Goal: Task Accomplishment & Management: Manage account settings

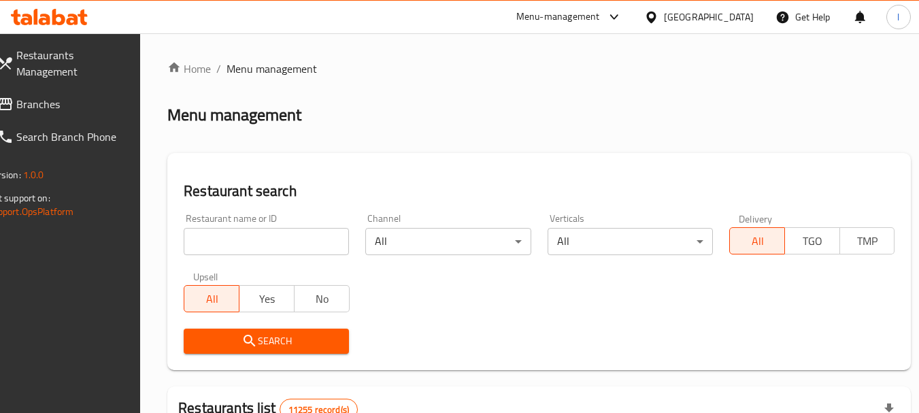
click at [42, 101] on span "Branches" at bounding box center [70, 104] width 108 height 16
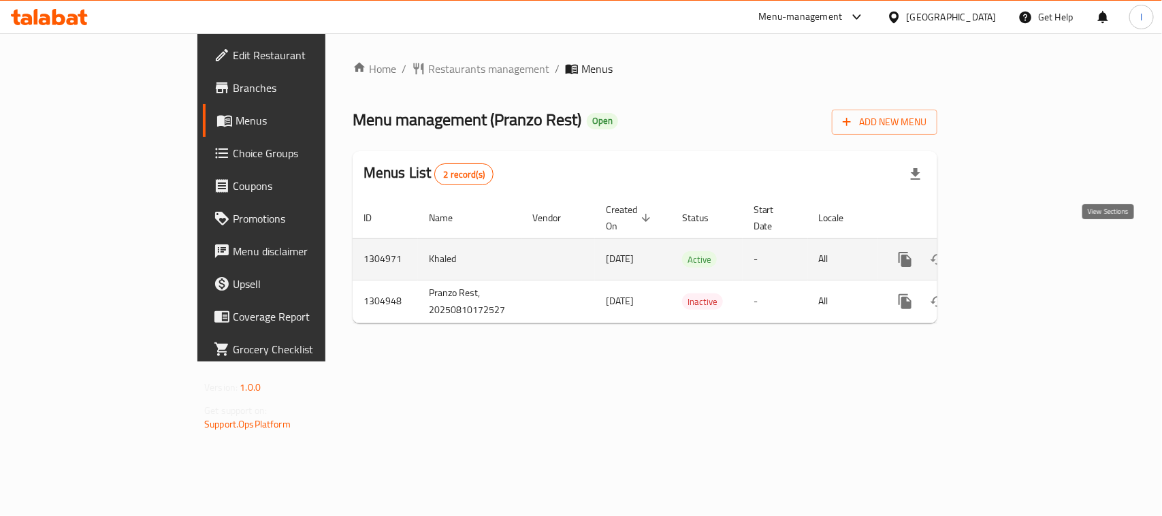
click at [1011, 251] on icon "enhanced table" at bounding box center [1003, 259] width 16 height 16
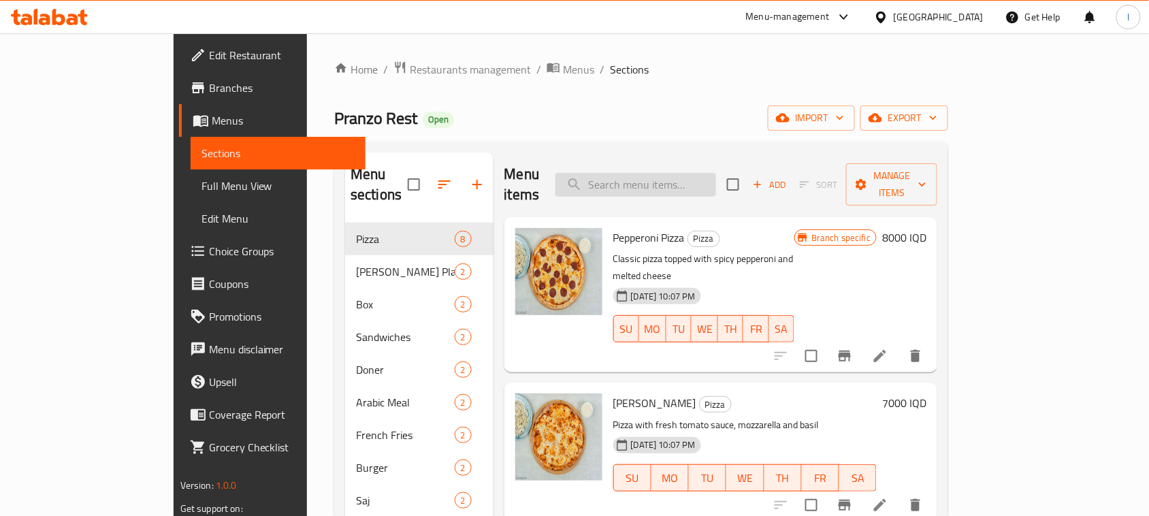
click at [689, 173] on input "search" at bounding box center [635, 185] width 161 height 24
click at [686, 188] on div "Menu items Add Sort Manage items" at bounding box center [720, 184] width 433 height 65
click at [685, 176] on input "search" at bounding box center [635, 185] width 161 height 24
paste input "Meat Gus Plate"
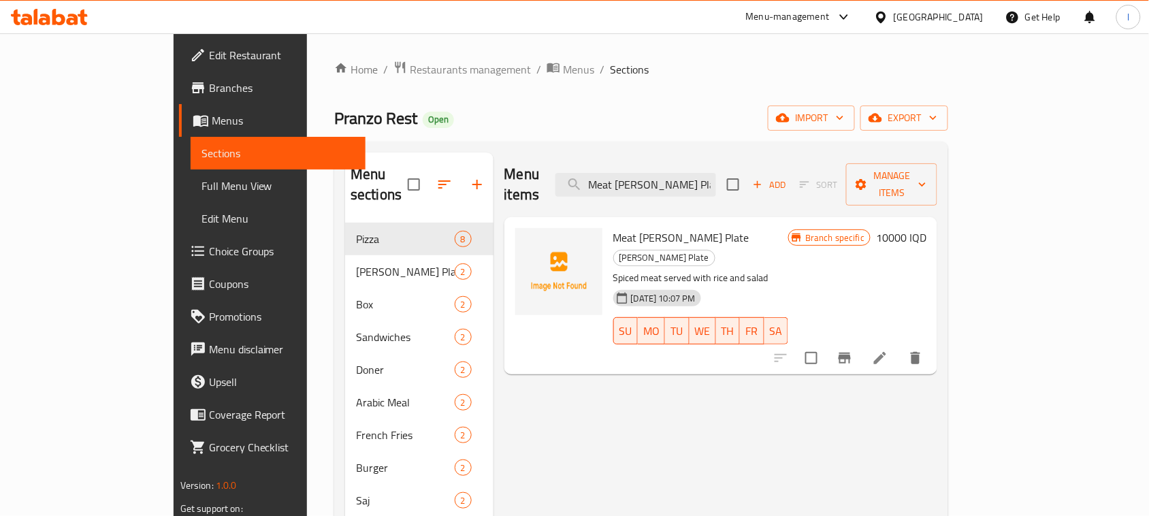
type input "Meat Gus Plate"
click at [899, 346] on li at bounding box center [880, 358] width 38 height 24
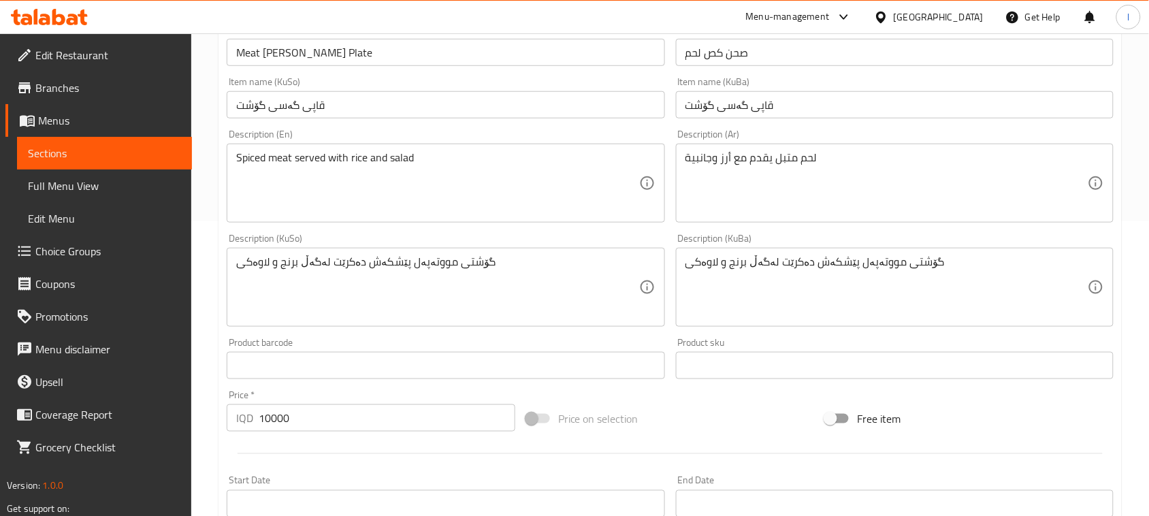
scroll to position [308, 0]
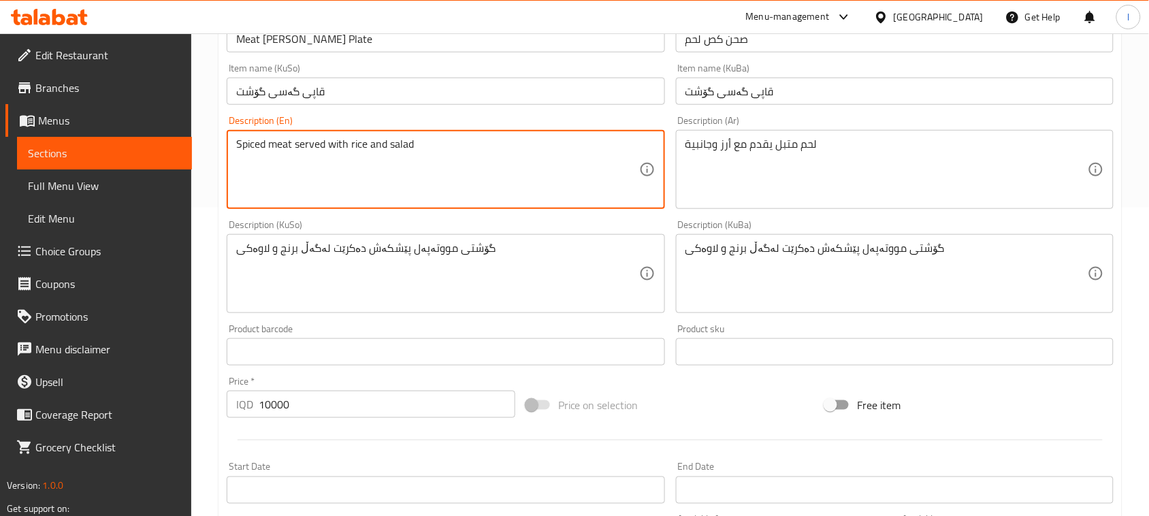
drag, startPoint x: 453, startPoint y: 148, endPoint x: 0, endPoint y: 99, distance: 455.8
paste textarea "Marinated meat gus, french fries, cucumber, tomato, lettuce, vegetables, shredd…"
drag, startPoint x: 286, startPoint y: 161, endPoint x: 279, endPoint y: 165, distance: 8.5
click at [279, 165] on textarea "Marinated meat gus, french fries, cucumber, tomato, lettuce, vegetables, shredd…" at bounding box center [437, 169] width 402 height 65
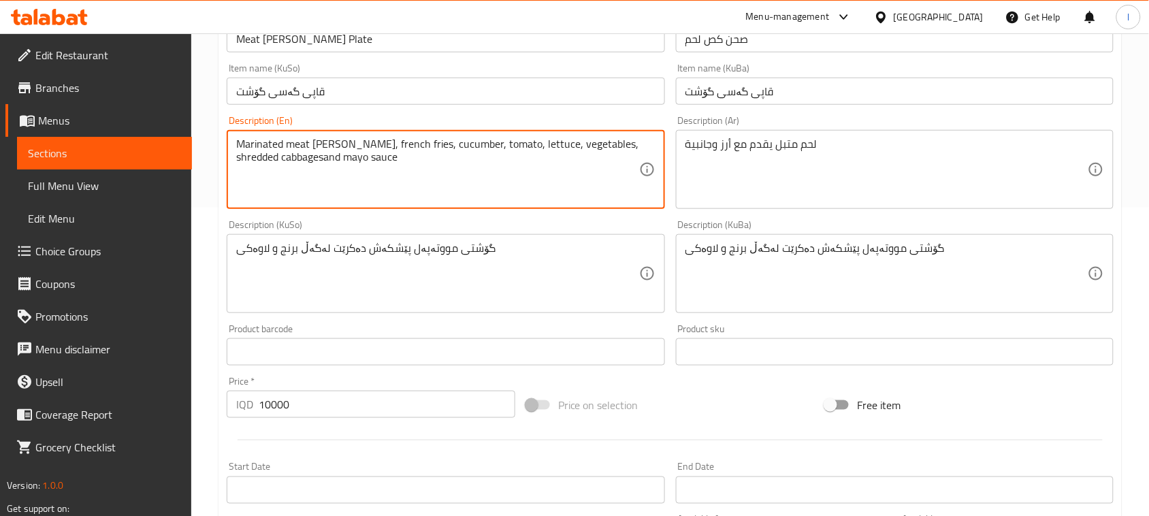
click at [280, 163] on textarea "Marinated meat gus, french fries, cucumber, tomato, lettuce, vegetables, shredd…" at bounding box center [437, 169] width 402 height 65
drag, startPoint x: 419, startPoint y: 176, endPoint x: 65, endPoint y: 121, distance: 358.0
click at [65, 121] on div "Edit Restaurant Branches Menus Sections Full Menu View Edit Menu Choice Groups …" at bounding box center [574, 267] width 1149 height 1085
type textarea "Marinated meat gus, french fries, cucumber, tomato, lettuce, vegetables, shredd…"
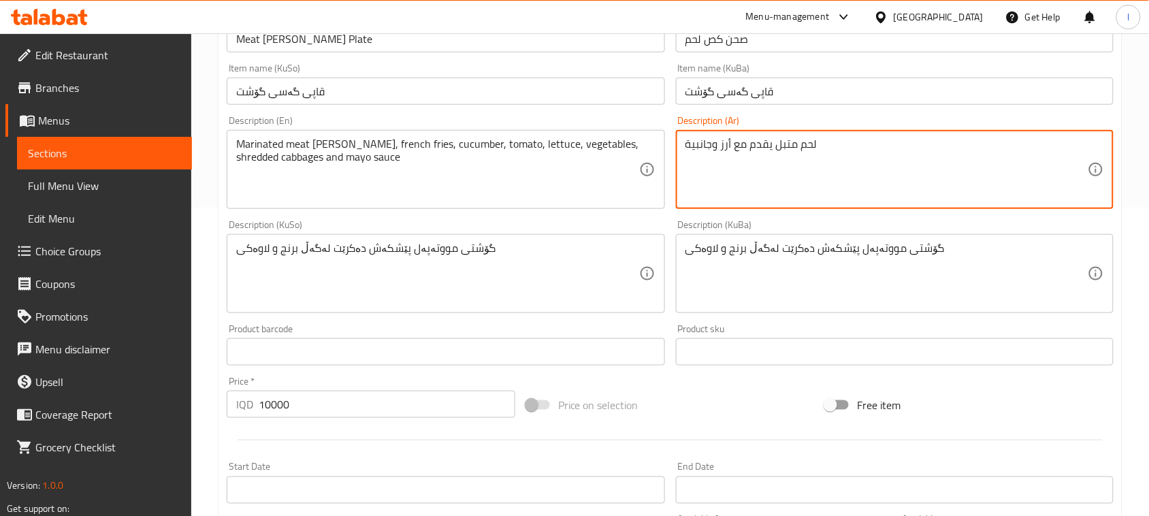
drag, startPoint x: 892, startPoint y: 151, endPoint x: 355, endPoint y: 140, distance: 537.7
paste textarea "، بطاطس مقلية، خيار، طماطم، خس، خضراوات، ملفوف مبشور وصلصة مايونيز"
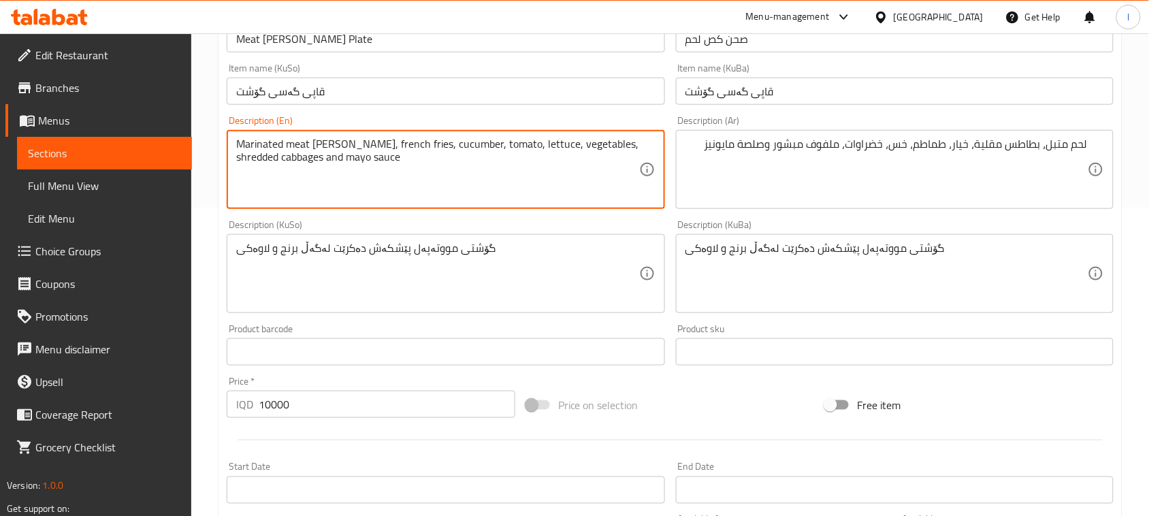
click at [323, 147] on textarea "Marinated meat gus, french fries, cucumber, tomato, lettuce, vegetables, shredd…" at bounding box center [437, 169] width 402 height 65
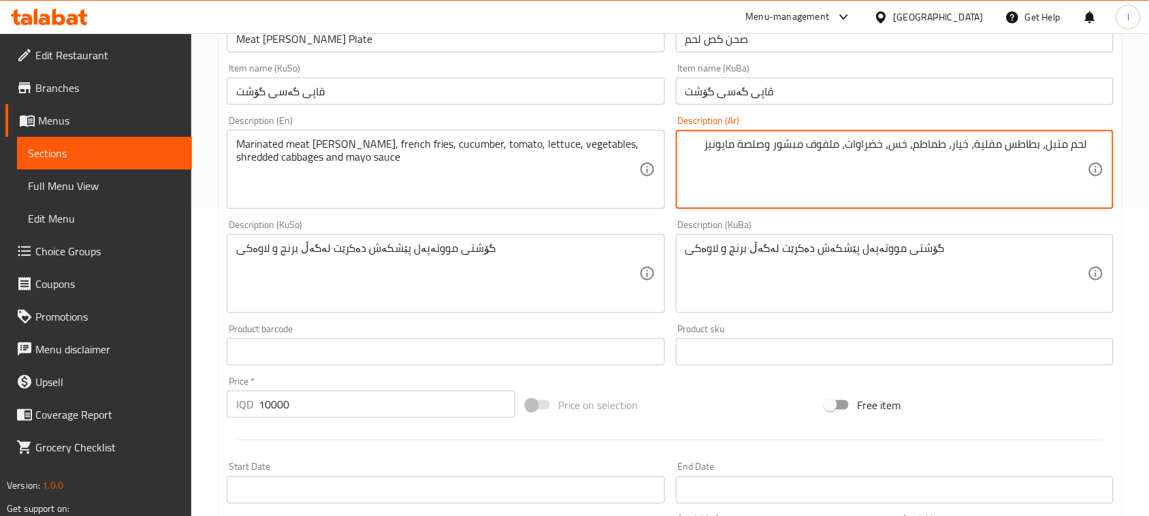
click at [1070, 150] on textarea "لحم متبل، بطاطس مقلية، خيار، طماطم، خس، خضراوات، ملفوف مبشور وصلصة مايونيز" at bounding box center [886, 169] width 402 height 65
paste textarea "كص"
click at [1070, 150] on textarea "لحمكص متبل، بطاطس مقلية، خيار، طماطم، خس، خضراوات، ملفوف مبشور وصلصة مايونيز" at bounding box center [886, 169] width 402 height 65
click at [1036, 154] on textarea "لحم كص متبل، بطاطس مقلية، خيار، طماطم، خس، خضراوات، ملفوف مبشور وصلصة مايونيز" at bounding box center [886, 169] width 402 height 65
click at [808, 151] on textarea "لحم كص متبل، بطاطس مقلية، خيار، طماطم، خس، خضراوات، ملفوف مبشور وصلصة مايونيز" at bounding box center [886, 169] width 402 height 65
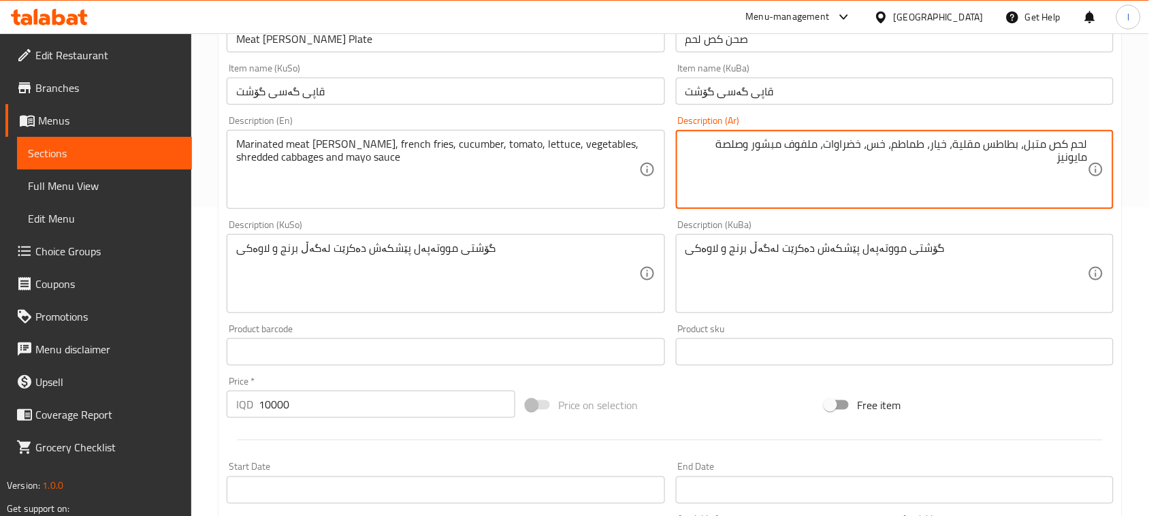
type textarea "لحم كص متبل، بطاطس مقلية، خيار، طماطم، خس، خضراوات، ملفوف مبشور وصلصة مايونيز"
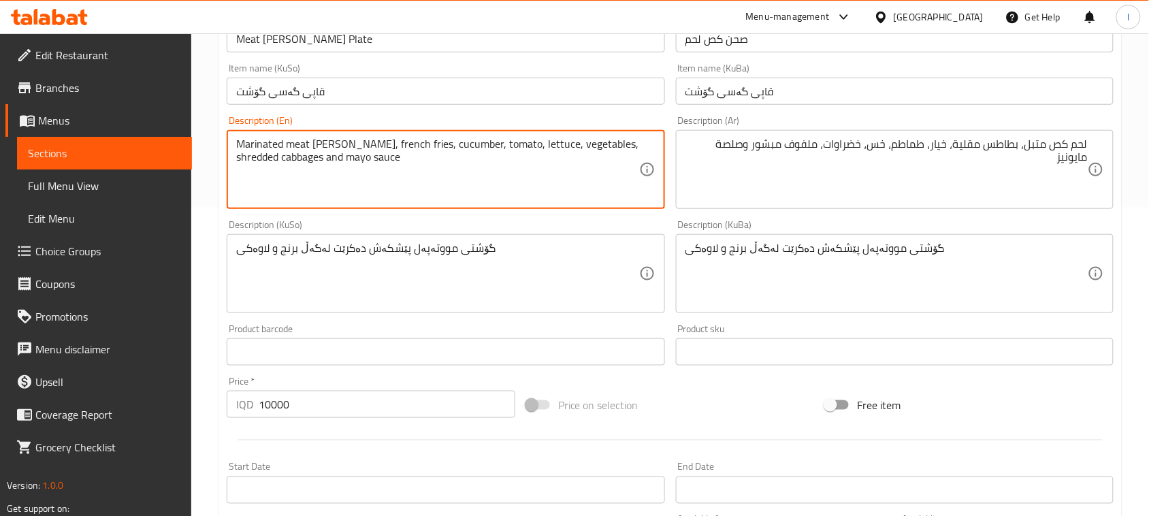
click at [505, 145] on textarea "Marinated meat gus, french fries, cucumber, tomato, lettuce, vegetables, shredd…" at bounding box center [437, 169] width 402 height 65
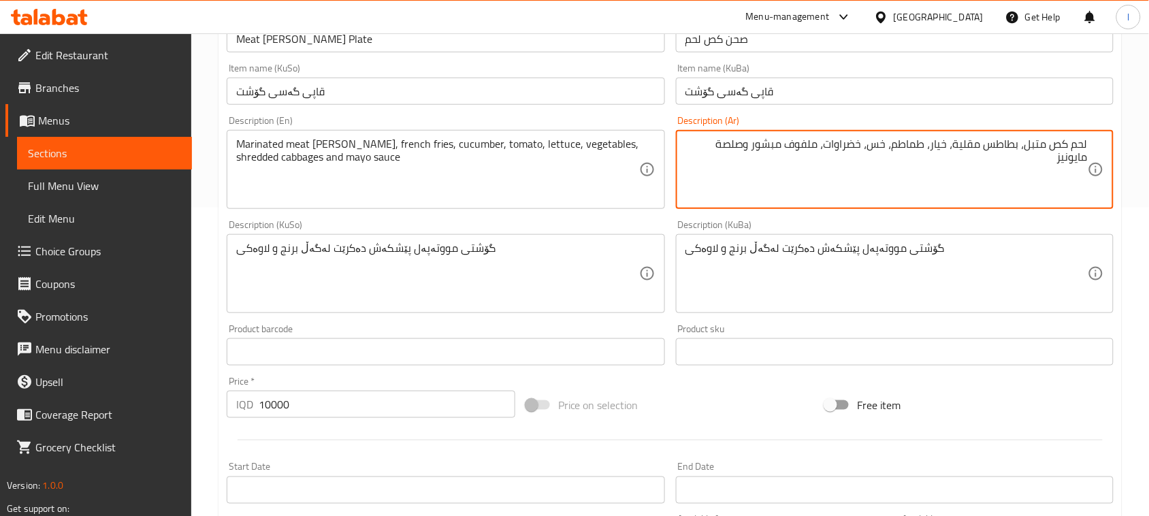
click at [878, 148] on textarea "لحم كص متبل، بطاطس مقلية، خيار، طماطم، خس، خضراوات، ملفوف مبشور وصلصة مايونيز" at bounding box center [886, 169] width 402 height 65
click at [838, 155] on textarea "لحم كص متبل، بطاطس مقلية، خيار، طماطم، خس، خضراوات، ملفوف مبشور وصلصة مايونيز" at bounding box center [886, 169] width 402 height 65
click at [783, 160] on textarea "لحم كص متبل، بطاطس مقلية، خيار، طماطم، خس، خضراوات، ملفوف مبشور وصلصة مايونيز" at bounding box center [886, 169] width 402 height 65
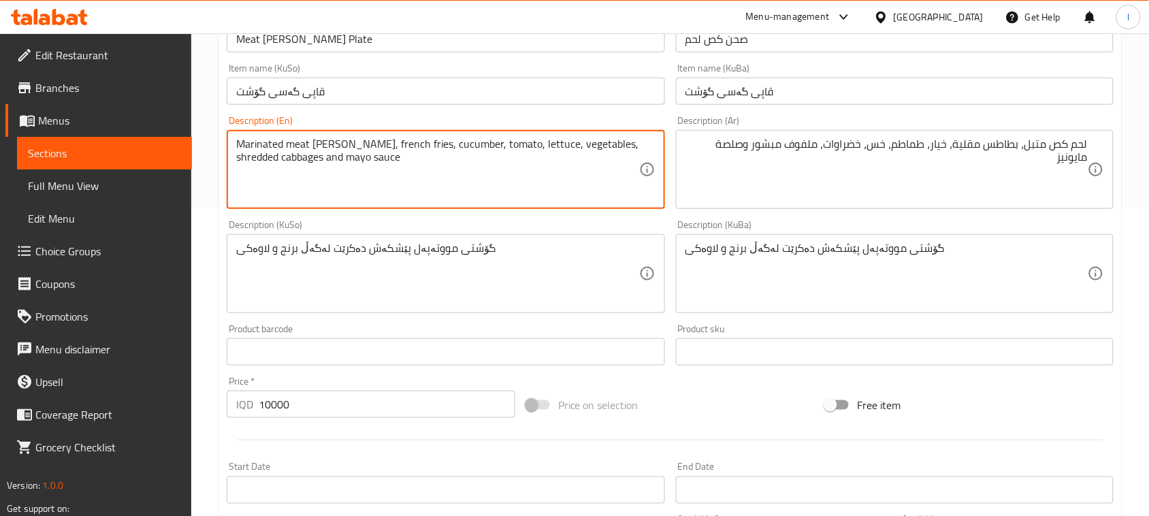
click at [594, 144] on textarea "Marinated meat gus, french fries, cucumber, tomato, lettuce, vegetables, shredd…" at bounding box center [437, 169] width 402 height 65
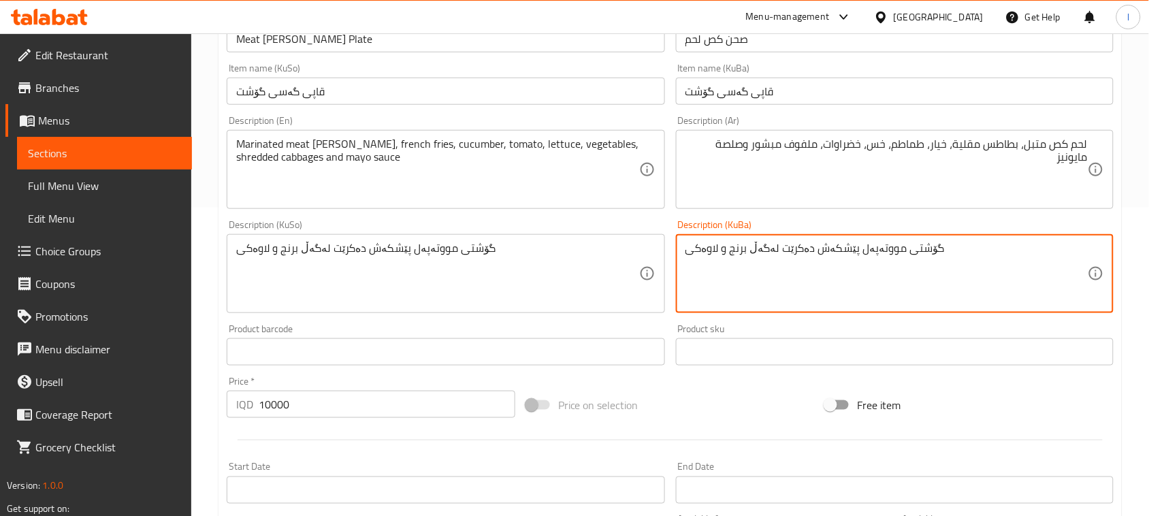
drag, startPoint x: 974, startPoint y: 264, endPoint x: 525, endPoint y: 260, distance: 448.5
click at [580, 249] on div "Add item image Image Size: 1200 x 800 px / Image formats: jpg, png / 5MB Max. I…" at bounding box center [670, 241] width 898 height 743
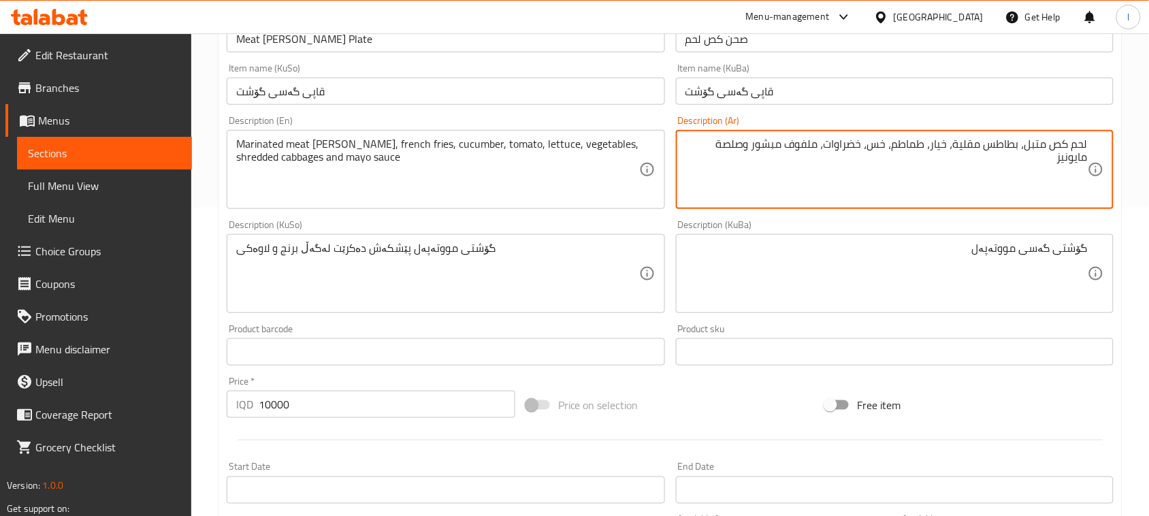
click at [1028, 146] on textarea "لحم كص متبل، بطاطس مقلية، خيار، طماطم، خس، خضراوات، ملفوف مبشور وصلصة مايونيز" at bounding box center [886, 169] width 402 height 65
click at [1031, 144] on textarea "لحم كص متبل، بطاطس مقلية، خيار، طماطم، خس، خضراوات، ملفوف مبشور وصلصة مايونيز" at bounding box center [886, 169] width 402 height 65
click at [962, 235] on div "گۆشتی گەسی مووتەپەل Description (KuBa)" at bounding box center [895, 273] width 438 height 79
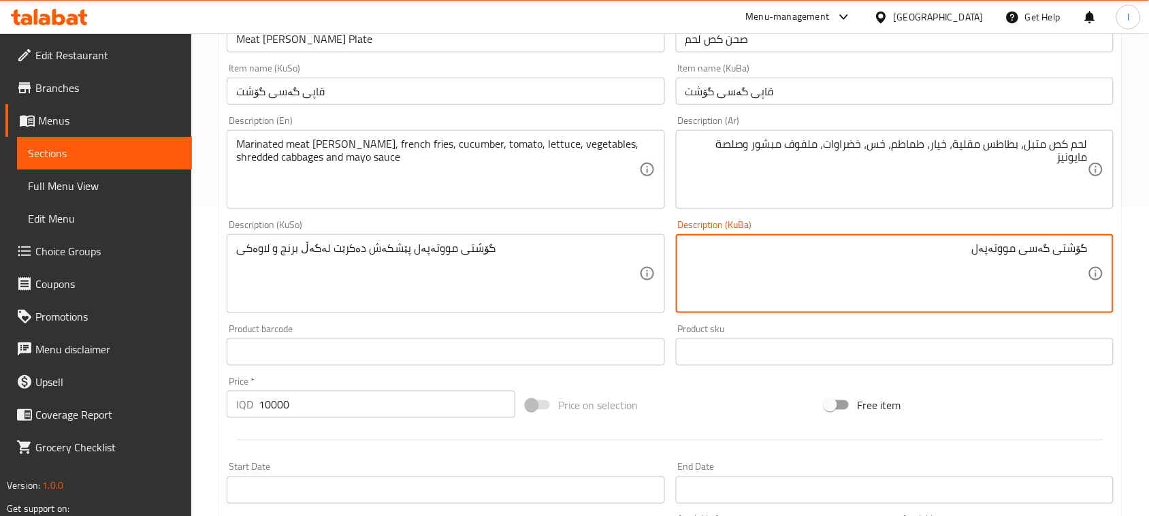
click at [998, 257] on textarea "گۆشتی گەسی مووتەپەل" at bounding box center [886, 274] width 402 height 65
paste textarea "خۆشکراو"
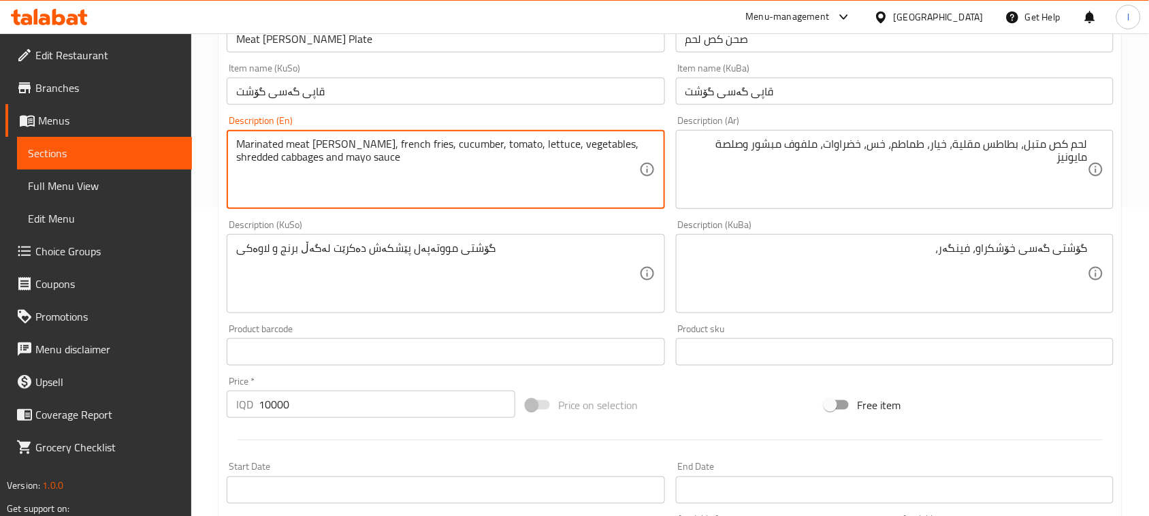
drag, startPoint x: 333, startPoint y: 146, endPoint x: 386, endPoint y: 151, distance: 52.6
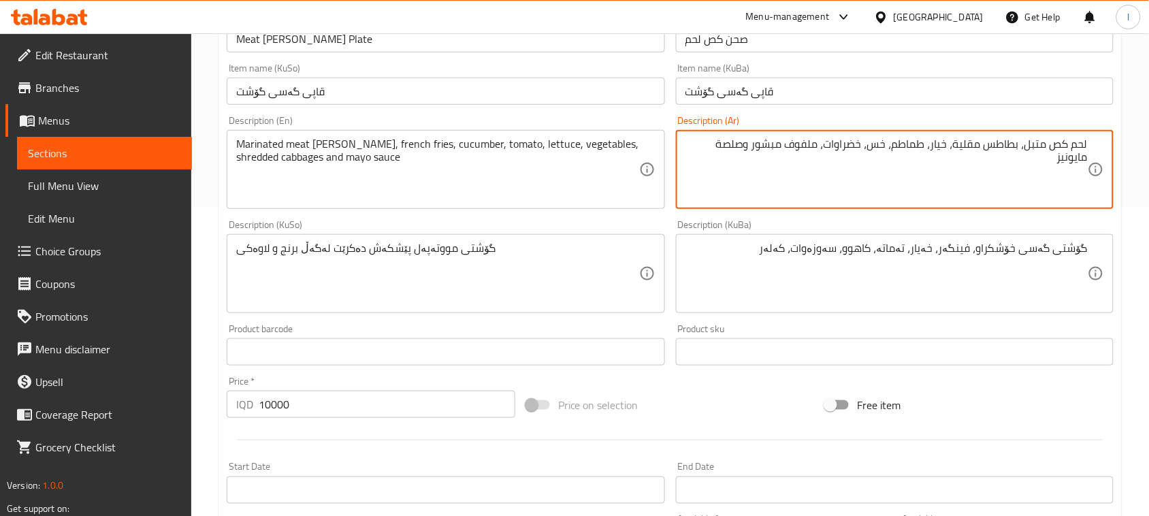
click at [804, 140] on textarea "لحم كص متبل، بطاطس مقلية، خيار، طماطم، خس، خضراوات، ملفوف مبشور وصلصة مايونيز" at bounding box center [886, 169] width 402 height 65
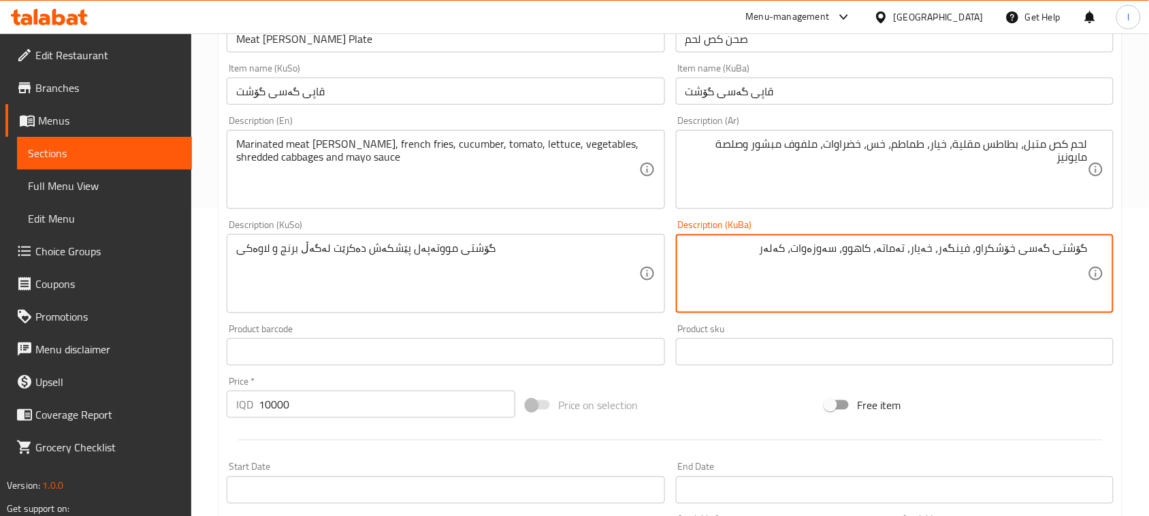
drag, startPoint x: 783, startPoint y: 247, endPoint x: 806, endPoint y: 269, distance: 32.7
paste textarea "م"
paste textarea "وردکراو"
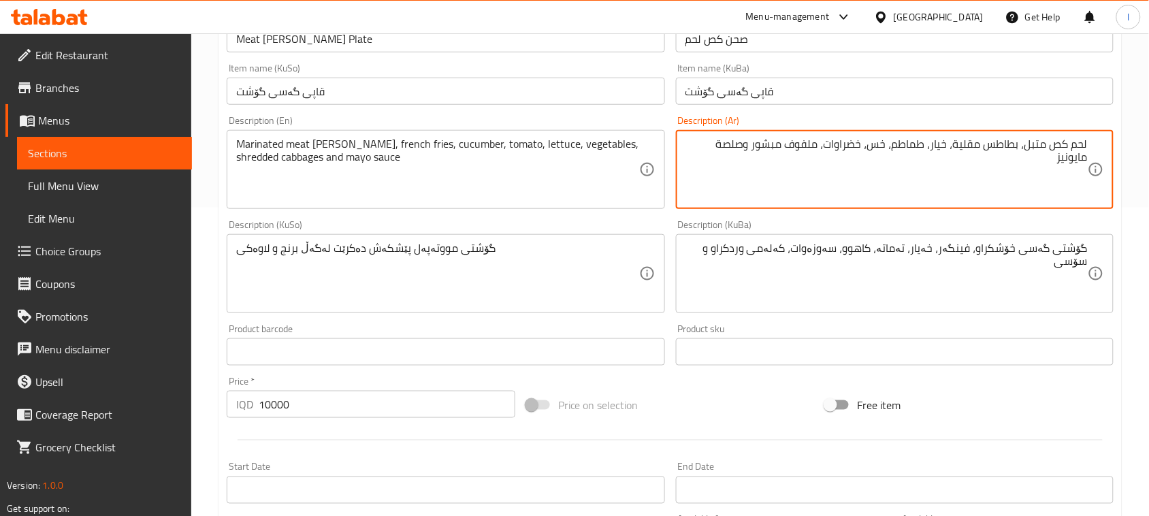
click at [699, 148] on textarea "لحم كص متبل، بطاطس مقلية، خيار، طماطم، خس، خضراوات، ملفوف مبشور وصلصة مايونيز" at bounding box center [886, 169] width 402 height 65
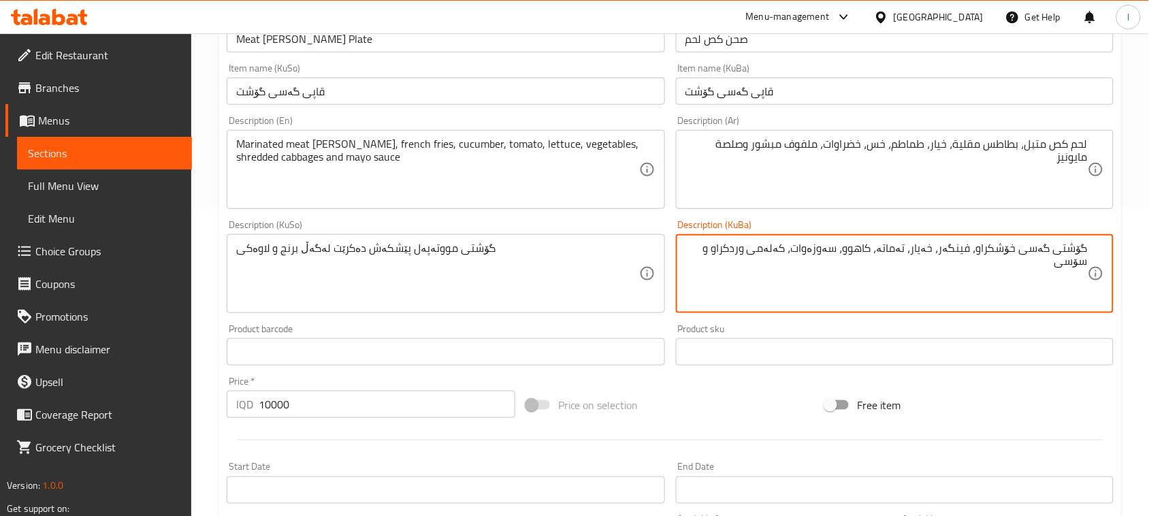
paste textarea "مایۆنیز"
click at [1094, 259] on div "گۆشتی گەسی خۆشکراو، فینگەر، خەیار، تەماتە، کاهوو، سەوزەوات، کەلەمی وردکراو و سۆ…" at bounding box center [895, 273] width 438 height 79
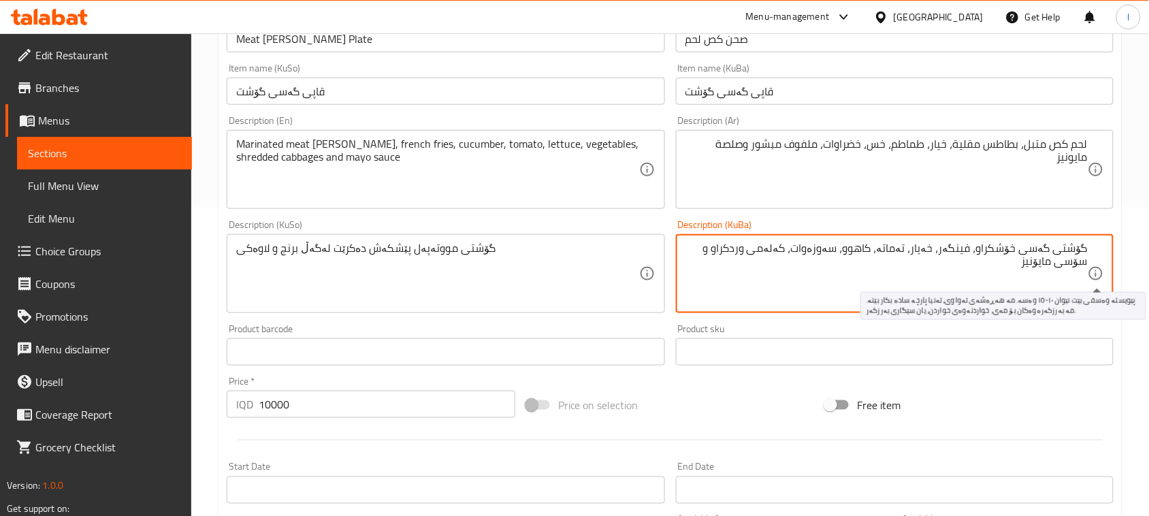
click at [1089, 267] on icon at bounding box center [1095, 273] width 16 height 16
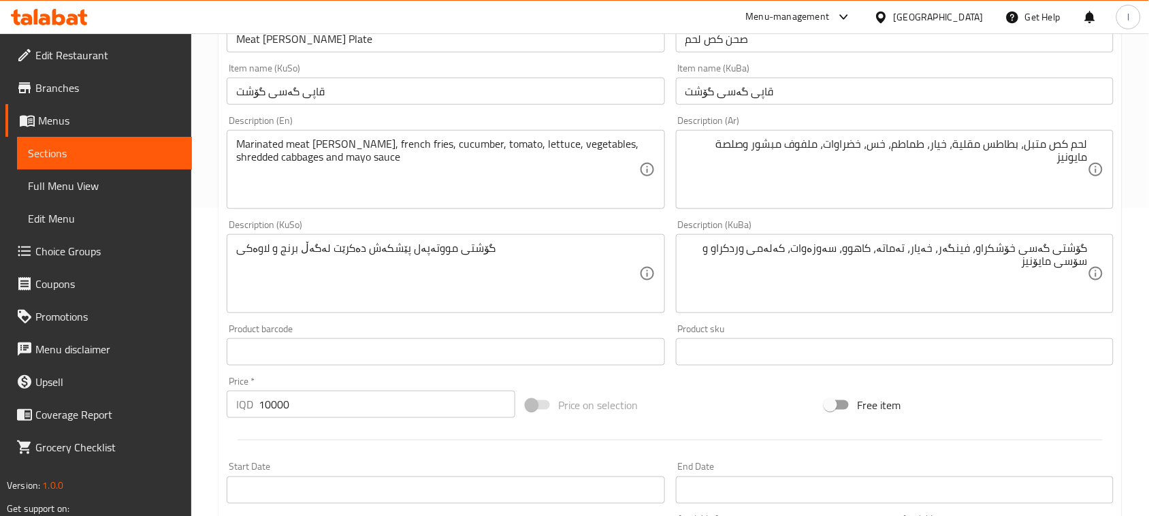
click at [1090, 261] on div "گۆشتی گەسی خۆشکراو، فینگەر، خەیار، تەماتە، کاهوو، سەوزەوات، کەلەمی وردکراو و سۆ…" at bounding box center [895, 273] width 438 height 79
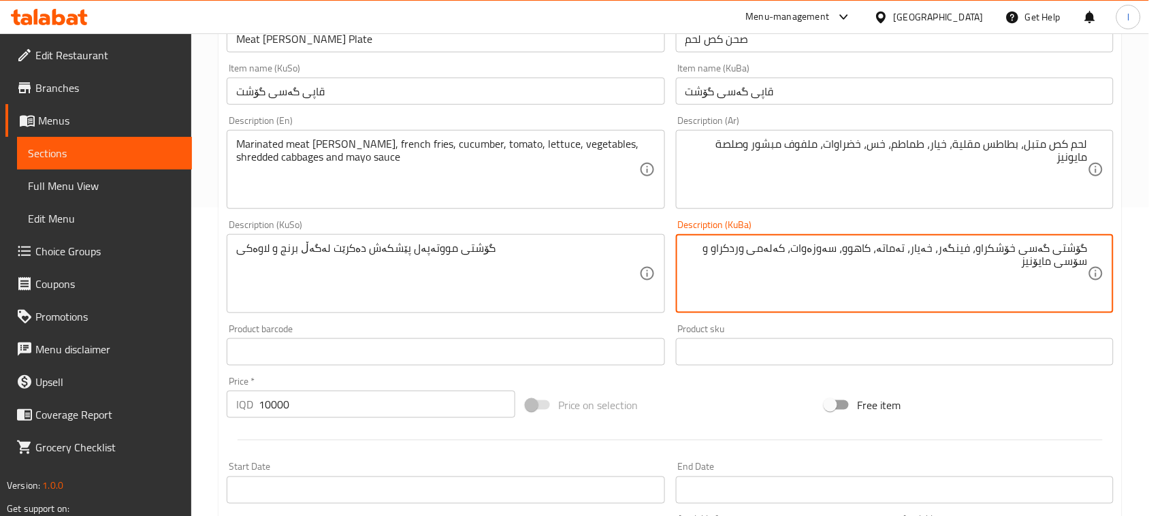
click at [1087, 263] on textarea "گۆشتی گەسی خۆشکراو، فینگەر، خەیار، تەماتە، کاهوو، سەوزەوات، کەلەمی وردکراو و سۆ…" at bounding box center [886, 274] width 402 height 65
type textarea "گۆشتی گەسی خۆشکراو، فینگەر، خەیار، تەماتە، کاهوو، سەوزەوات، کەلەمی وردکراو و سۆ…"
click at [1016, 247] on textarea "گۆشتی گەسی خۆشکراو، فینگەر، خەیار، تەماتە، کاهوو، سەوزەوات، کەلەمی وردکراو و سۆ…" at bounding box center [886, 274] width 402 height 65
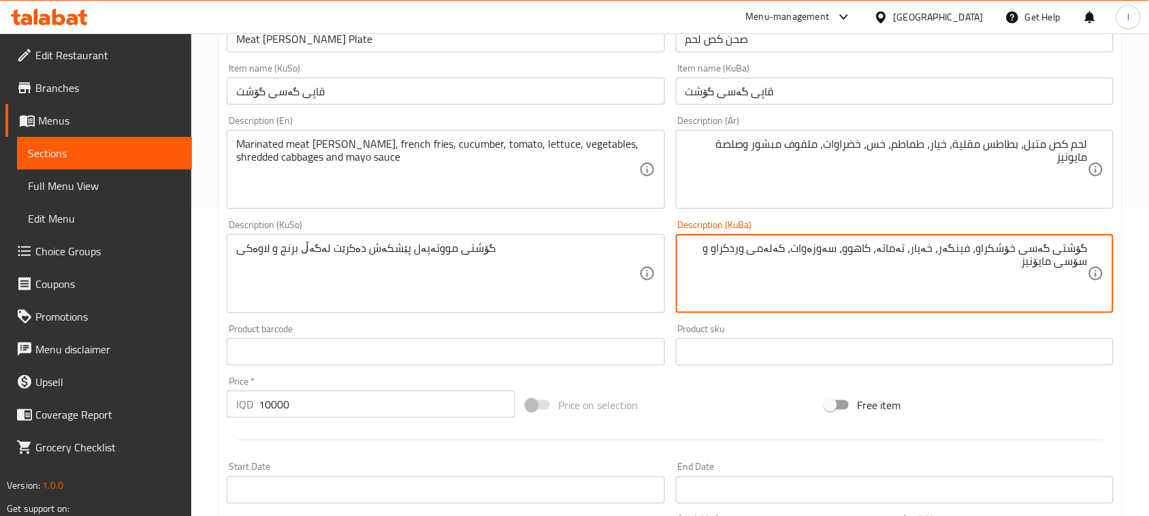
click at [529, 236] on div "گۆشتی مووتەپەل پێشکەش دەکرێت لەگەڵ برنج و لاوەکی Description (KuSo)" at bounding box center [446, 273] width 438 height 79
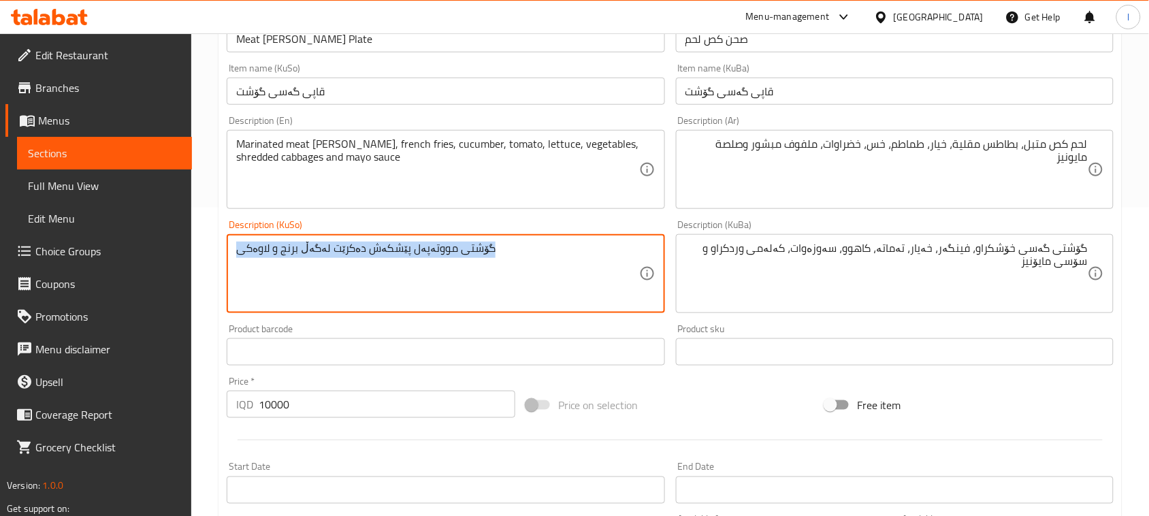
click at [529, 236] on div "گۆشتی مووتەپەل پێشکەش دەکرێت لەگەڵ برنج و لاوەکی Description (KuSo)" at bounding box center [446, 273] width 438 height 79
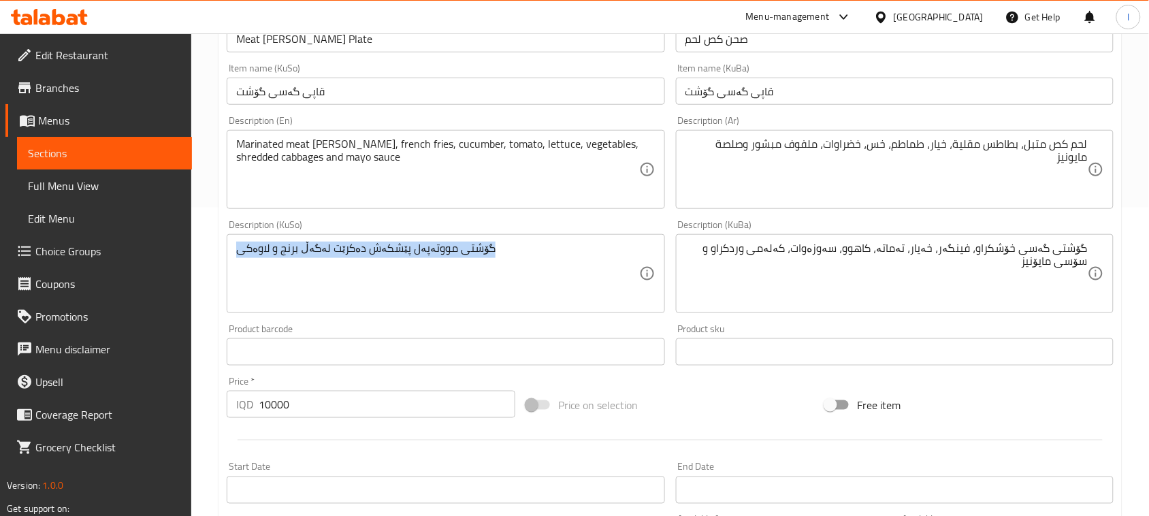
click at [529, 236] on div "گۆشتی مووتەپەل پێشکەش دەکرێت لەگەڵ برنج و لاوەکی Description (KuSo)" at bounding box center [446, 273] width 438 height 79
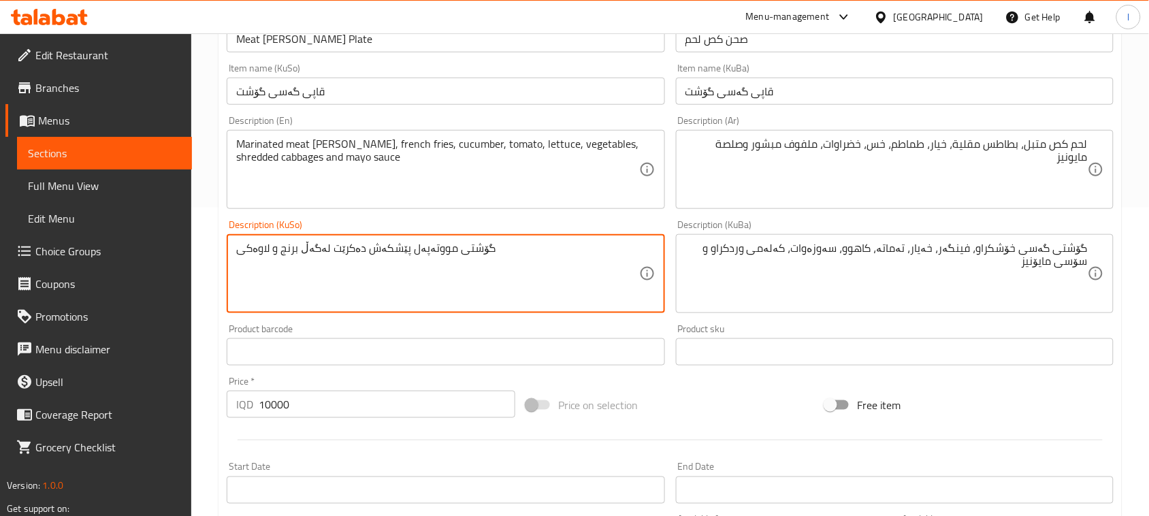
drag, startPoint x: 499, startPoint y: 257, endPoint x: 79, endPoint y: 263, distance: 419.9
click at [79, 263] on div "Edit Restaurant Branches Menus Sections Full Menu View Edit Menu Choice Groups …" at bounding box center [574, 267] width 1149 height 1085
paste textarea "گەسی خۆشکراو، فینگەر، خەیار، تەماتە، کاهوو، سەوزەوات، کەلەمی وردکراو و سۆسی مای…"
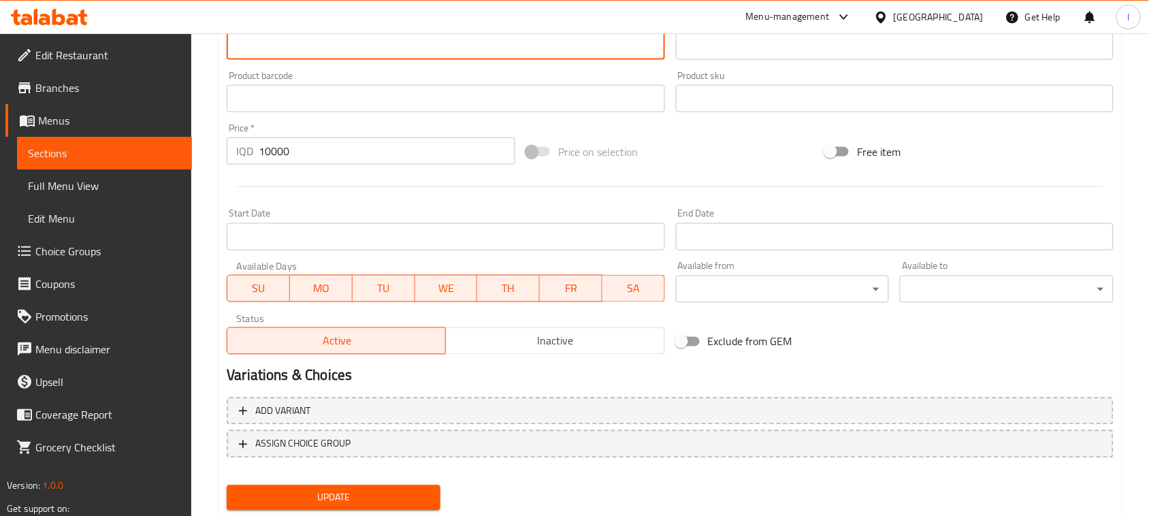
scroll to position [600, 0]
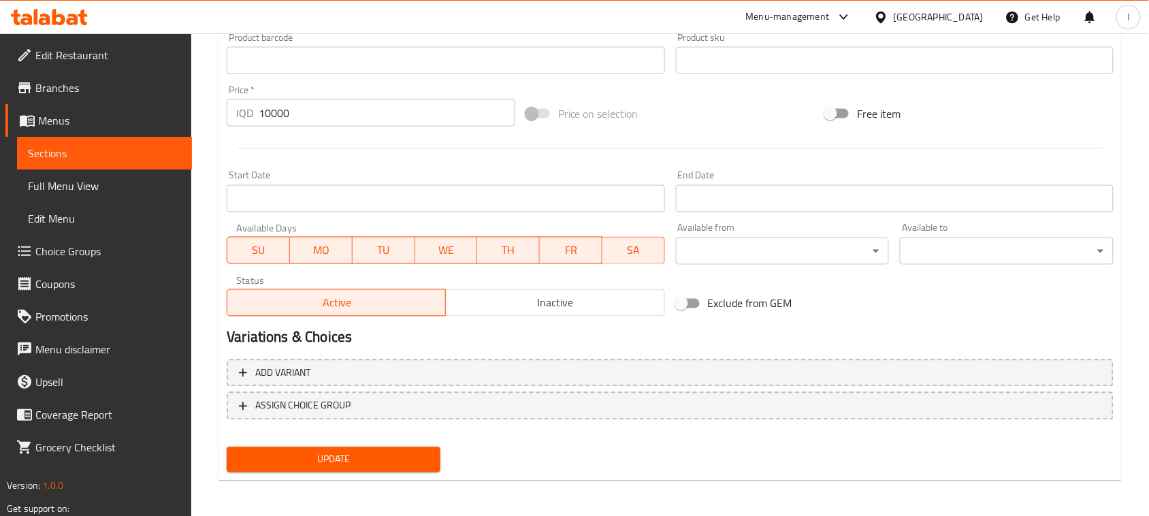
type textarea "گۆشتی گەسی خۆشکراو، فینگەر، خەیار، تەماتە، کاهوو، سەوزەوات، کەلەمی وردکراو و سۆ…"
click at [310, 451] on span "Update" at bounding box center [333, 459] width 192 height 17
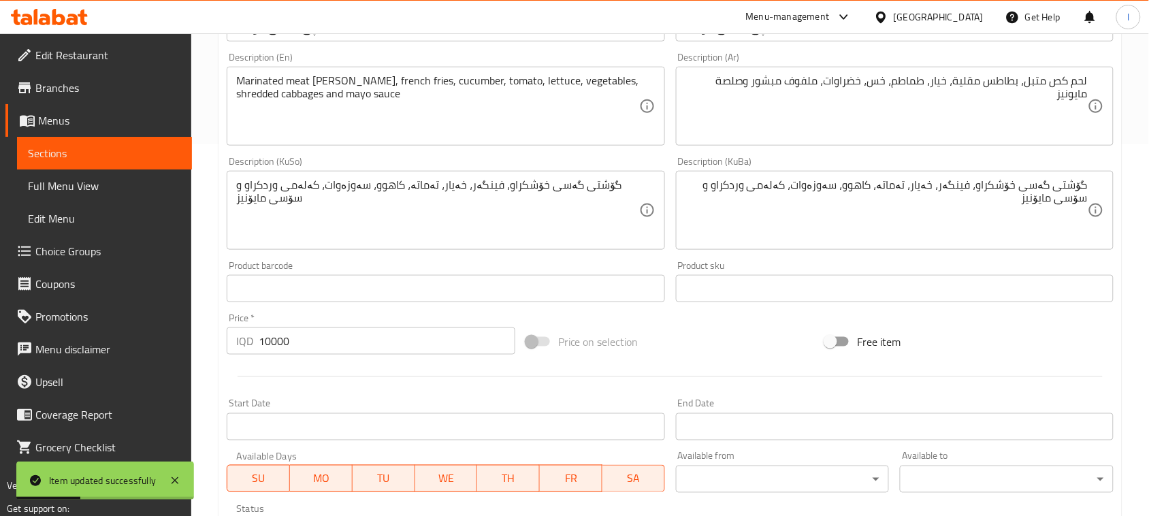
scroll to position [259, 0]
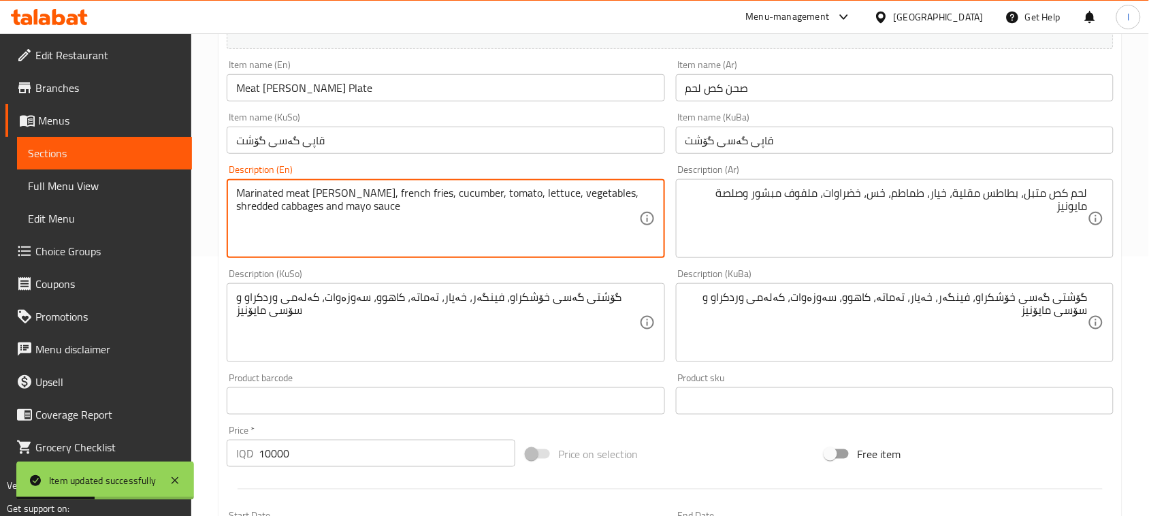
drag, startPoint x: 325, startPoint y: 219, endPoint x: 0, endPoint y: 107, distance: 343.5
click at [376, 359] on div "گۆشتی گەسی خۆشکراو، فینگەر، خەیار، تەماتە، کاهوو، سەوزەوات، کەلەمی وردکراو و سۆ…" at bounding box center [446, 322] width 438 height 79
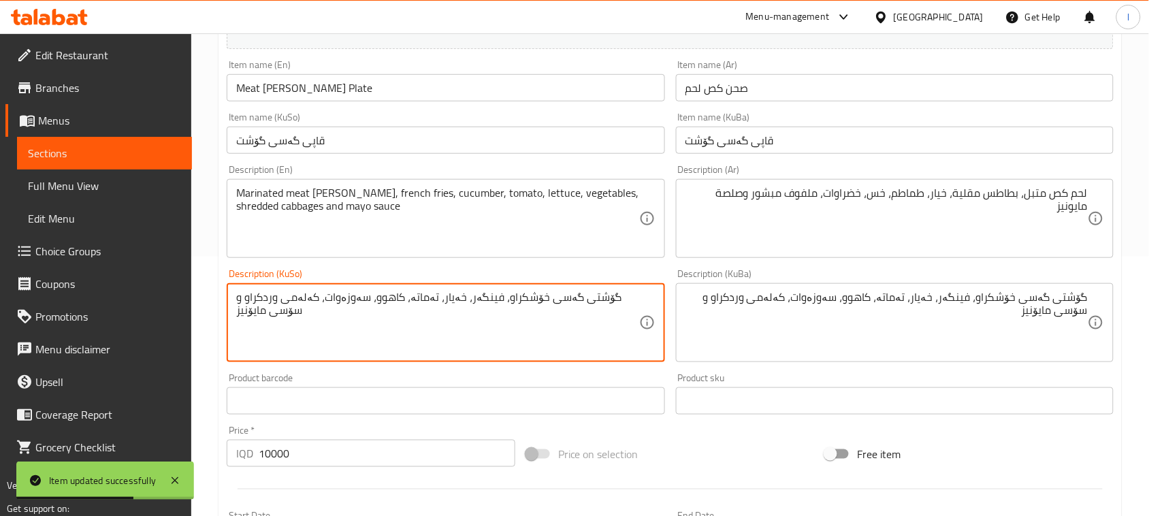
drag, startPoint x: 355, startPoint y: 344, endPoint x: 0, endPoint y: 189, distance: 386.7
click at [0, 189] on div "Edit Restaurant Branches Menus Sections Full Menu View Edit Menu Choice Groups …" at bounding box center [574, 316] width 1149 height 1085
click at [617, 306] on textarea "گۆشتی گەسی خۆشکراو، فینگەر، خەیار، تەماتە، کاهوو، سەوزەوات، کەلەمی وردکراو و سۆ…" at bounding box center [437, 323] width 402 height 65
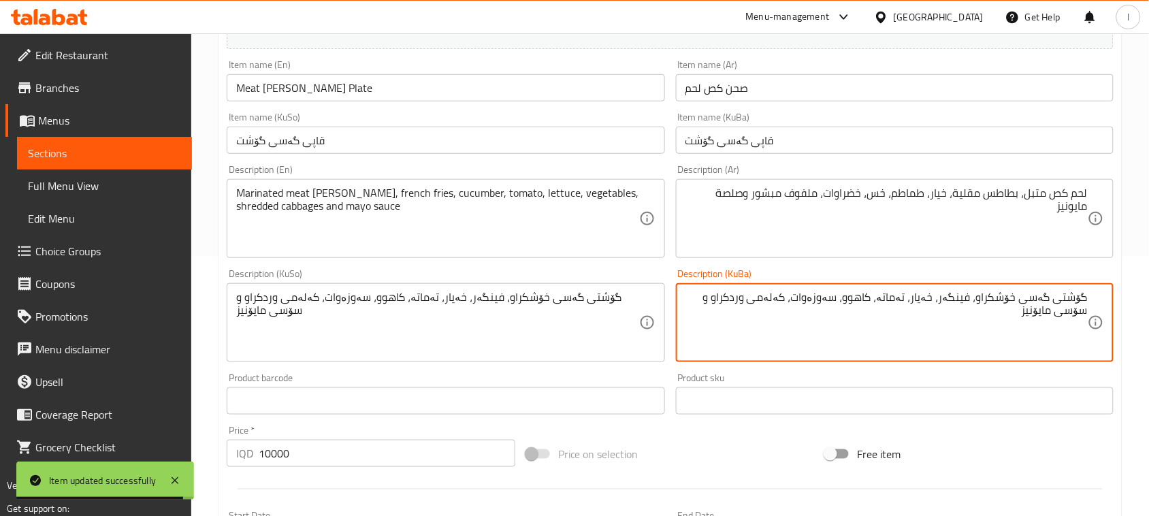
click at [858, 307] on textarea "گۆشتی گەسی خۆشکراو، فینگەر، خەیار، تەماتە، کاهوو، سەوزەوات، کەلەمی وردکراو و سۆ…" at bounding box center [886, 323] width 402 height 65
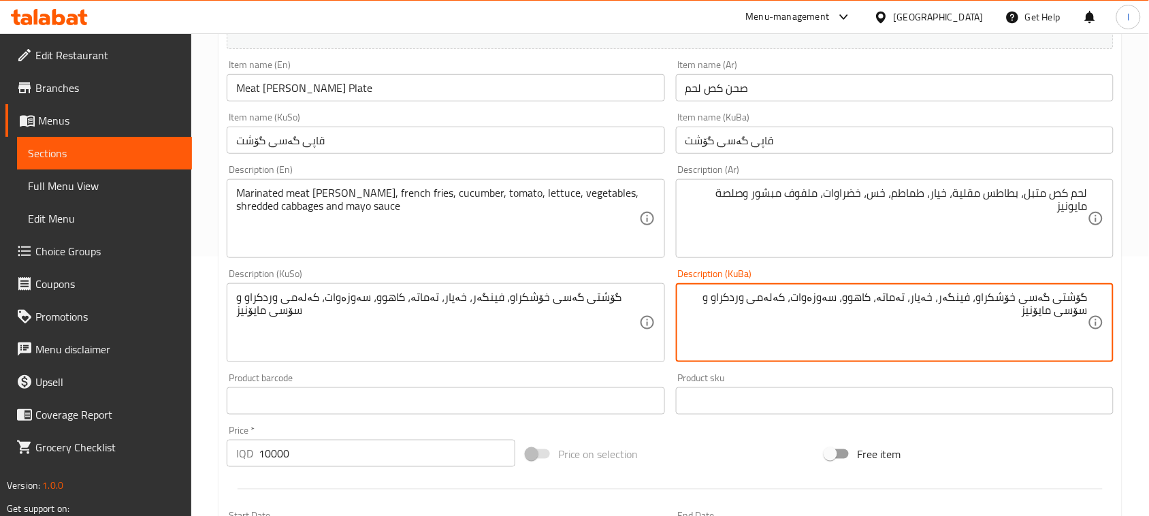
click at [54, 154] on span "Sections" at bounding box center [104, 153] width 153 height 16
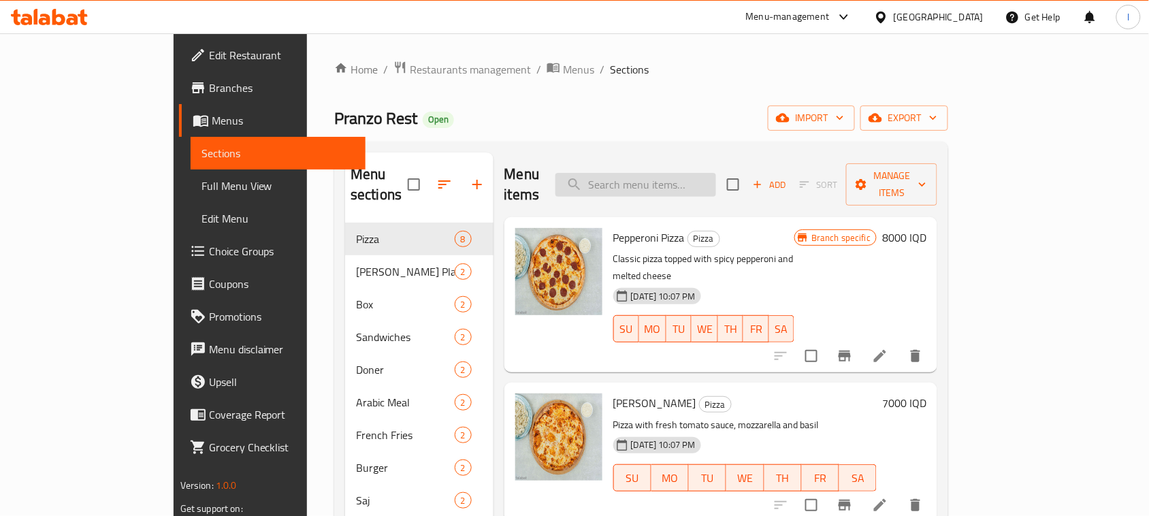
click at [706, 184] on input "search" at bounding box center [635, 185] width 161 height 24
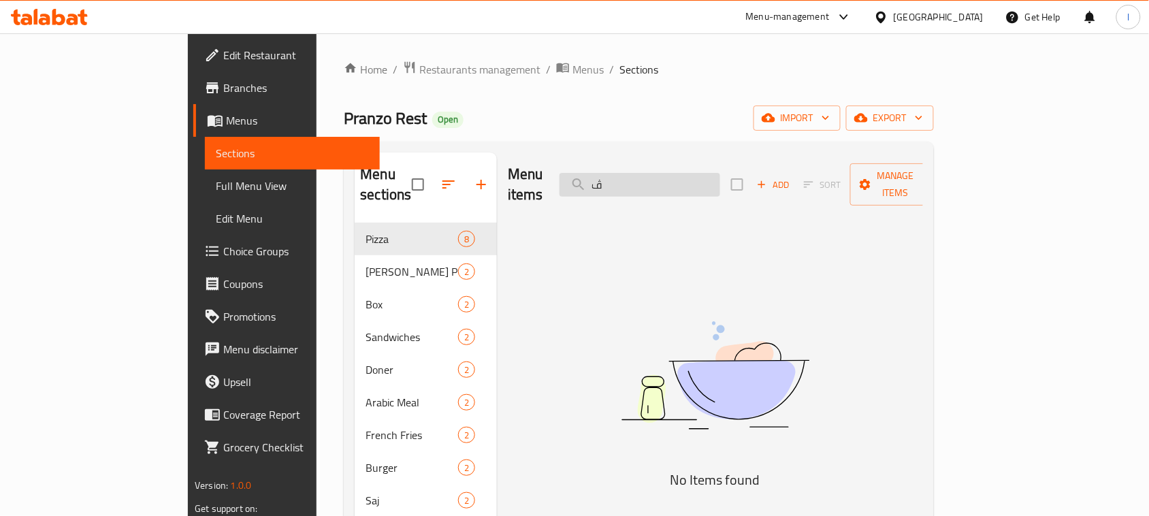
click at [706, 184] on input "ڤ" at bounding box center [639, 185] width 161 height 24
drag, startPoint x: 692, startPoint y: 178, endPoint x: 291, endPoint y: 150, distance: 401.8
click at [344, 150] on div "Menu sections Pizza 8 Gus Plate 2 Box 2 Sandwiches 2 Doner 2 Arabic Meal 2 Fren…" at bounding box center [638, 411] width 589 height 538
paste input "Meat Gus Plate"
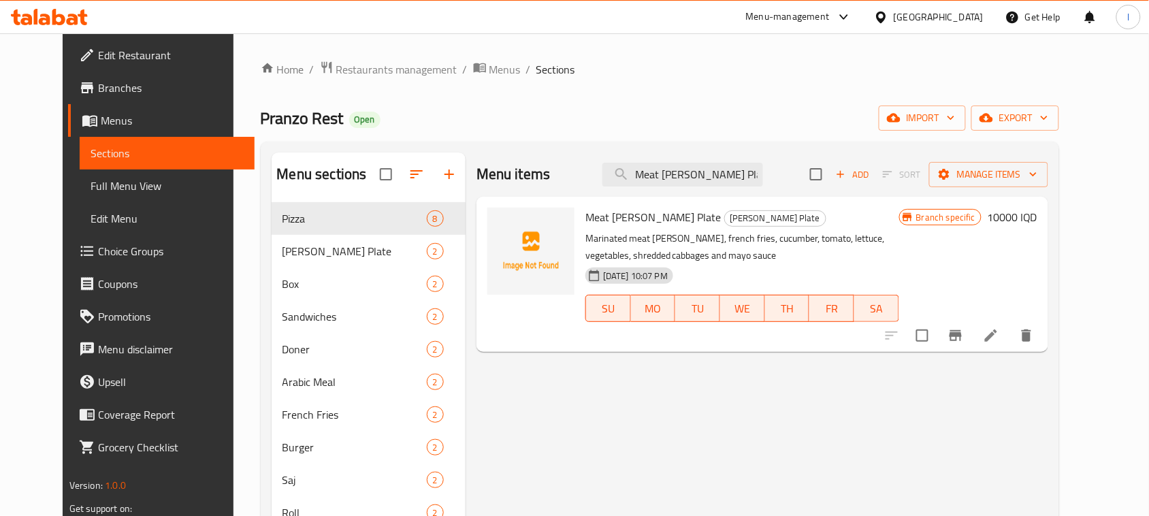
drag, startPoint x: 763, startPoint y: 178, endPoint x: 246, endPoint y: 169, distance: 516.6
click at [272, 169] on div "Menu sections Pizza 8 Gus Plate 2 Box 2 Sandwiches 2 Doner 2 Arabic Meal 2 Fren…" at bounding box center [660, 410] width 777 height 516
paste input "Chicken Gus Plate"
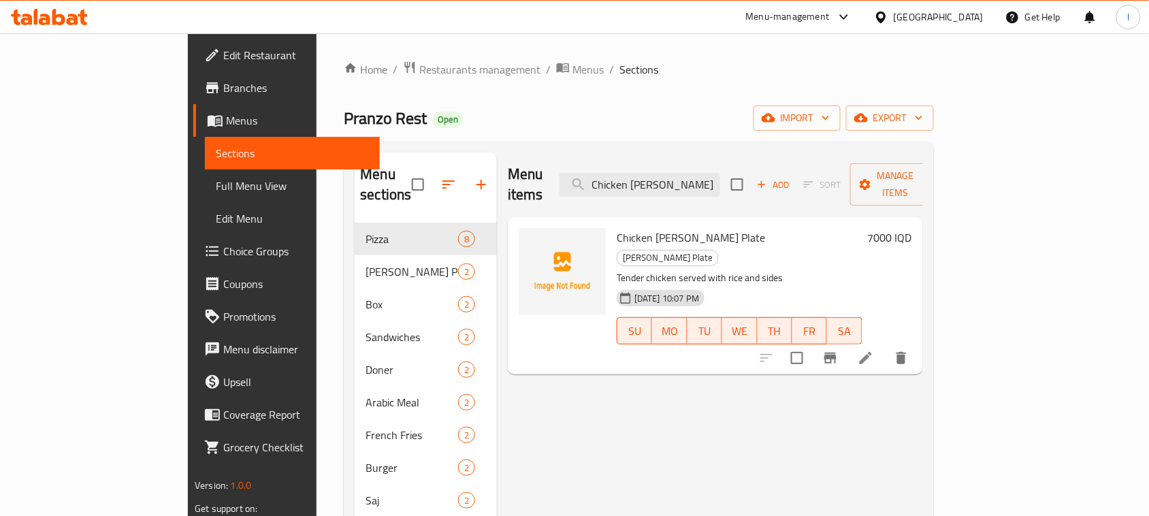
type input "Chicken Gus Plate"
click at [872, 352] on icon at bounding box center [865, 358] width 12 height 12
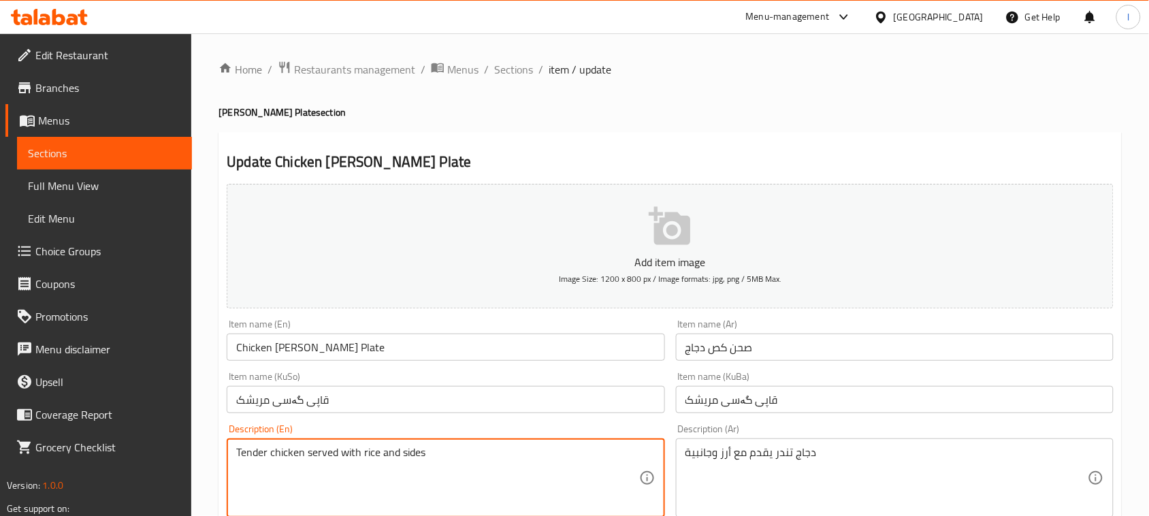
drag, startPoint x: 483, startPoint y: 458, endPoint x: 0, endPoint y: 418, distance: 484.7
paste textarea "Marinated Chicken breast, french fries, cucumber, tomato, lettuce, vegetables, …"
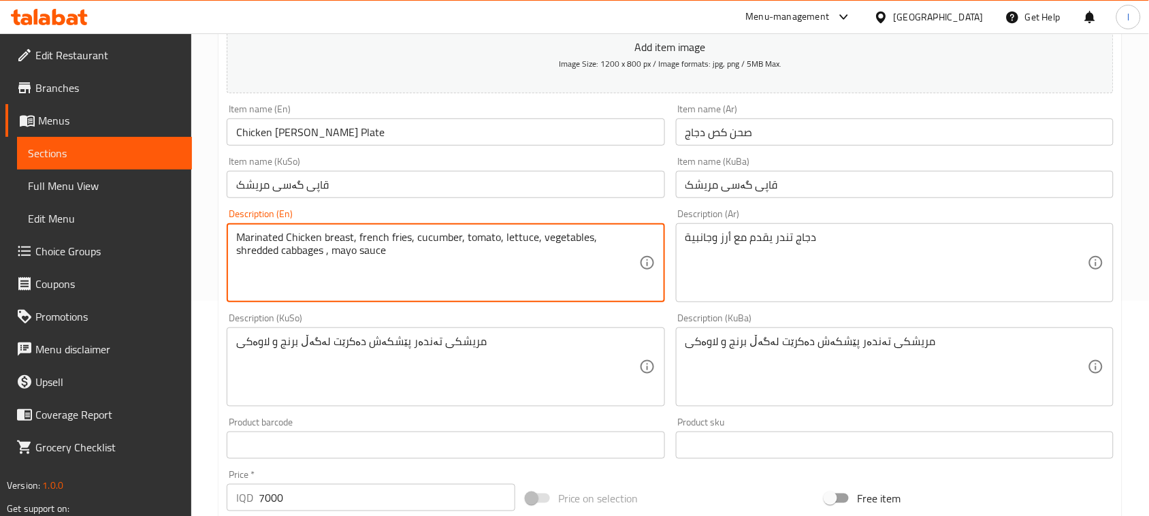
scroll to position [242, 0]
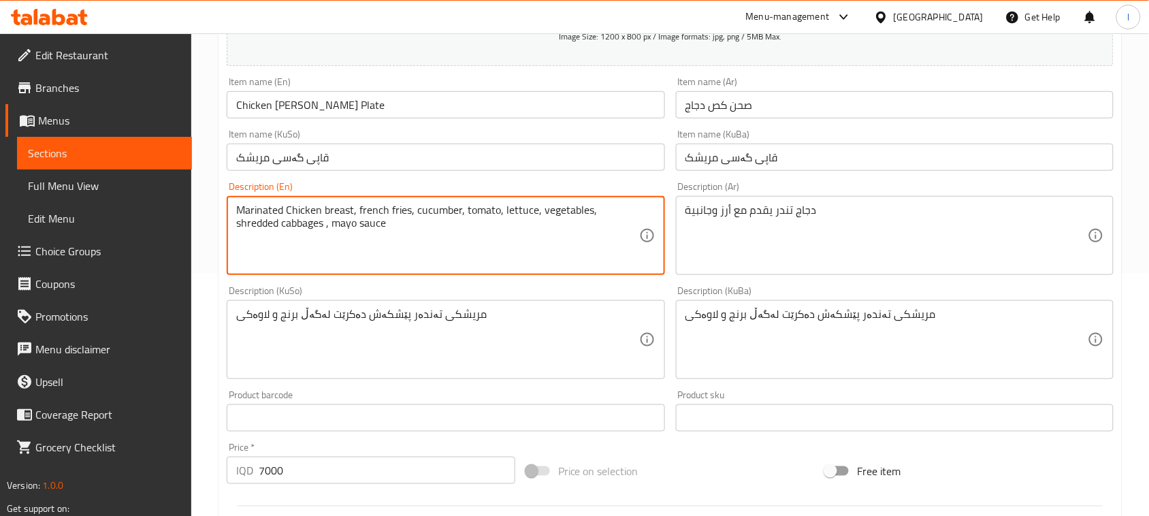
click at [365, 212] on textarea "Marinated Chicken breast, french fries, cucumber, tomato, lettuce, vegetables, …" at bounding box center [437, 235] width 402 height 65
drag, startPoint x: 361, startPoint y: 211, endPoint x: 358, endPoint y: 231, distance: 20.7
click at [361, 212] on textarea "Marinated Chicken breast, french fries, cucumber, tomato, lettuce, vegetables, …" at bounding box center [437, 235] width 402 height 65
drag, startPoint x: 364, startPoint y: 212, endPoint x: 355, endPoint y: 211, distance: 9.6
click at [355, 211] on textarea "Marinated Chicken breast, rench fries, cucumber, tomato, lettuce, vegetables, s…" at bounding box center [437, 235] width 402 height 65
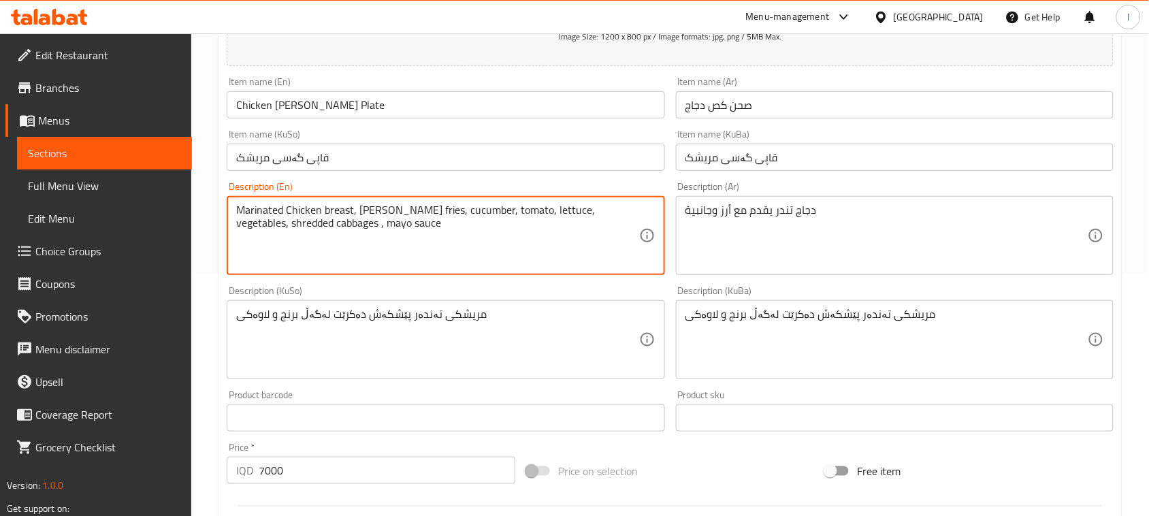
click at [358, 213] on textarea "Marinated Chicken breast, rench fries, cucumber, tomato, lettuce, vegetables, s…" at bounding box center [437, 235] width 402 height 65
click at [284, 228] on textarea "Marinated Chicken breast, French fries, cucumber, tomato, lettuce, vegetables, …" at bounding box center [437, 235] width 402 height 65
click at [421, 229] on textarea "Marinated Chicken breast, French fries, cucumber, tomato, lettuce, vegetables, …" at bounding box center [437, 235] width 402 height 65
type textarea "Marinated Chicken breast, French fries, cucumber, tomato, lettuce, vegetables, …"
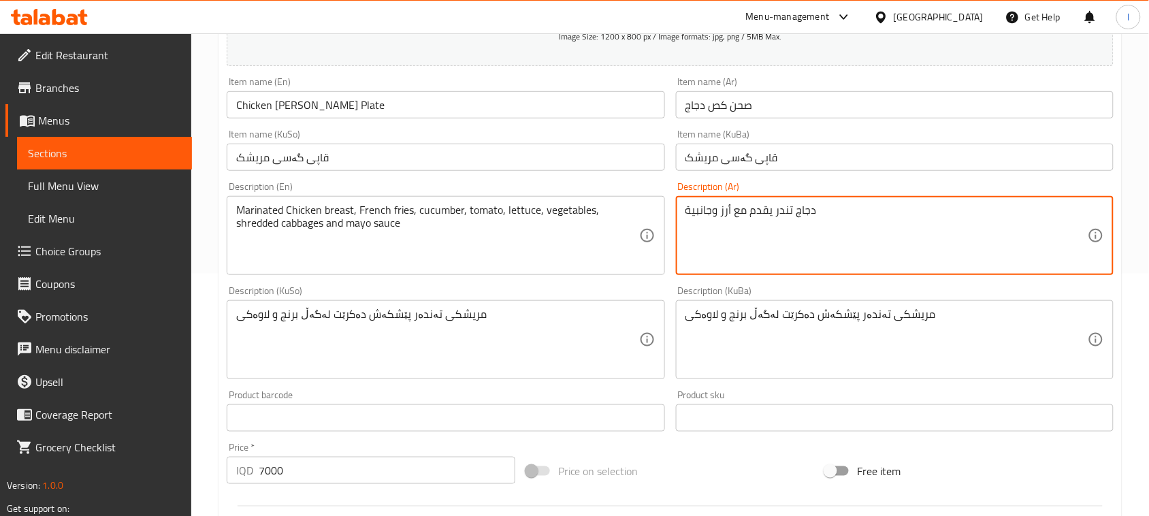
drag, startPoint x: 939, startPoint y: 215, endPoint x: 531, endPoint y: 214, distance: 408.3
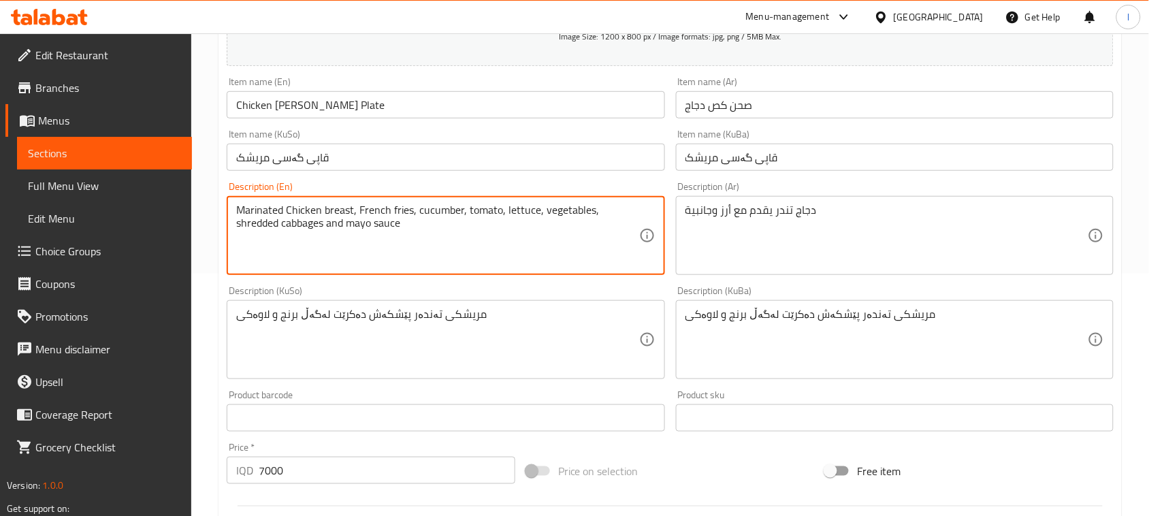
drag, startPoint x: 393, startPoint y: 238, endPoint x: 103, endPoint y: 199, distance: 292.6
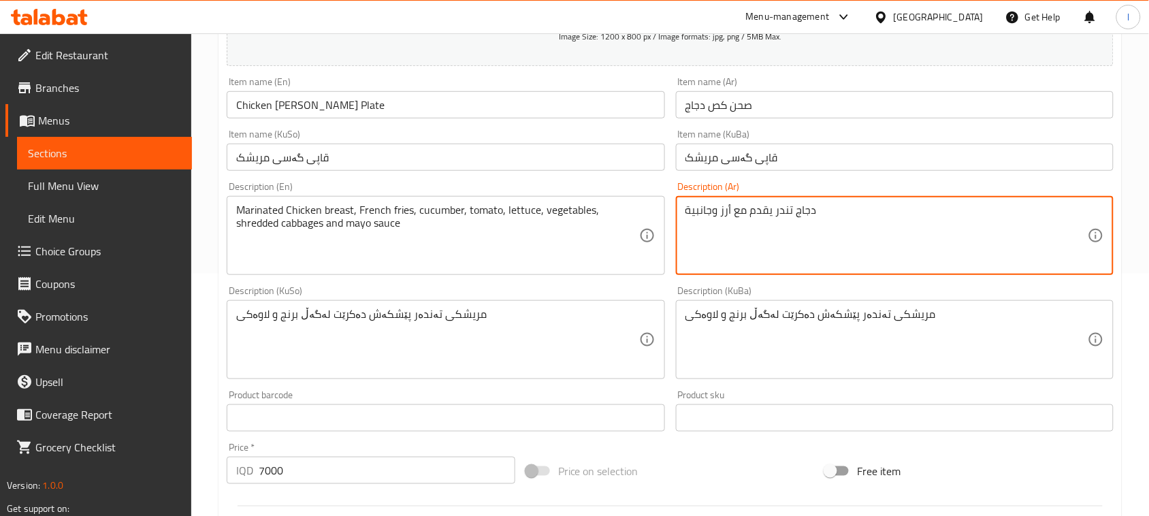
drag, startPoint x: 849, startPoint y: 209, endPoint x: 359, endPoint y: 232, distance: 491.2
click at [359, 232] on div "Add item image Image Size: 1200 x 800 px / Image formats: jpg, png / 5MB Max. I…" at bounding box center [670, 307] width 898 height 743
paste textarea "در دجاج متبل، بطاطس مقلية، خيار، طماطم، خس، خضراوات، ملفوف مبشور وصلصة مايونيز"
type textarea "صدر دجاج متبل، بطاطس مقلية، خيار، طماطم، خس، خضراوات، ملفوف مبشور وصلصة مايونيز"
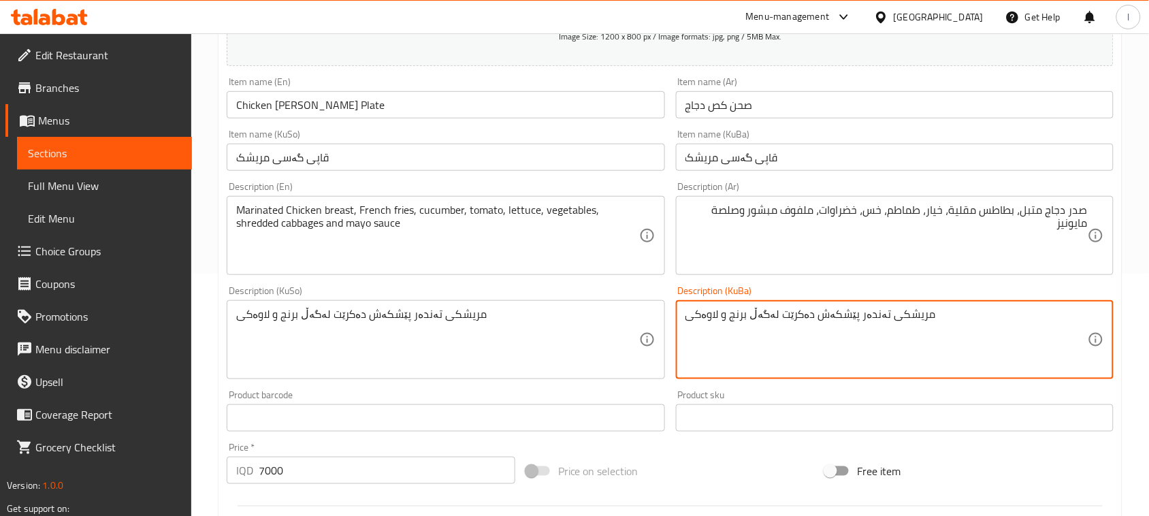
drag, startPoint x: 948, startPoint y: 331, endPoint x: 440, endPoint y: 334, distance: 508.3
drag, startPoint x: 801, startPoint y: 317, endPoint x: 488, endPoint y: 333, distance: 313.4
click at [491, 332] on div "Add item image Image Size: 1200 x 800 px / Image formats: jpg, png / 5MB Max. I…" at bounding box center [670, 307] width 898 height 743
paste textarea "گۆشتی گەسی خۆشکراو، فینگەر، خەیار، تەماتە، کاهوو، سەوزەوات، کەلەمی وردکراو و سۆ…"
drag, startPoint x: 1063, startPoint y: 321, endPoint x: 1113, endPoint y: 307, distance: 51.7
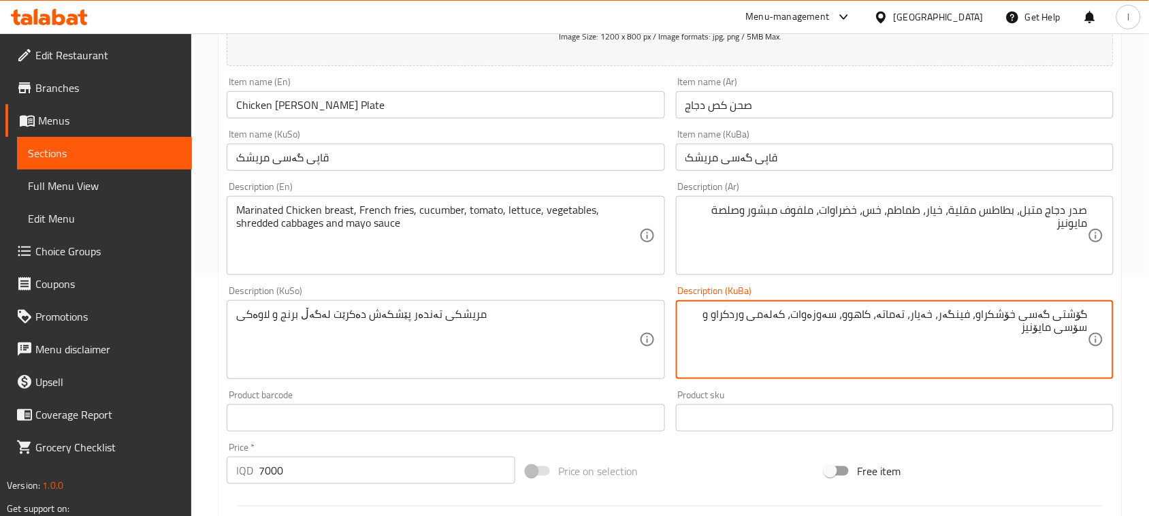
click at [1113, 307] on div "گۆشتی گەسی خۆشکراو، فینگەر، خەیار، تەماتە، کاهوو، سەوزەوات، کەلەمی وردکراو و سۆ…" at bounding box center [895, 339] width 438 height 79
click at [1042, 314] on textarea "سینگی گەسی خۆشکراو، فینگەر، خەیار، تەماتە، کاهوو، سەوزەوات، کەلەمی وردکراو و سۆ…" at bounding box center [886, 340] width 402 height 65
drag, startPoint x: 1004, startPoint y: 335, endPoint x: 1161, endPoint y: 289, distance: 163.0
click at [1149, 274] on html "​ Menu-management Iraq Get Help l Edit Restaurant Branches Menus Sections Full …" at bounding box center [574, 16] width 1149 height 516
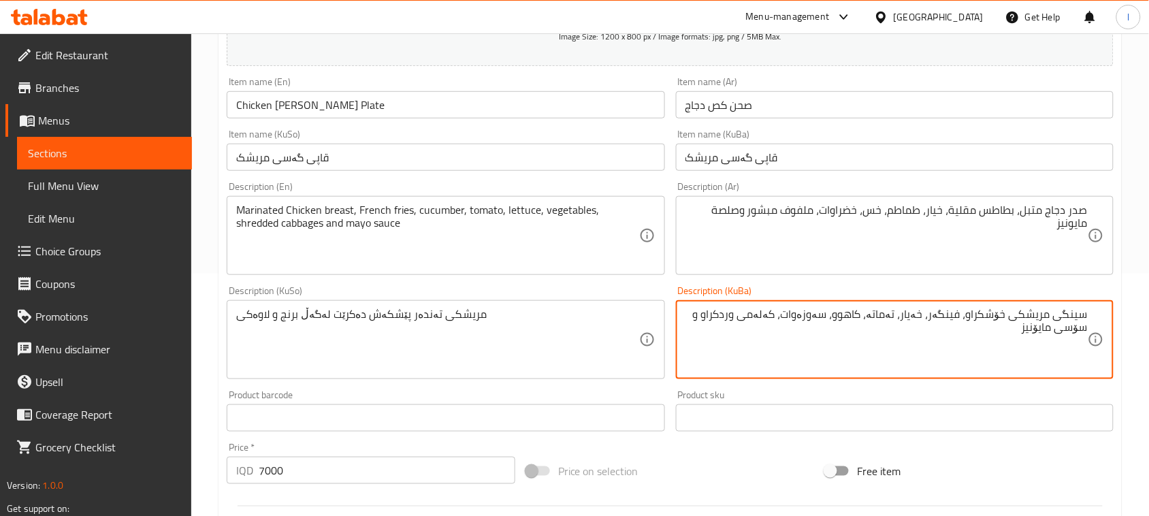
type textarea "سینگی مریشکی خۆشکراو، فینگەر، خەیار، تەماتە، کاهوو، سەوزەوات، کەلەمی وردکراو و …"
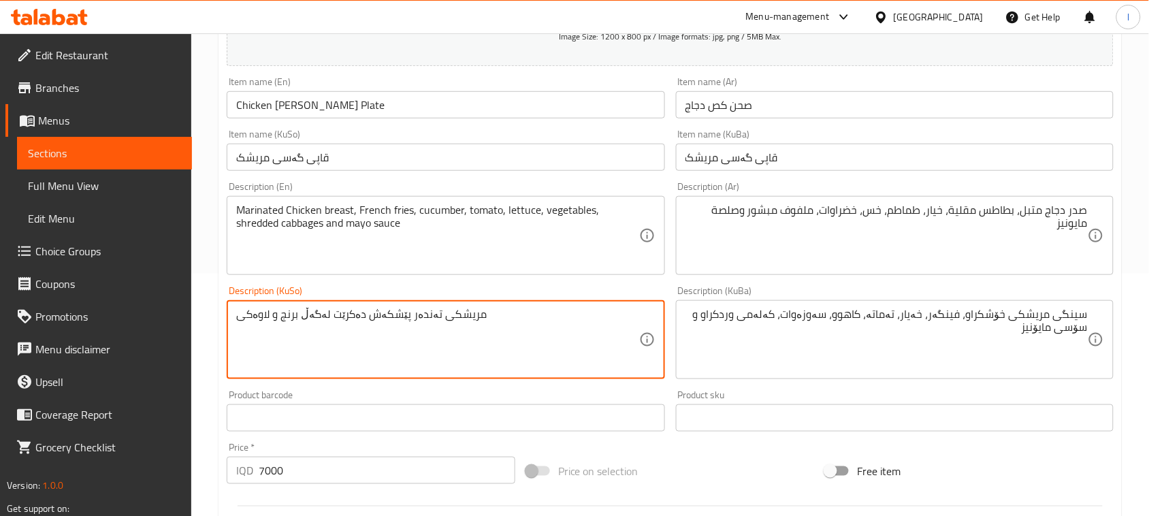
drag, startPoint x: 510, startPoint y: 321, endPoint x: 0, endPoint y: 320, distance: 510.4
paste textarea "سینگی مریشکی خۆشکراو، فینگەر، خەیار، تەماتە، کاهوو، سەوزەوات، کەلەمی وردکراو و …"
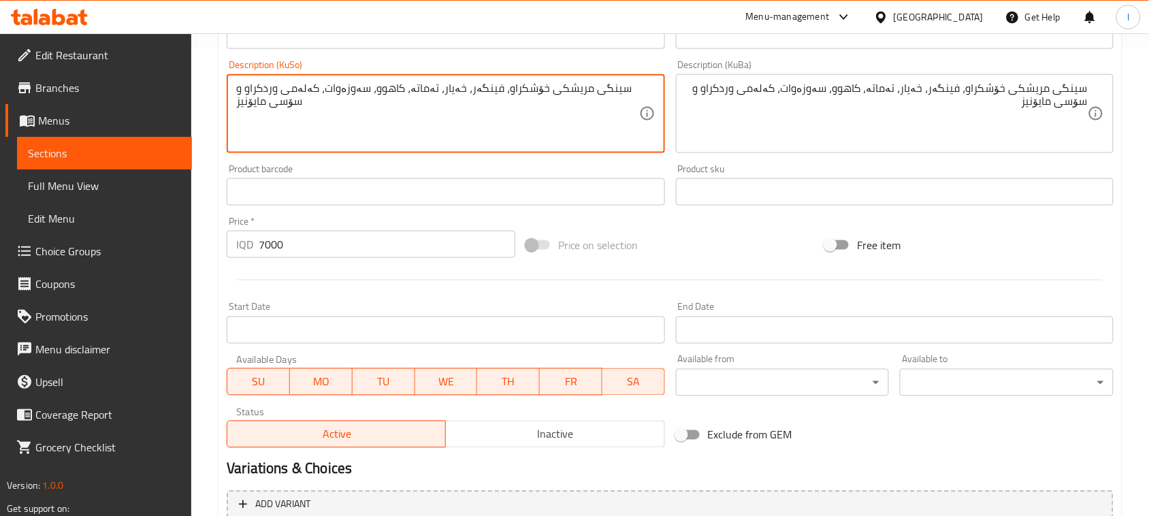
scroll to position [600, 0]
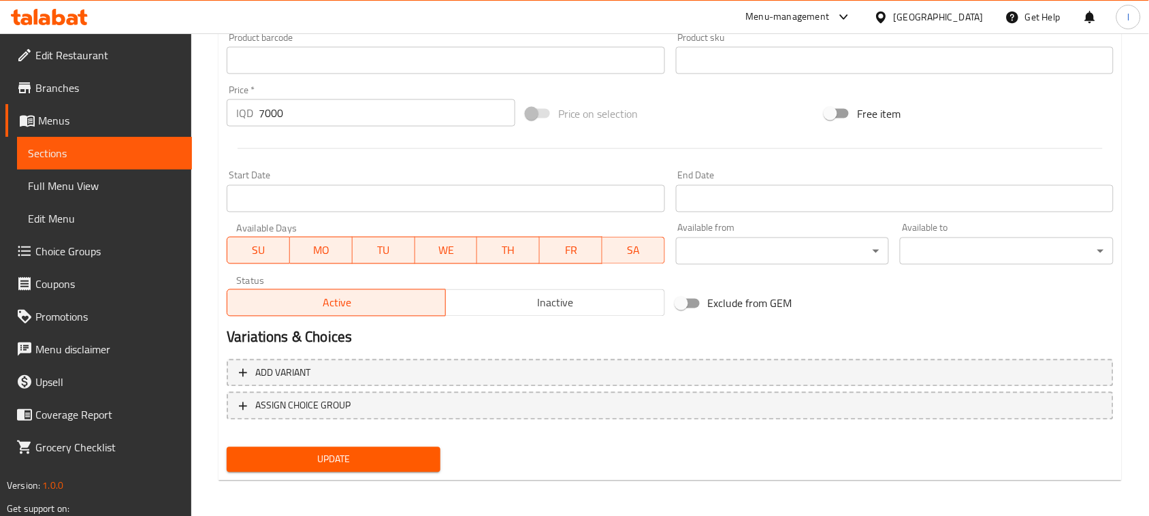
type textarea "سینگی مریشکی خۆشکراو، فینگەر، خەیار، تەماتە، کاهوو، سەوزەوات، کەلەمی وردکراو و …"
click at [348, 451] on span "Update" at bounding box center [333, 459] width 192 height 17
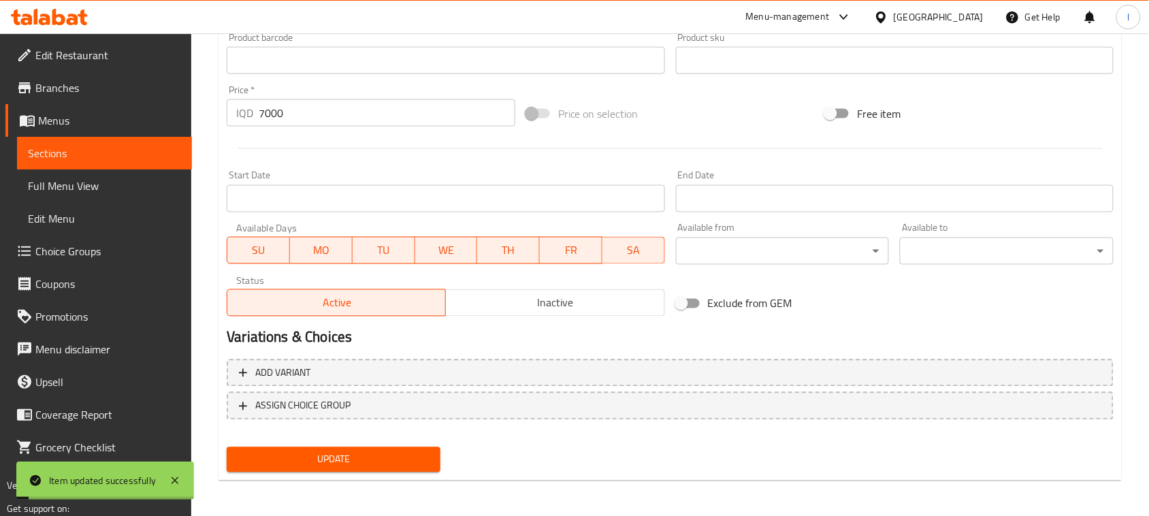
click at [123, 154] on span "Sections" at bounding box center [104, 153] width 153 height 16
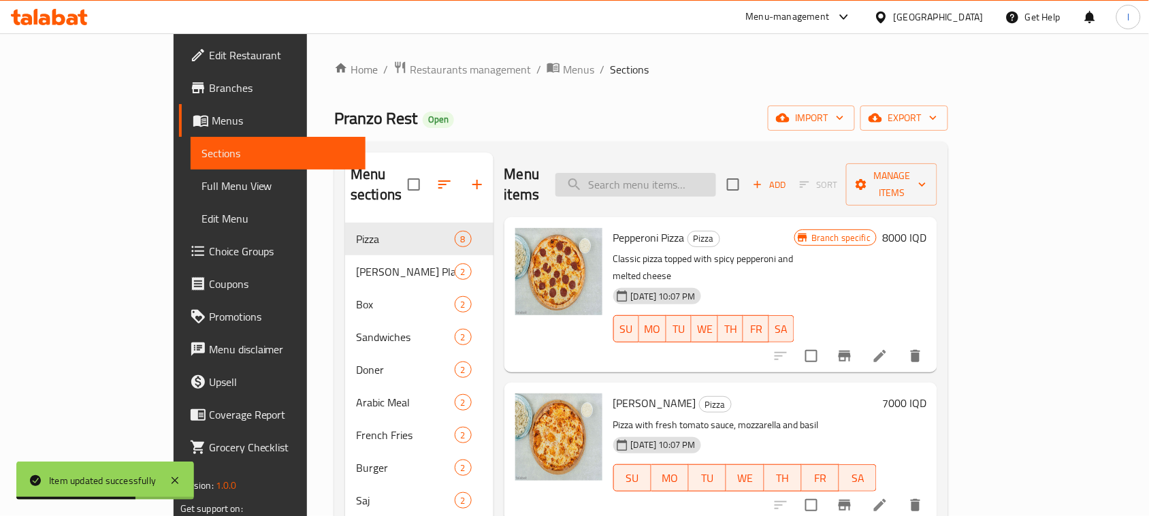
click at [712, 173] on input "search" at bounding box center [635, 185] width 161 height 24
paste input "Meat Gus Sandwich"
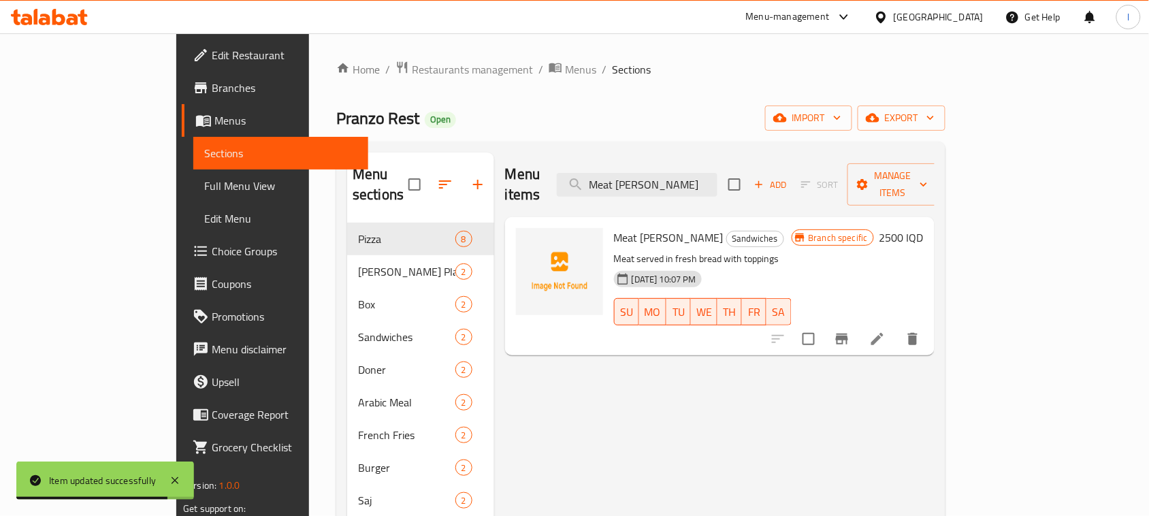
type input "Meat Gus Sandwich"
click at [885, 331] on icon at bounding box center [877, 339] width 16 height 16
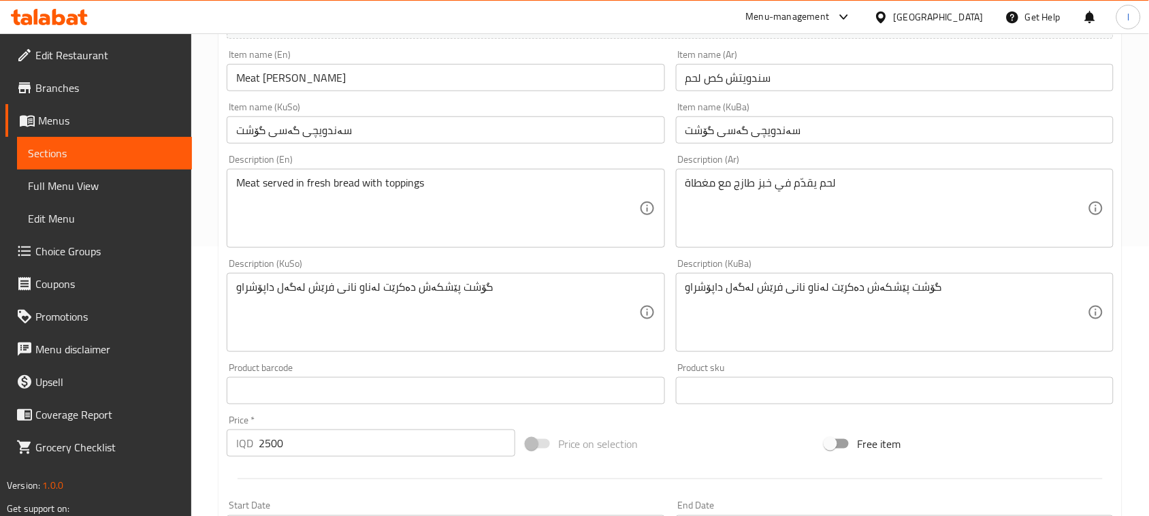
scroll to position [287, 0]
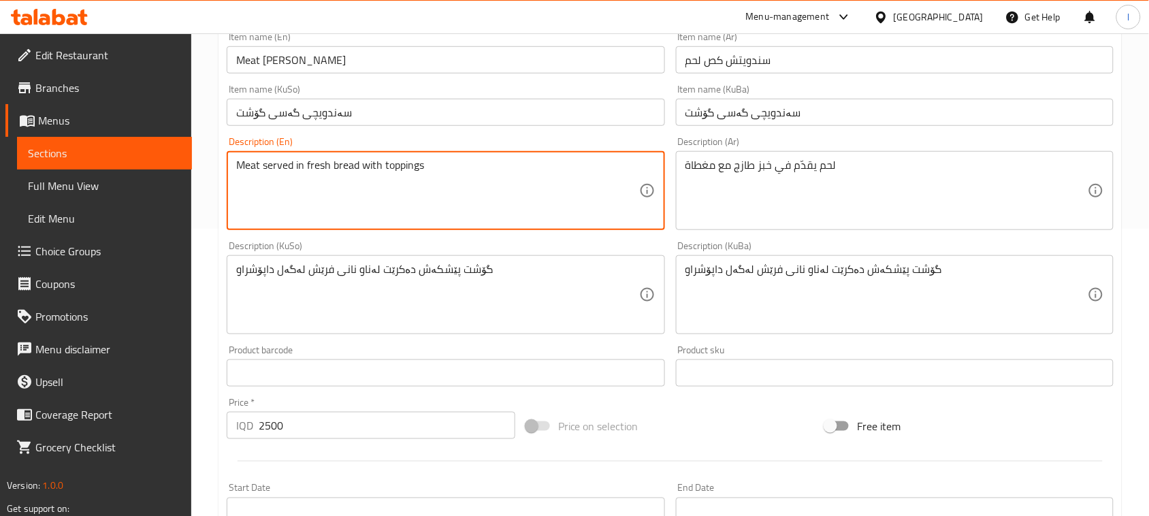
drag, startPoint x: 506, startPoint y: 184, endPoint x: 0, endPoint y: 159, distance: 506.3
paste textarea "arinated Meat, cucumber, tomato, samoon,mayo sauce"
click at [441, 174] on textarea "Marinated Meat, cucumber, tomato, samoon,mayo sauce" at bounding box center [437, 191] width 402 height 65
drag, startPoint x: 439, startPoint y: 172, endPoint x: 438, endPoint y: 182, distance: 9.6
click at [440, 174] on textarea "Marinated Meat, cucumber, tomato, samoon,mayo sauce" at bounding box center [437, 191] width 402 height 65
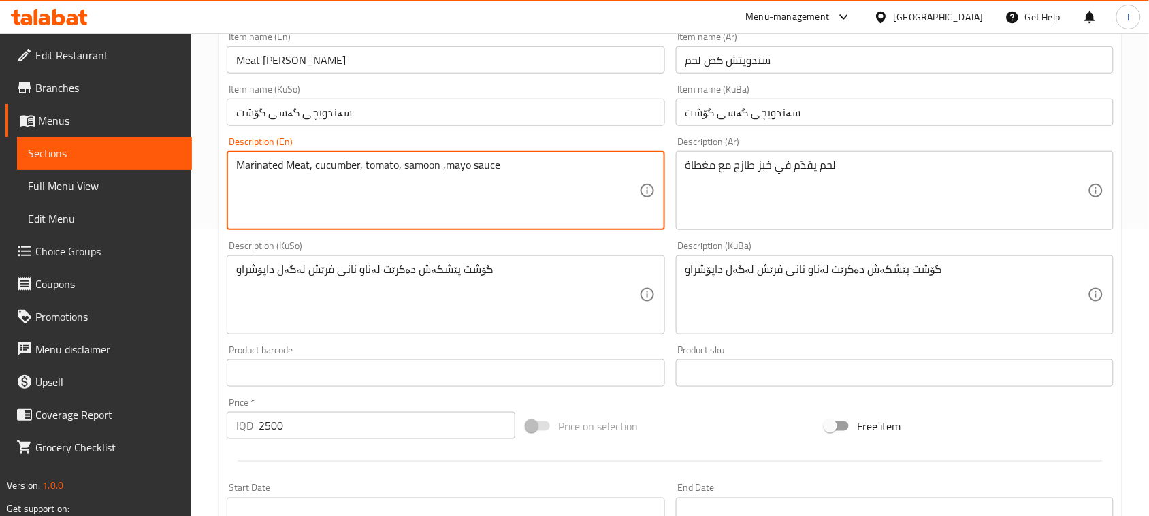
drag, startPoint x: 447, startPoint y: 170, endPoint x: 440, endPoint y: 172, distance: 7.8
click at [440, 172] on textarea "Marinated Meat, cucumber, tomato, samoon ,mayo sauce" at bounding box center [437, 191] width 402 height 65
drag, startPoint x: 565, startPoint y: 169, endPoint x: 3, endPoint y: 184, distance: 561.6
click at [3, 184] on div "Edit Restaurant Branches Menus Sections Full Menu View Edit Menu Choice Groups …" at bounding box center [574, 288] width 1149 height 1085
type textarea "Marinated Meat, cucumber, tomato, samoon and mayo sauce"
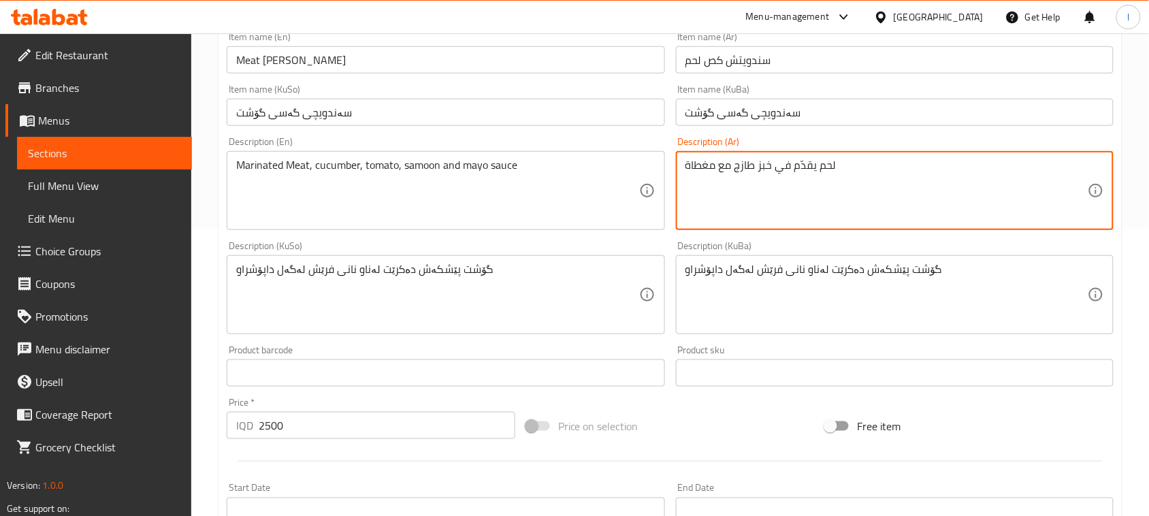
drag, startPoint x: 927, startPoint y: 184, endPoint x: 253, endPoint y: 163, distance: 674.0
paste textarea "تبل، خيار، طماطم، صمون وصلصة مايونيز"
type textarea "لحم متبل، خيار، طماطم، صمون وصلصة مايونيز"
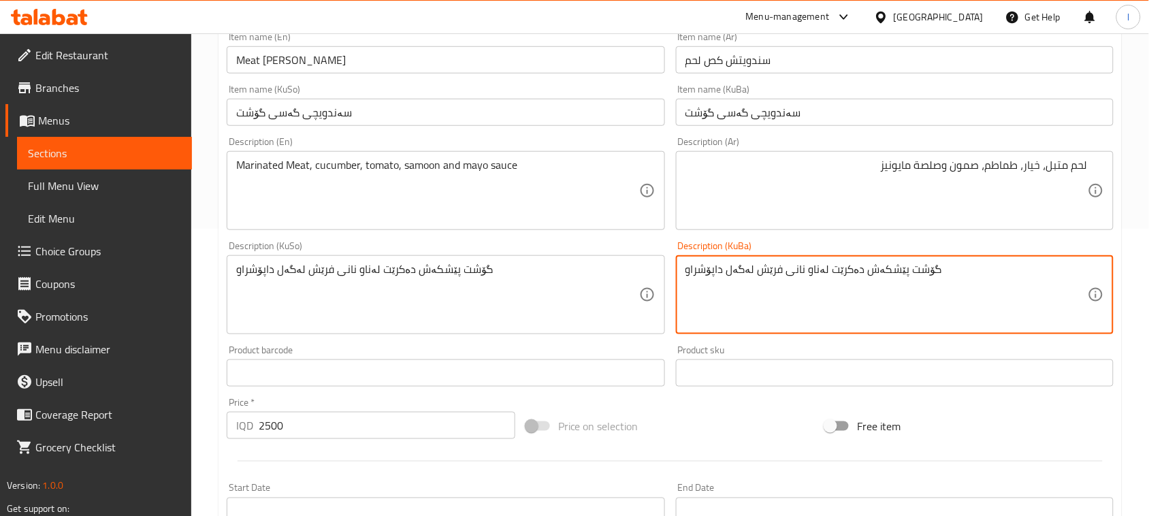
drag, startPoint x: 958, startPoint y: 274, endPoint x: 614, endPoint y: 244, distance: 344.9
drag, startPoint x: 797, startPoint y: 283, endPoint x: 617, endPoint y: 293, distance: 179.9
click at [617, 293] on div "Add item image Image Size: 1200 x 800 px / Image formats: jpg, png / 5MB Max. I…" at bounding box center [670, 262] width 898 height 743
paste textarea "سینگی مریشکی خۆشکراو، فینگەر، خەیار، تەماتە، کاهوو، سەوزەوات، کەلەمی وردکراو و …"
click at [904, 280] on textarea "سینگی مریشکی خۆشکراو، فینگەر، خەیار، تەماتە، کاهوو، سەوزەوات، کەلەمی وردکراو و …" at bounding box center [886, 295] width 402 height 65
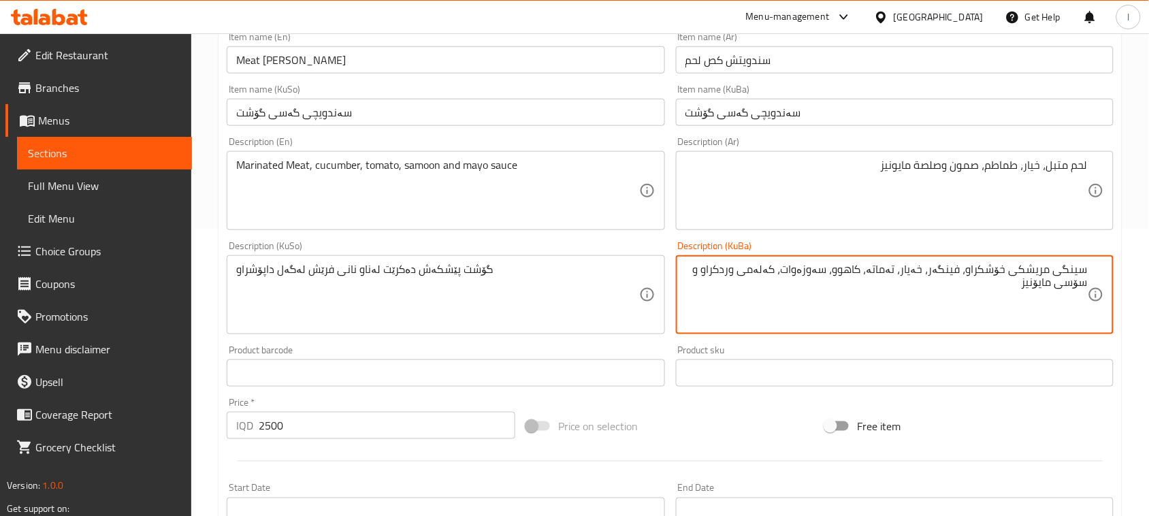
drag, startPoint x: 1016, startPoint y: 273, endPoint x: 1141, endPoint y: 254, distance: 126.6
click at [1141, 254] on div "Home / Restaurants management / Menus / Sections / item / update Sandwiches sec…" at bounding box center [669, 288] width 957 height 1085
drag, startPoint x: 975, startPoint y: 274, endPoint x: 1011, endPoint y: 282, distance: 36.5
click at [1011, 282] on textarea "گۆشتی خۆشکراو، فینگەر، خەیار، تەماتە، کاهوو، سەوزەوات، کەلەمی وردکراو و سۆسی ما…" at bounding box center [886, 295] width 402 height 65
click at [978, 270] on textarea "گۆشتی خۆشکراو، خەیار، تەماتە، کاهوو، سەوزەوات، کەلەمی وردکراو و سۆسی مایۆنیز" at bounding box center [886, 295] width 402 height 65
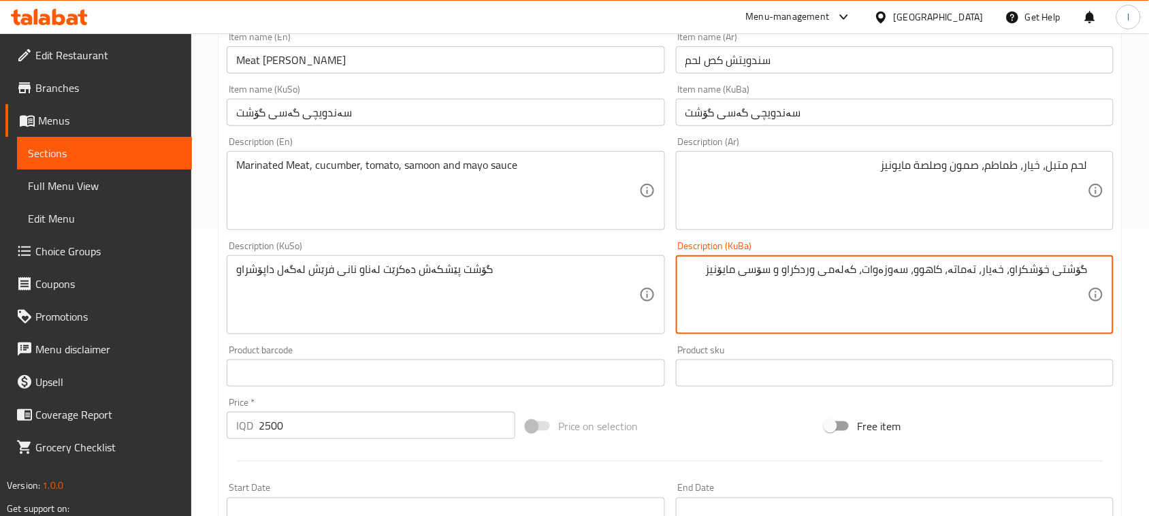
drag, startPoint x: 805, startPoint y: 274, endPoint x: 953, endPoint y: 276, distance: 148.4
click at [953, 276] on textarea "گۆشتی خۆشکراو، خەیار، تەماتە، کاهوو، سەوزەوات، کەلەمی وردکراو و سۆسی مایۆنیز" at bounding box center [886, 295] width 402 height 65
drag, startPoint x: 946, startPoint y: 270, endPoint x: 955, endPoint y: 273, distance: 9.3
click at [955, 273] on textarea "گۆشتی خۆشکراو، خەیار، تەماتە، و و سۆسی مایۆنیز" at bounding box center [886, 295] width 402 height 65
drag, startPoint x: 754, startPoint y: 281, endPoint x: 1161, endPoint y: 235, distance: 409.5
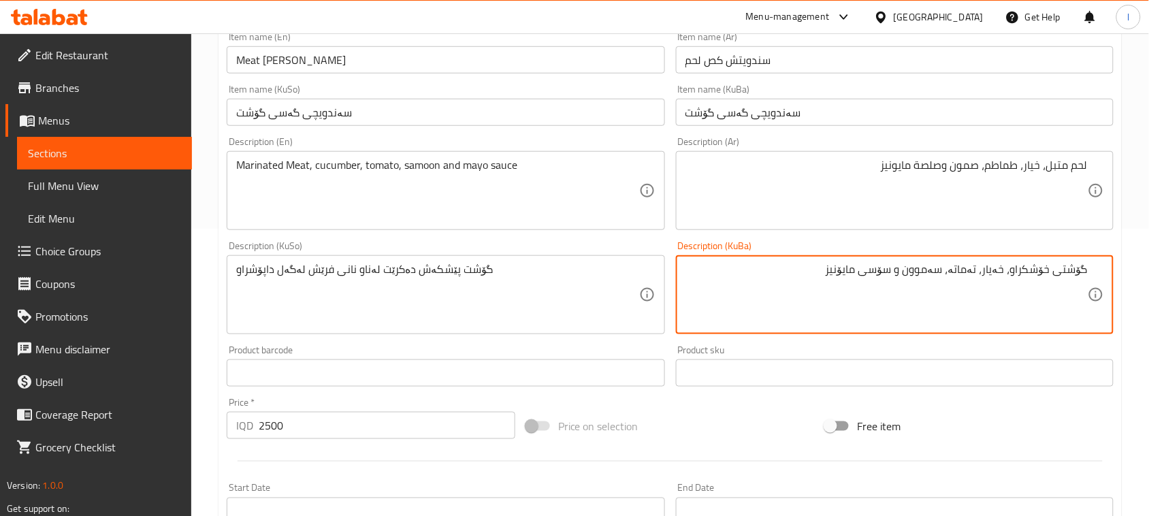
type textarea "گۆشتی خۆشکراو، خەیار، تەماتە، سەموون و سۆسی مایۆنیز"
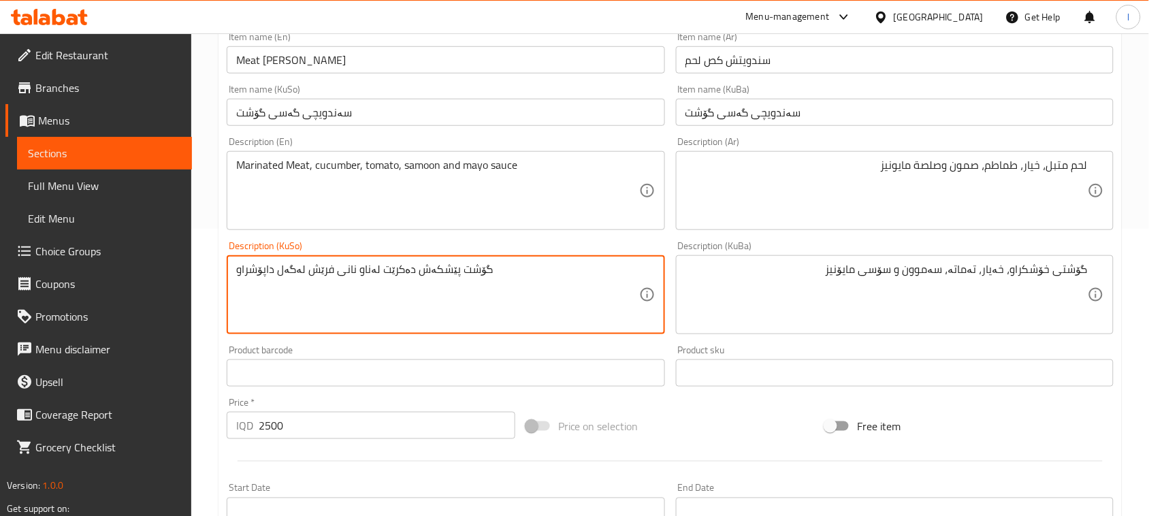
drag, startPoint x: 508, startPoint y: 276, endPoint x: 0, endPoint y: 246, distance: 509.2
paste textarea "ی خۆشکراو، خەیار، تەماتە، سەموون و سۆسی مایۆنیز"
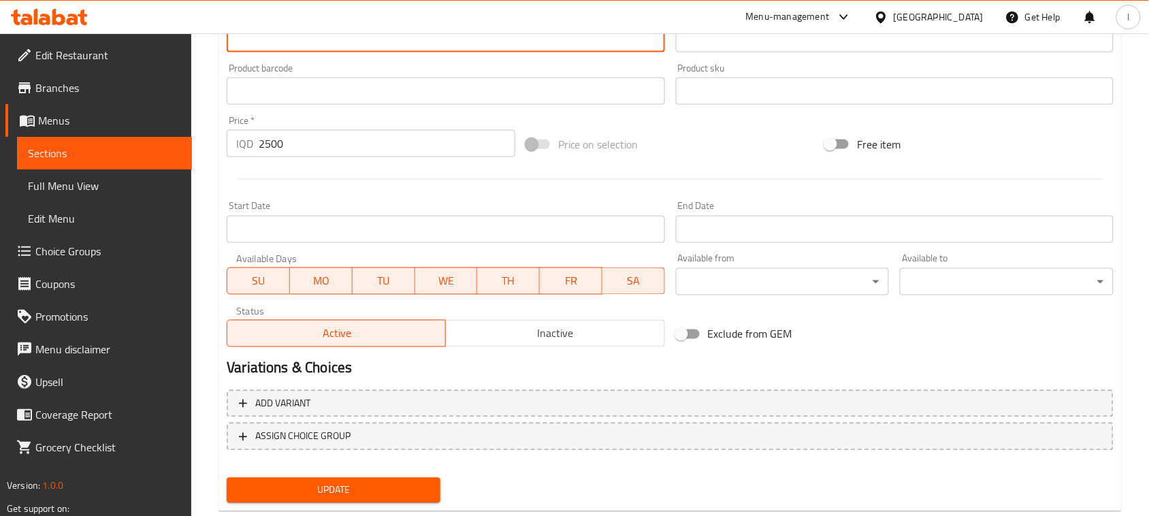
scroll to position [600, 0]
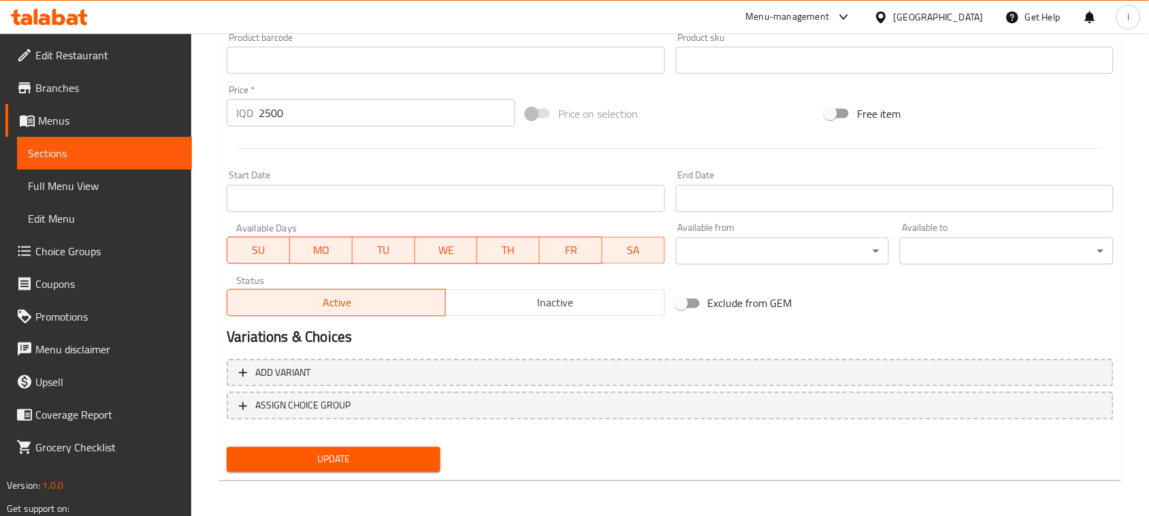
type textarea "گۆشتی خۆشکراو، خەیار، تەماتە، سەموون و سۆسی مایۆنیز"
click at [337, 451] on span "Update" at bounding box center [333, 459] width 192 height 17
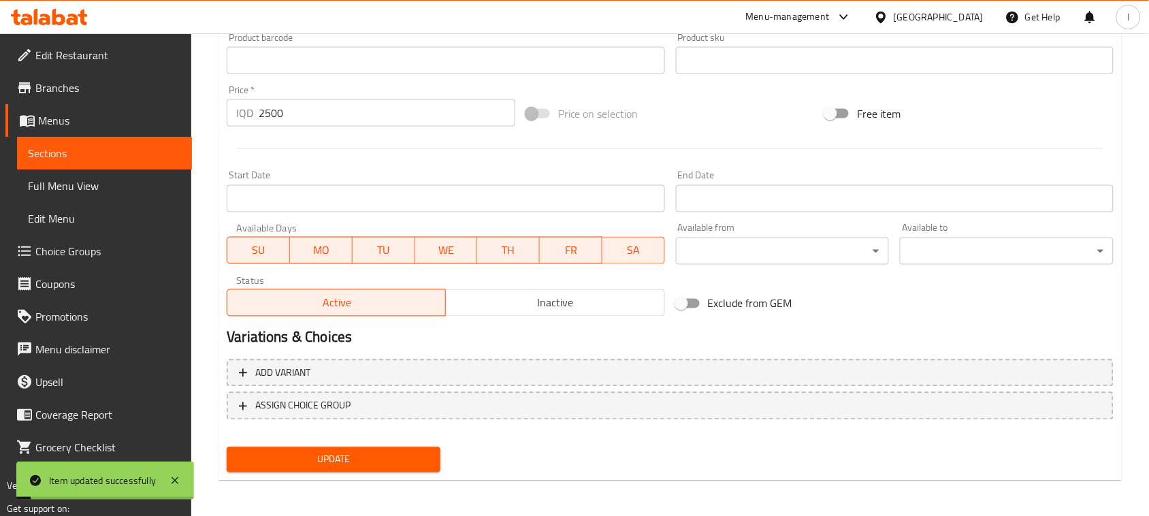
click at [75, 152] on span "Sections" at bounding box center [104, 153] width 153 height 16
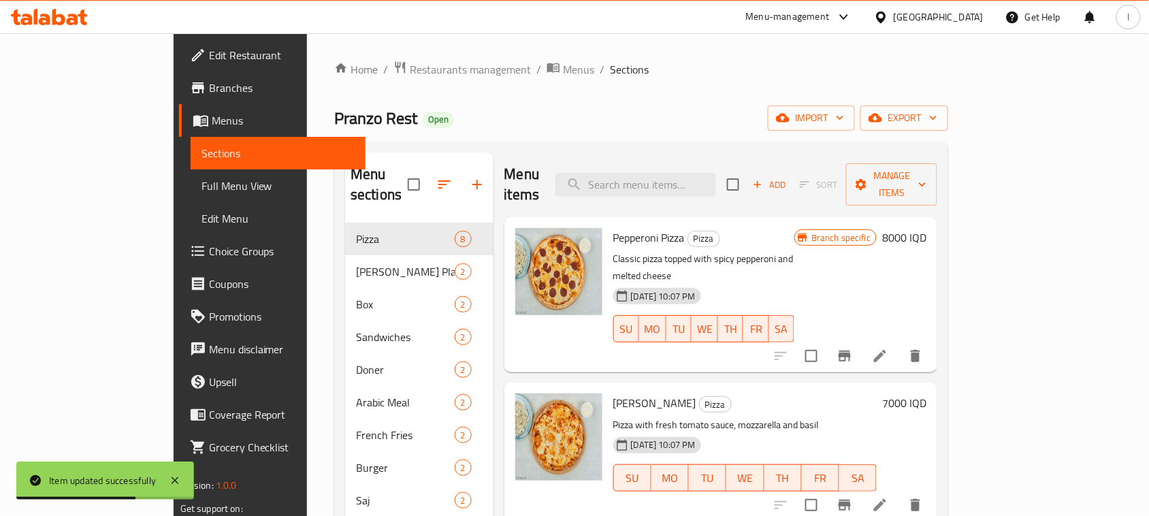
click at [670, 158] on div "Menu items Add Sort Manage items" at bounding box center [720, 184] width 433 height 65
click at [652, 176] on input "search" at bounding box center [635, 185] width 161 height 24
paste input "Meat Arabic Meal"
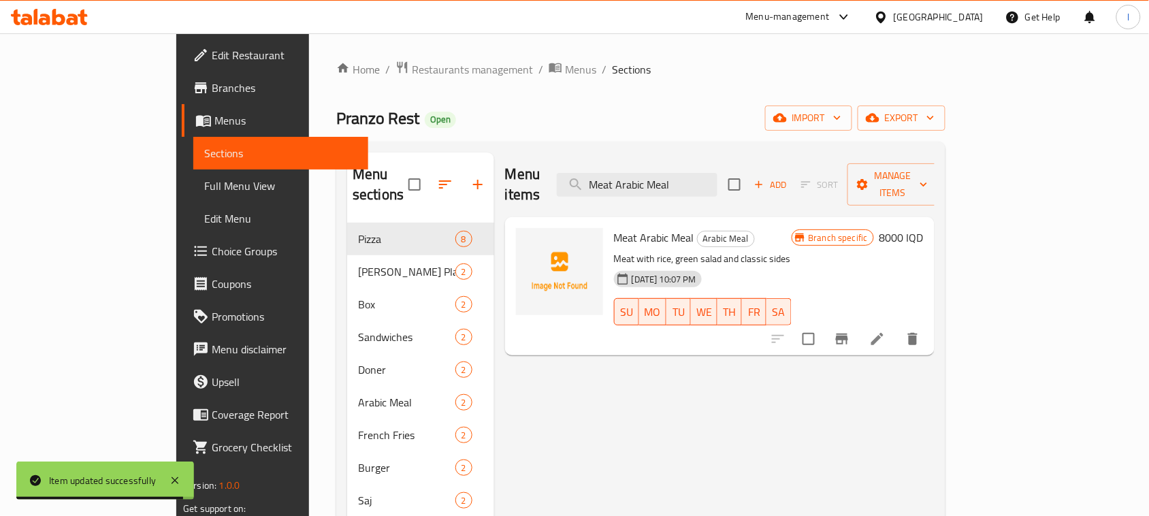
type input "Meat Arabic Meal"
click at [885, 331] on icon at bounding box center [877, 339] width 16 height 16
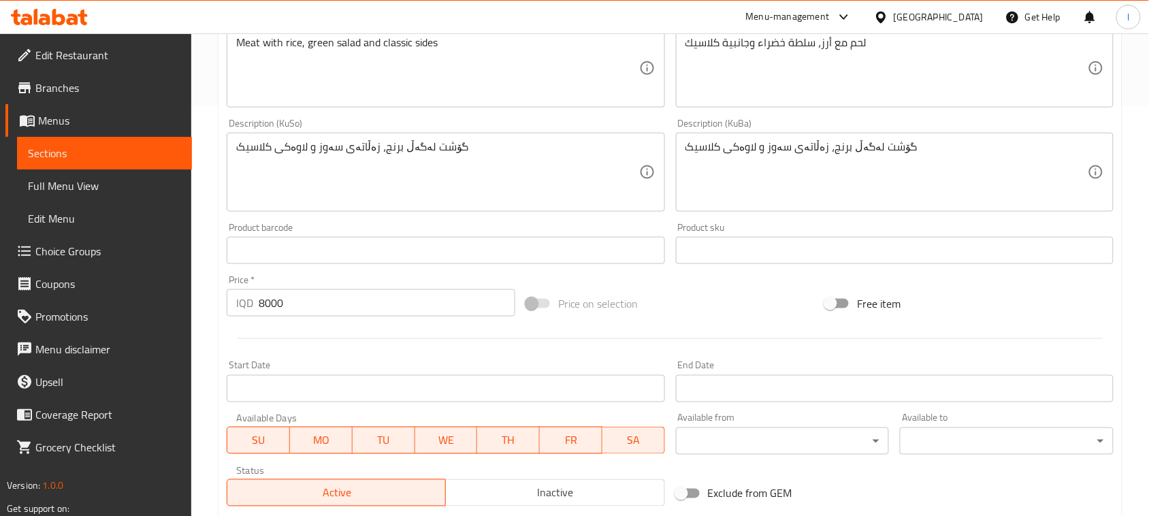
scroll to position [259, 0]
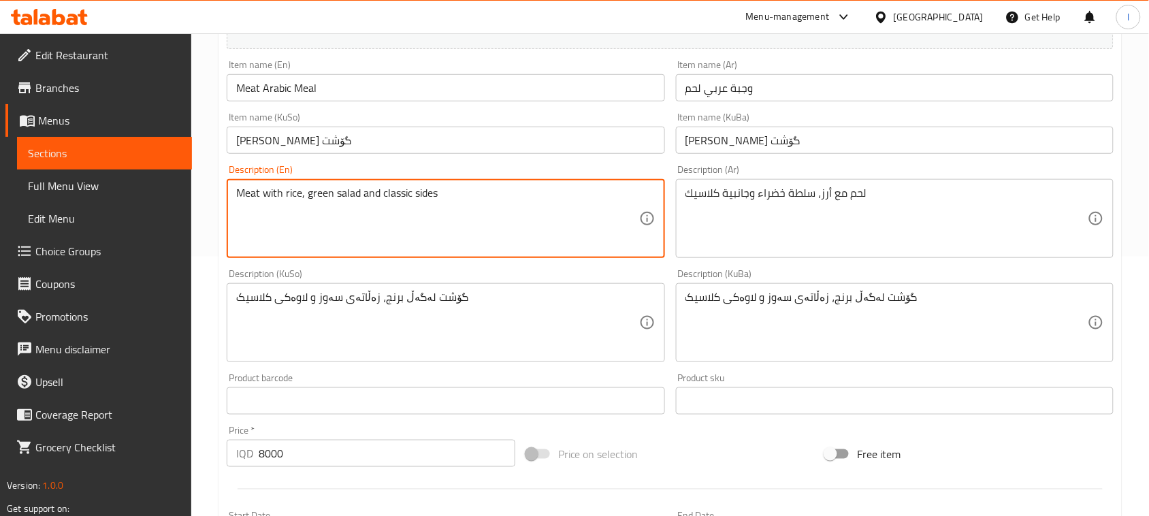
drag, startPoint x: 178, startPoint y: 191, endPoint x: 4, endPoint y: 167, distance: 175.8
paste textarea "Sandwich slices, french fries, tomato, marinated cucumber, lettuce, mayo sauce"
drag, startPoint x: 567, startPoint y: 196, endPoint x: 562, endPoint y: 208, distance: 12.5
click at [562, 208] on textarea "Meat Sandwich slices, french fries, tomato, marinated cucumber, lettuce, mayo s…" at bounding box center [437, 218] width 402 height 65
drag, startPoint x: 293, startPoint y: 240, endPoint x: 191, endPoint y: 167, distance: 125.8
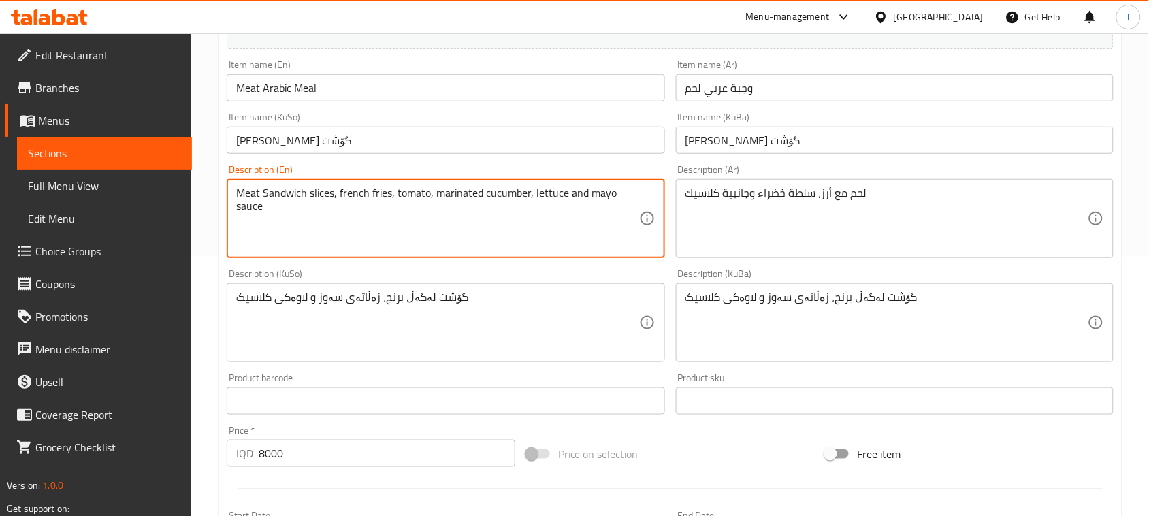
click at [191, 167] on div "Edit Restaurant Branches Menus Sections Full Menu View Edit Menu Choice Groups …" at bounding box center [574, 316] width 1149 height 1085
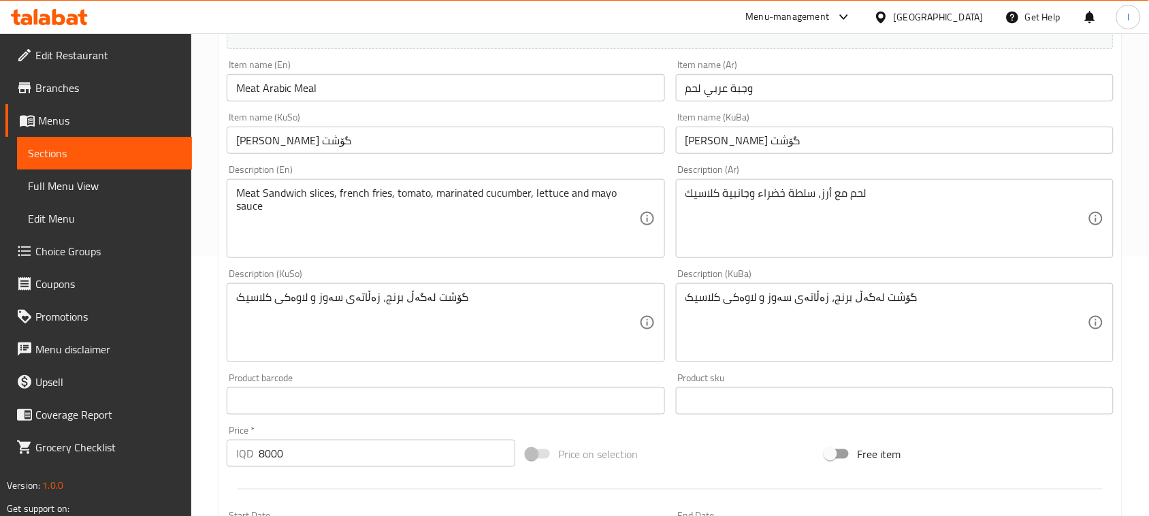
click at [361, 184] on div "Meat Sandwich slices, french fries, tomato, marinated cucumber, lettuce and may…" at bounding box center [446, 218] width 438 height 79
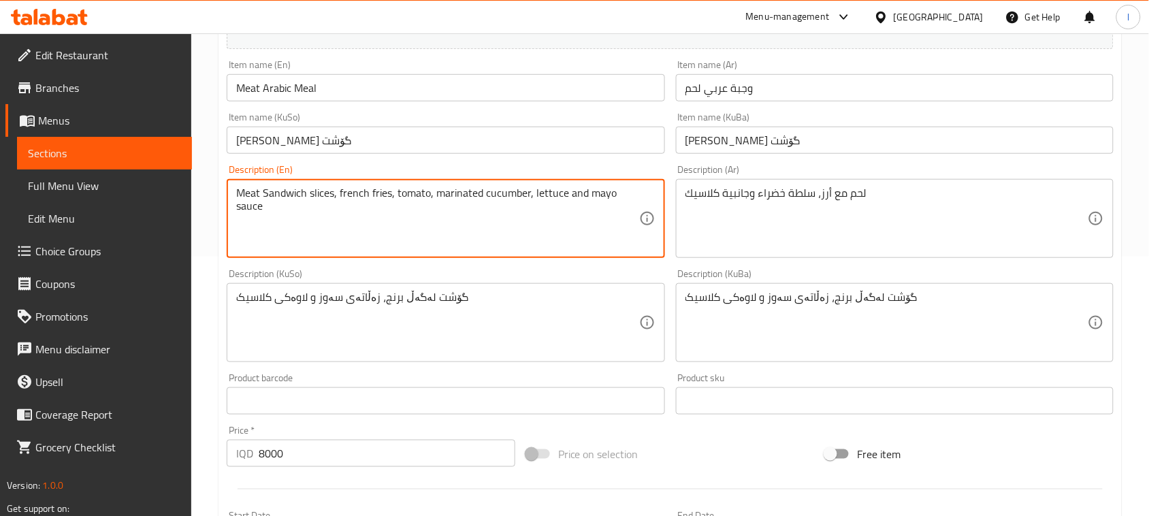
click at [342, 188] on textarea "Meat Sandwich slices, french fries, tomato, marinated cucumber, lettuce and may…" at bounding box center [437, 218] width 402 height 65
click at [342, 201] on textarea "Meat Sandwich slices, french fries, tomato, marinated cucumber, lettuce and may…" at bounding box center [437, 218] width 402 height 65
drag, startPoint x: 264, startPoint y: 221, endPoint x: 100, endPoint y: 171, distance: 171.6
click at [100, 171] on div "Edit Restaurant Branches Menus Sections Full Menu View Edit Menu Choice Groups …" at bounding box center [574, 316] width 1149 height 1085
type textarea "Meat Sandwich slices, French fries, tomato, marinated cucumber, lettuce and may…"
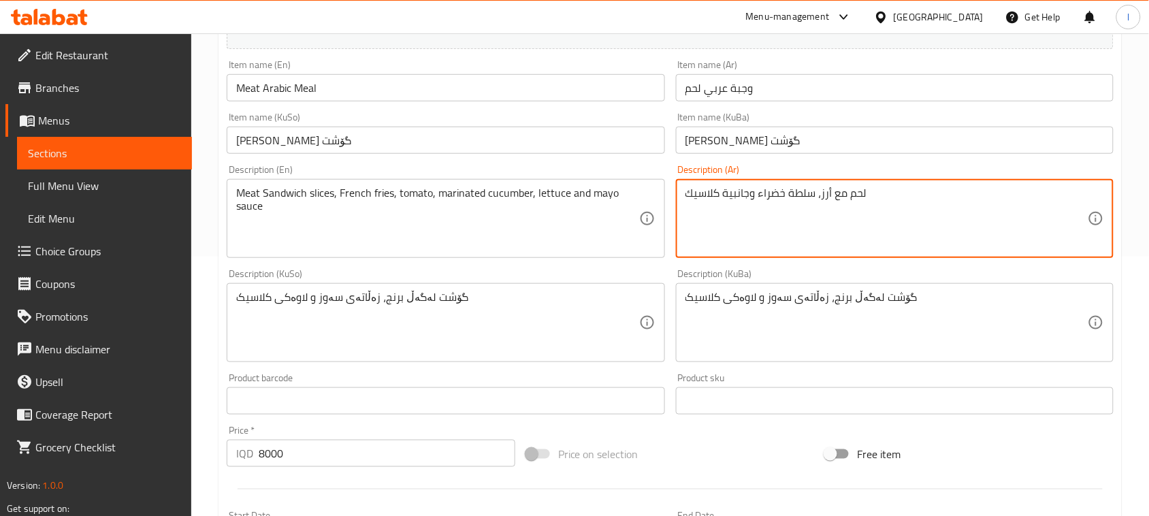
drag, startPoint x: 905, startPoint y: 210, endPoint x: 402, endPoint y: 218, distance: 503.0
paste textarea "شرائح ساندويتش لحم، بطاطس مقلية، طماطم، خيار متبل، خس وصلصة مايونيز"
type textarea "شرائح ساندويتش لحم، بطاطس مقلية، طماطم، خيار متبل، خس وصلصة مايونيز"
drag, startPoint x: 955, startPoint y: 308, endPoint x: 129, endPoint y: 320, distance: 825.5
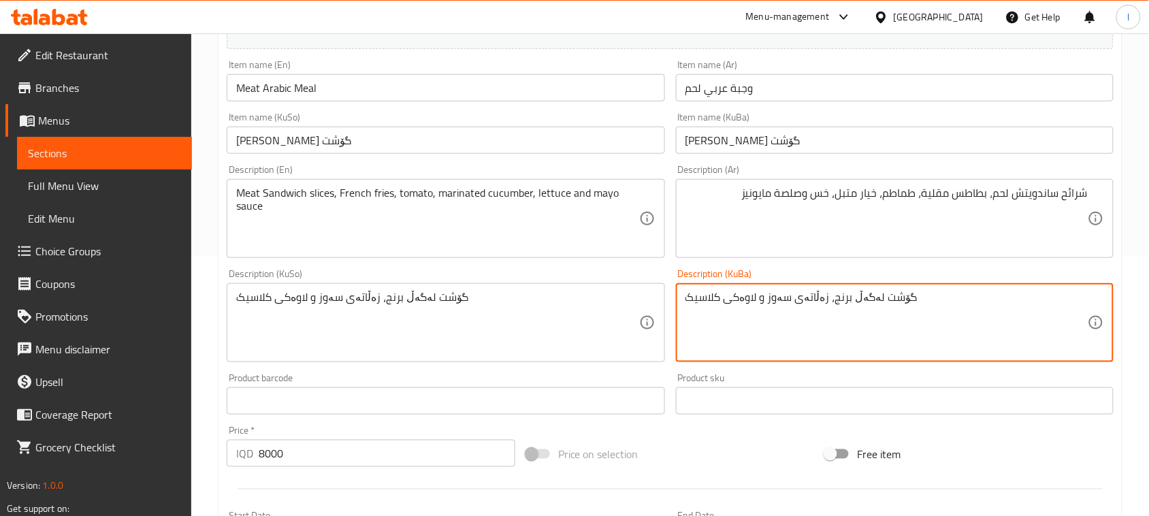
paste textarea "ی گەسی خۆشکراو، فینگەر، خەیار، تەماتە، کاهوو، سەوزەوات، کەلەمی وردکراو و سۆسی م…"
drag, startPoint x: 974, startPoint y: 297, endPoint x: 1001, endPoint y: 301, distance: 27.5
click at [1001, 301] on textarea "گۆشتی گەسی خۆشکراو، فینگەر، خەیار، تەماتە، کاهوو، سەوزەوات، کەلەمی وردکراو و سۆ…" at bounding box center [886, 323] width 402 height 65
click at [1001, 295] on textarea "گۆشتی گەسی خۆشکراو، فینگەر، خەیار، تەماتە، کاهوو، سەوزەوات، کەلەمی وردکراو و سۆ…" at bounding box center [886, 323] width 402 height 65
drag, startPoint x: 1019, startPoint y: 303, endPoint x: 1082, endPoint y: 299, distance: 62.7
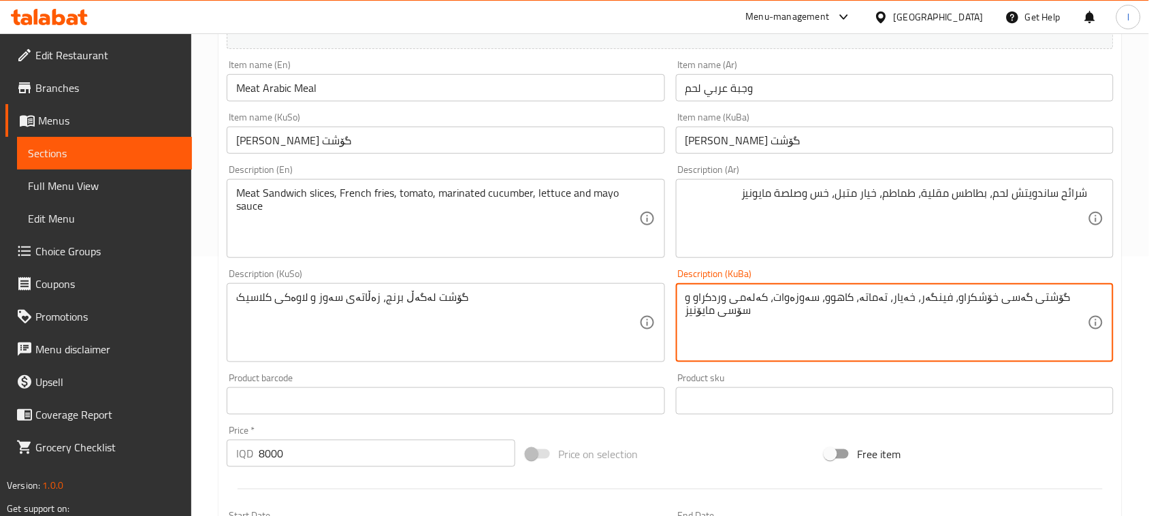
click at [1082, 299] on textarea "گۆشتی گەسی خۆشکراو، فینگەر، خەیار، تەماتە، کاهوو، سەوزەوات، کەلەمی وردکراو و سۆ…" at bounding box center [886, 323] width 402 height 65
click at [1089, 299] on div "گۆشتی گەسی خۆشکراو، فینگەر، خەیار، تەماتە، کاهوو، سەوزەوات، کەلەمی وردکراو و سۆ…" at bounding box center [895, 322] width 438 height 79
click at [1034, 301] on textarea "گۆشتی گەسی خۆشکراو، فینگەر، خەیار، تەماتە، کاهوو، سەوزەوات، کەلەمی وردکراو و سۆ…" at bounding box center [886, 323] width 402 height 65
drag, startPoint x: 1015, startPoint y: 301, endPoint x: 1080, endPoint y: 296, distance: 64.9
click at [1080, 296] on textarea "گۆشتی گەسی خۆشکراو، فینگەر، خەیار، تەماتە، کاهوو، سەوزەوات، کەلەمی وردکراو و سۆ…" at bounding box center [886, 323] width 402 height 65
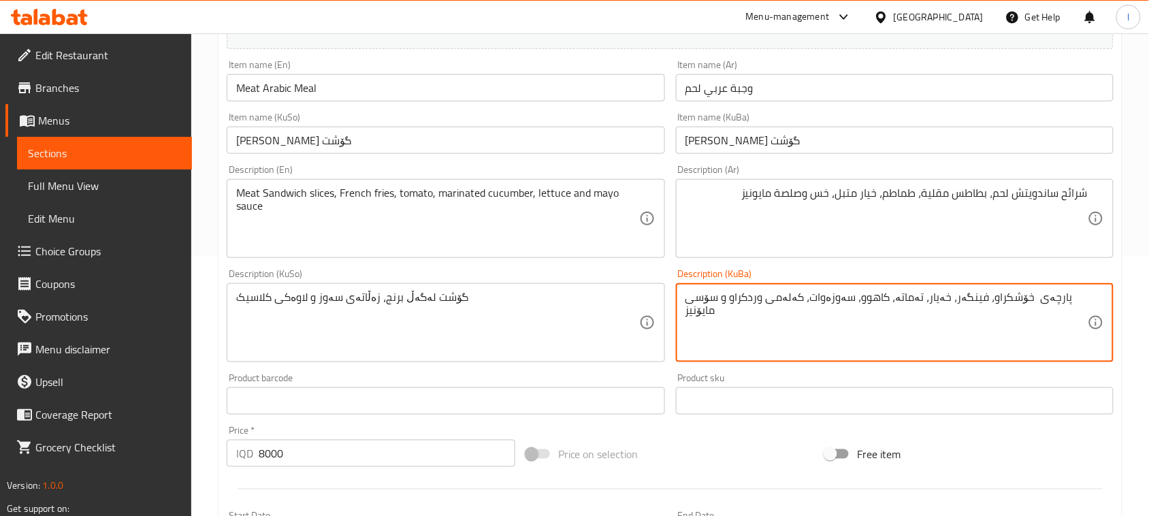
type textarea "پارچەی خۆشکراو، فینگەر، خەیار، تەماتە، کاهوو، سەوزەوات، کەلەمی وردکراو و سۆسی م…"
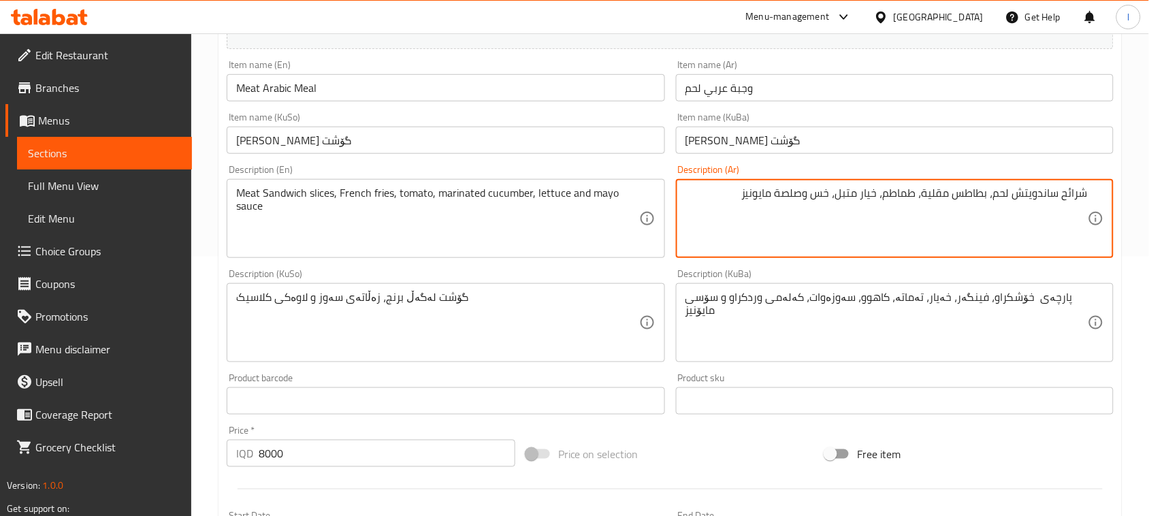
click at [1026, 198] on textarea "شرائح ساندويتش لحم، بطاطس مقلية، طماطم، خيار متبل، خس وصلصة مايونيز" at bounding box center [886, 218] width 402 height 65
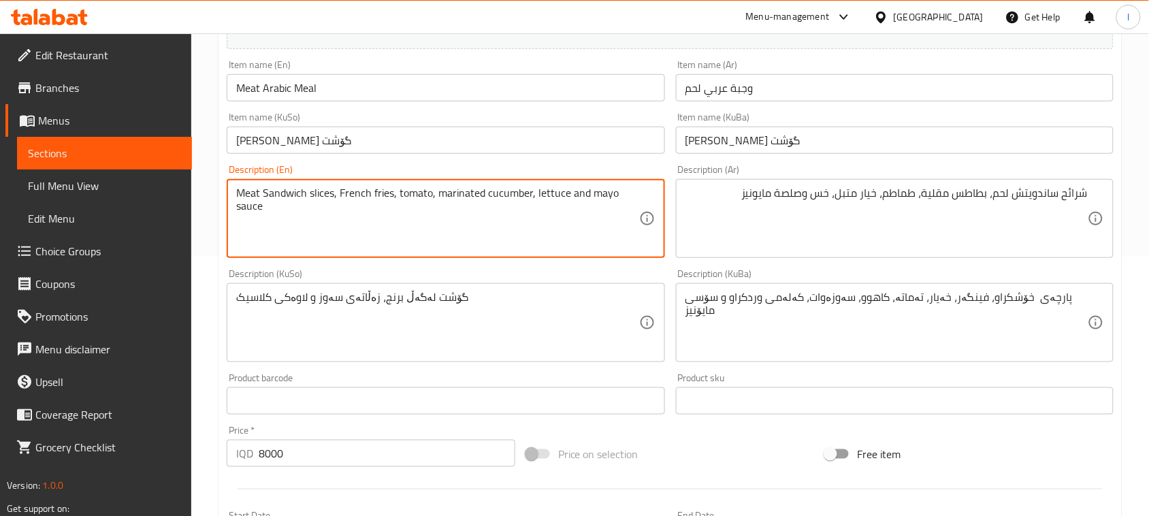
click at [284, 194] on textarea "Meat Sandwich slices, French fries, tomato, marinated cucumber, lettuce and may…" at bounding box center [437, 218] width 402 height 65
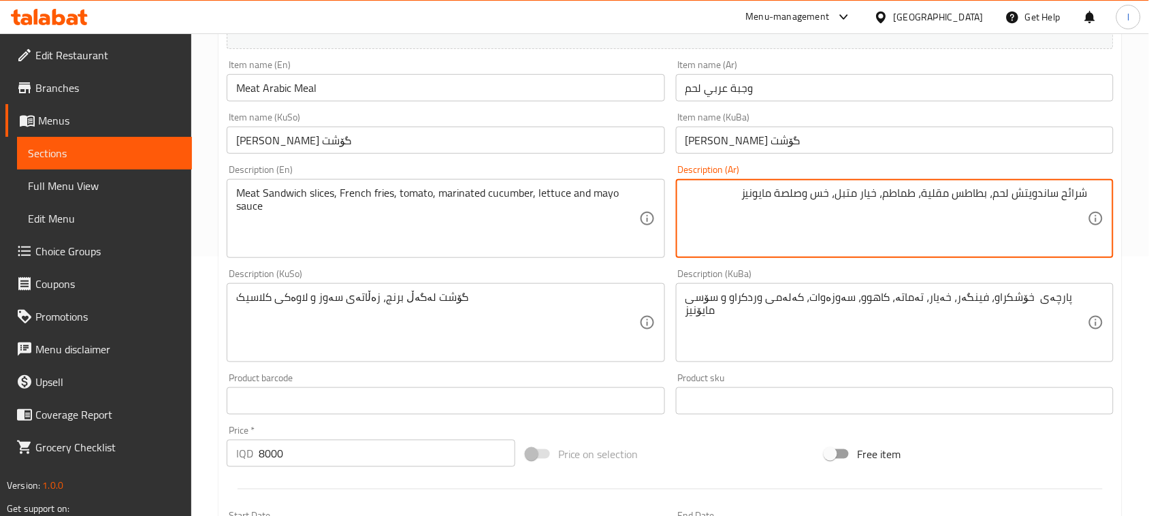
click at [1042, 191] on textarea "شرائح ساندويتش لحم، بطاطس مقلية، طماطم، خيار متبل، خس وصلصة مايونيز" at bounding box center [886, 218] width 402 height 65
paste textarea
type textarea "شرائح سندويتش لحم، بطاطس مقلية، طماطم، خيار متبل، خس وصلصة مايونيز"
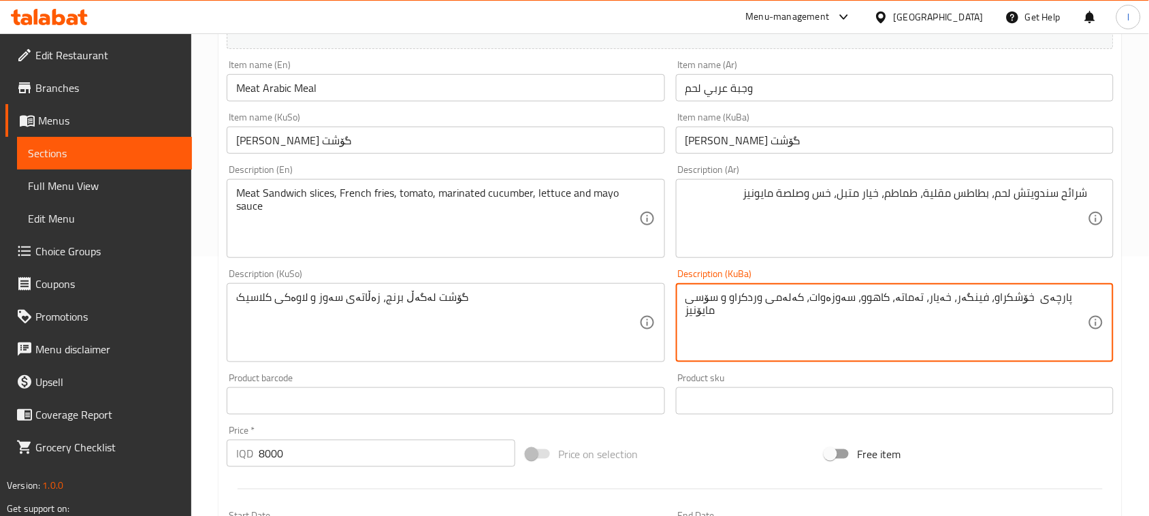
click at [1057, 299] on textarea "پارچەی خۆشکراو، فینگەر، خەیار، تەماتە، کاهوو، سەوزەوات، کەلەمی وردکراو و سۆسی م…" at bounding box center [886, 323] width 402 height 65
click at [1051, 301] on textarea "پارچەی خۆشکراو، فینگەر، خەیار، تەماتە، کاهوو، سەوزەوات، کەلەمی وردکراو و سۆسی م…" at bounding box center [886, 323] width 402 height 65
paste textarea "سەندویچی"
click at [1045, 299] on textarea "پارچەی خۆشکراو، فینگەر، خەیار، تەماتە، کاهوو، سەوزەوات، کەلەمی وردکراو و سۆسی م…" at bounding box center [886, 323] width 402 height 65
click at [1048, 298] on textarea "پارچەی خۆشکراو، فینگەر، خەیار، تەماتە، کاهوو، سەوزەوات، کەلەمی وردکراو و سۆسی م…" at bounding box center [886, 323] width 402 height 65
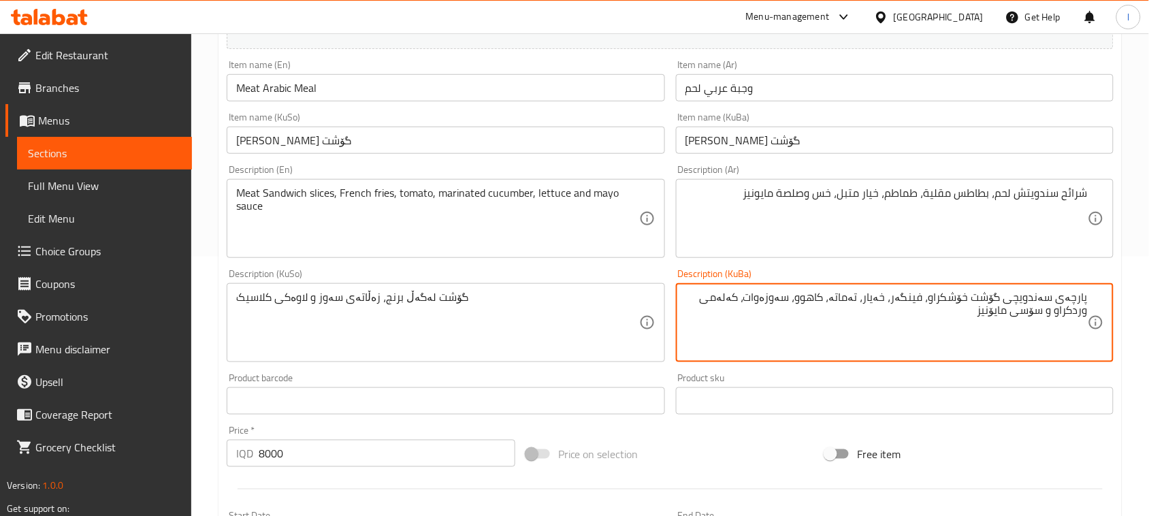
click at [947, 297] on textarea "پارچەی سەندویچی گۆشت خۆشکراو، فینگەر، خەیار، تەماتە، کاهوو، سەوزەوات، کەلەمی ور…" at bounding box center [886, 323] width 402 height 65
click at [920, 303] on textarea "پارچەی سەندویچی گۆشت ، فینگەر، خەیار، تەماتە، کاهوو، سەوزەوات، کەلەمی وردکراو و…" at bounding box center [886, 323] width 402 height 65
click at [920, 306] on textarea "پارچەی سەندویچی گۆشت ، فینگەر، خەیار، تەماتە، کاهوو، سەوزەوات، کەلەمی وردکراو و…" at bounding box center [886, 323] width 402 height 65
click at [917, 306] on textarea "پارچەی سەندویچی گۆشت ، فینگەر، خەیار، تەماتە، کاهوو، سەوزەوات، کەلەمی وردکراو و…" at bounding box center [886, 323] width 402 height 65
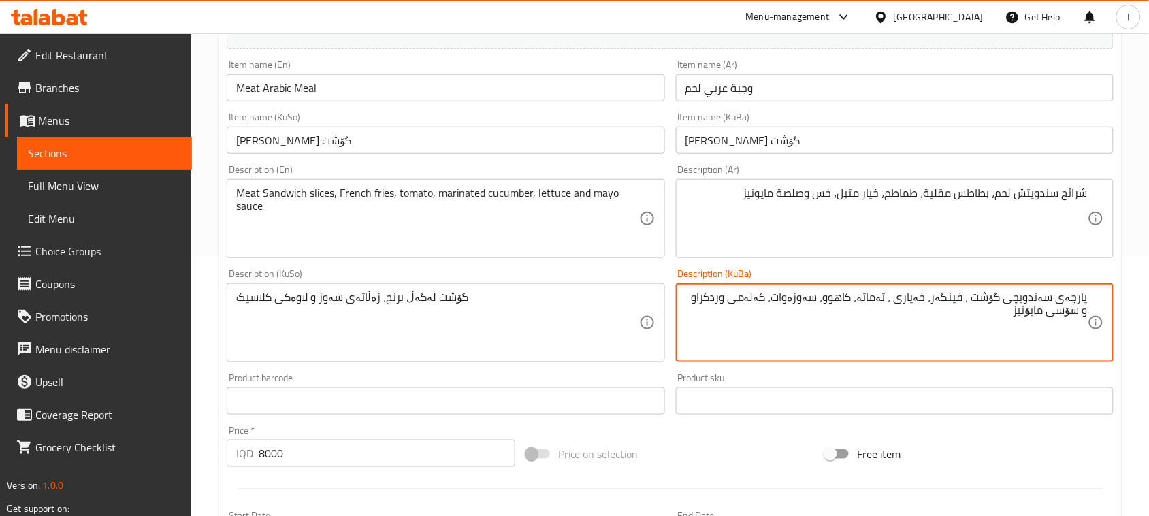
paste textarea "ۆشکراو"
drag, startPoint x: 832, startPoint y: 301, endPoint x: 861, endPoint y: 303, distance: 28.7
click at [861, 303] on textarea "پارچەی سەندویچی گۆشت ، فینگەر، خەیاری خۆشکراو، تەماتە، کاهوو، سەوزەوات، کەلەمی …" at bounding box center [886, 323] width 402 height 65
click at [934, 305] on textarea "پارچەی سەندویچی گۆشت ، فینگەر، خەیاری خۆشکراو، کاهوو، سەوزەوات، کەلەمی وردکراو …" at bounding box center [886, 323] width 402 height 65
paste textarea "ەماتە،"
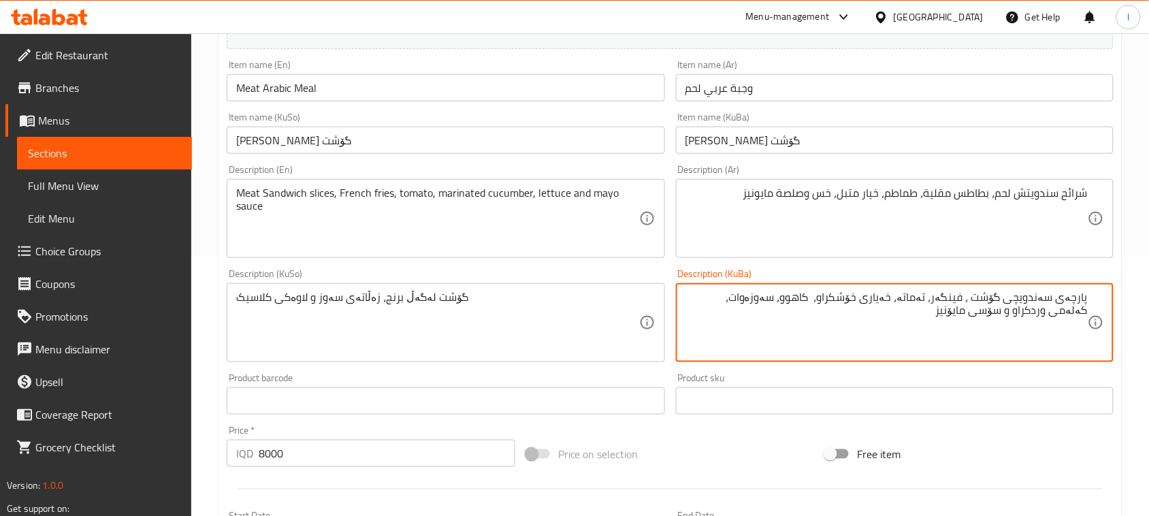
click at [770, 297] on textarea "پارچەی سەندویچی گۆشت ، فینگەر، تەماتە، خەیاری خۆشکراو، کاهوو، سەوزەوات، کەلەمی …" at bounding box center [886, 323] width 402 height 65
click at [793, 306] on textarea "پارچەی سەندویچی گۆشت ، فینگەر، تەماتە، خەیاری خۆشکراو، کاهوو، ، کەلەمی وردکراو …" at bounding box center [886, 323] width 402 height 65
drag, startPoint x: 793, startPoint y: 300, endPoint x: 793, endPoint y: 314, distance: 14.3
click at [793, 301] on textarea "پارچەی سەندویچی گۆشت ، فینگەر، تەماتە، خەیاری خۆشکراو، کاهوو،، کەلەمی وردکراو و…" at bounding box center [886, 323] width 402 height 65
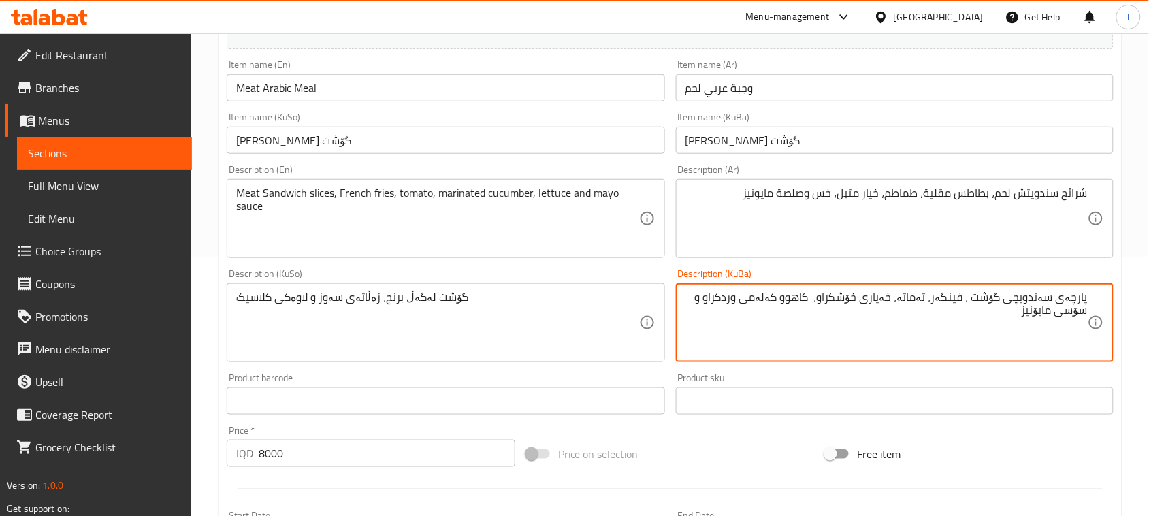
drag, startPoint x: 705, startPoint y: 299, endPoint x: 784, endPoint y: 301, distance: 79.0
click at [786, 301] on textarea "پارچەی سەندویچی گۆشت ، فینگەر، تەماتە، خەیاری خۆشکراو، کاهوو کەلەمی وردکراو و س…" at bounding box center [886, 323] width 402 height 65
click at [726, 312] on textarea "پارچەی سەندویچی گۆشت ، فینگەر، تەماتە، خەیاری خۆشکراو، کاهوو کەلەمی وردکراو و س…" at bounding box center [886, 323] width 402 height 65
drag, startPoint x: 727, startPoint y: 301, endPoint x: 798, endPoint y: 293, distance: 71.9
click at [798, 293] on textarea "پارچەی سەندویچی گۆشت ، فینگەر، تەماتە، خەیاری خۆشکراو، کاهوو کەلەمی وردکراو و س…" at bounding box center [886, 323] width 402 height 65
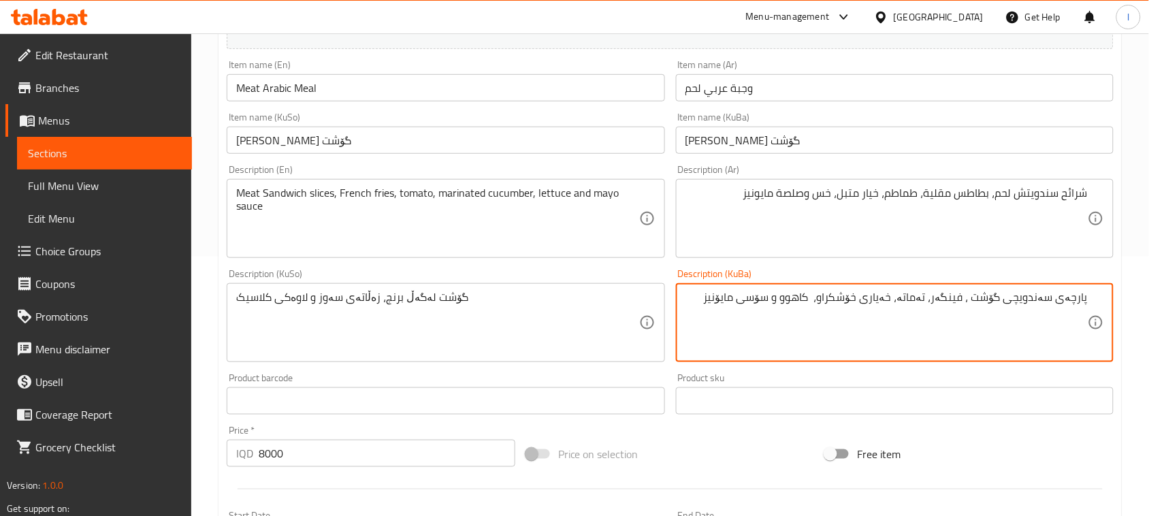
click at [831, 294] on textarea "پارچەی سەندویچی گۆشت ، فینگەر، تەماتە، خەیاری خۆشکراو، کاهوو و سۆسی مایۆنیز" at bounding box center [886, 323] width 402 height 65
type textarea "پارچەی سەندویچی گۆشت ، فینگەر، تەماتە، خەیاری خۆشکراو، کاهوو و سۆسی مایۆنیز"
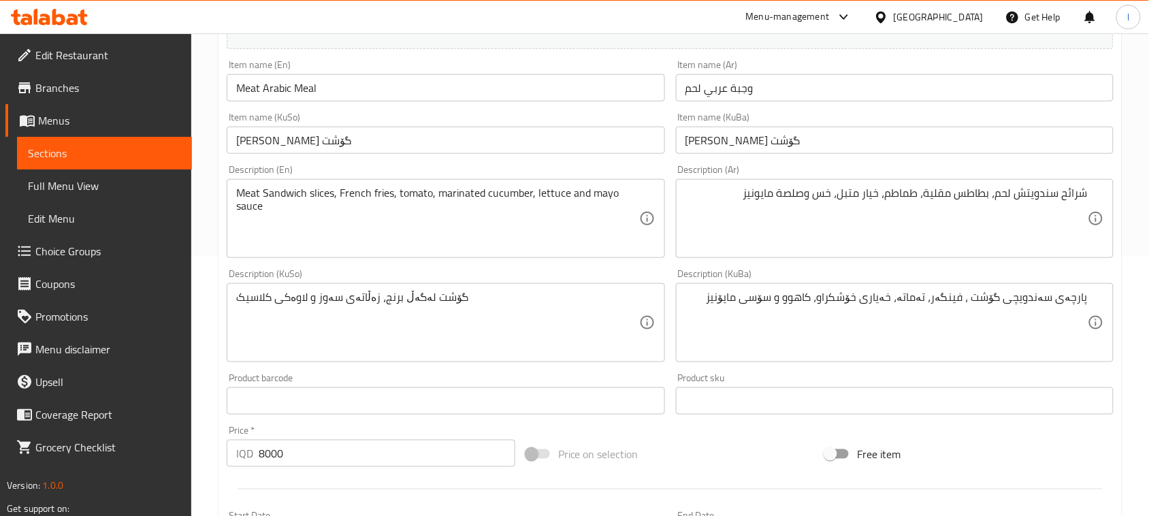
drag, startPoint x: 973, startPoint y: 297, endPoint x: 1154, endPoint y: 293, distance: 181.1
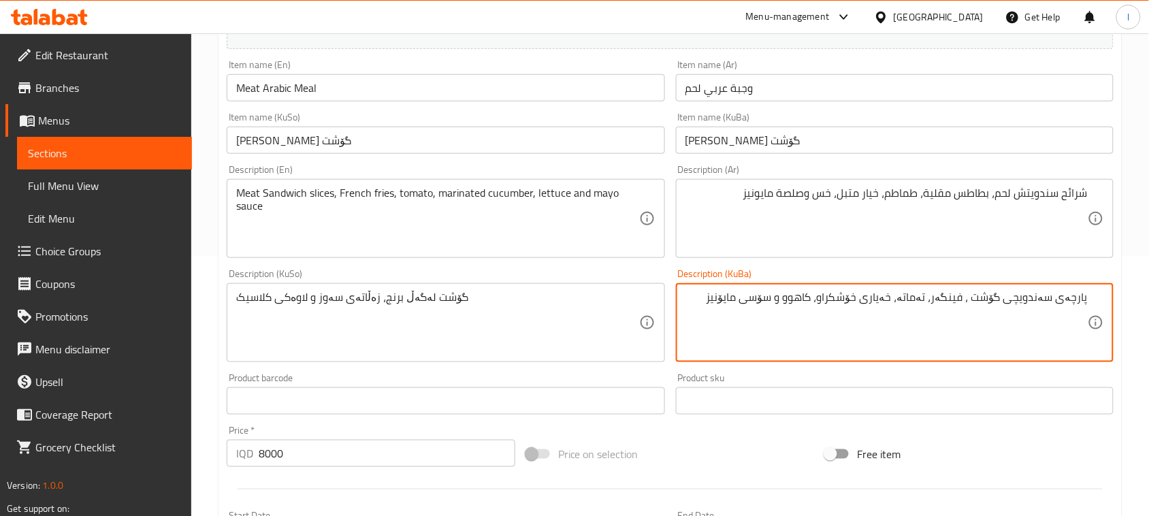
click at [1062, 299] on textarea "پارچەی سەندویچی گۆشت ، فینگەر، تەماتە، خەیاری خۆشکراو، کاهوو و سۆسی مایۆنیز" at bounding box center [886, 323] width 402 height 65
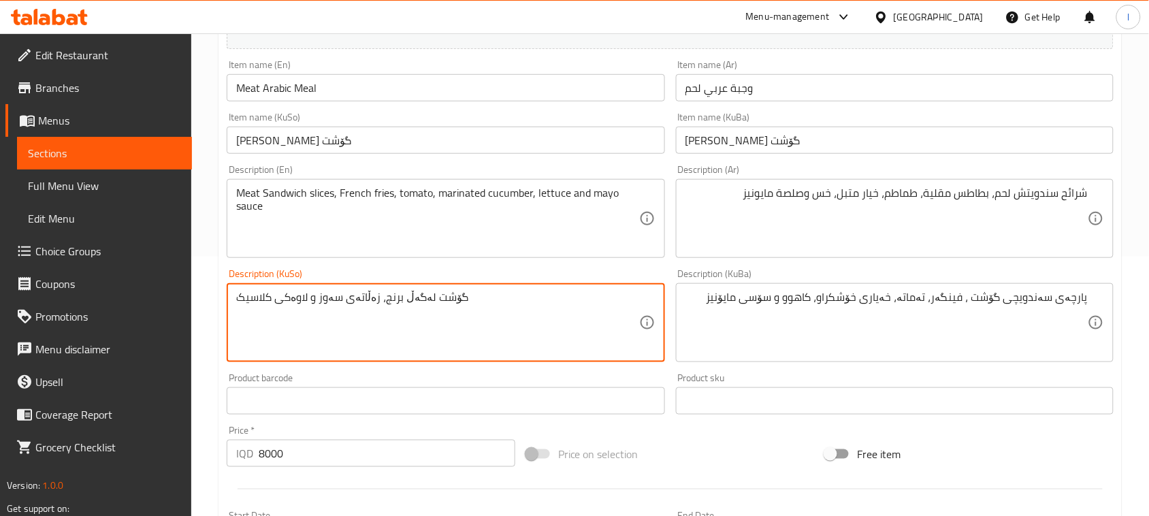
drag, startPoint x: 516, startPoint y: 293, endPoint x: 0, endPoint y: 339, distance: 517.9
paste textarea "پارچەی سەندویچی گۆشت ، فینگەر، تەماتە، خەیاری خۆشکراو، کاهوو و سۆسی مایۆنیز"
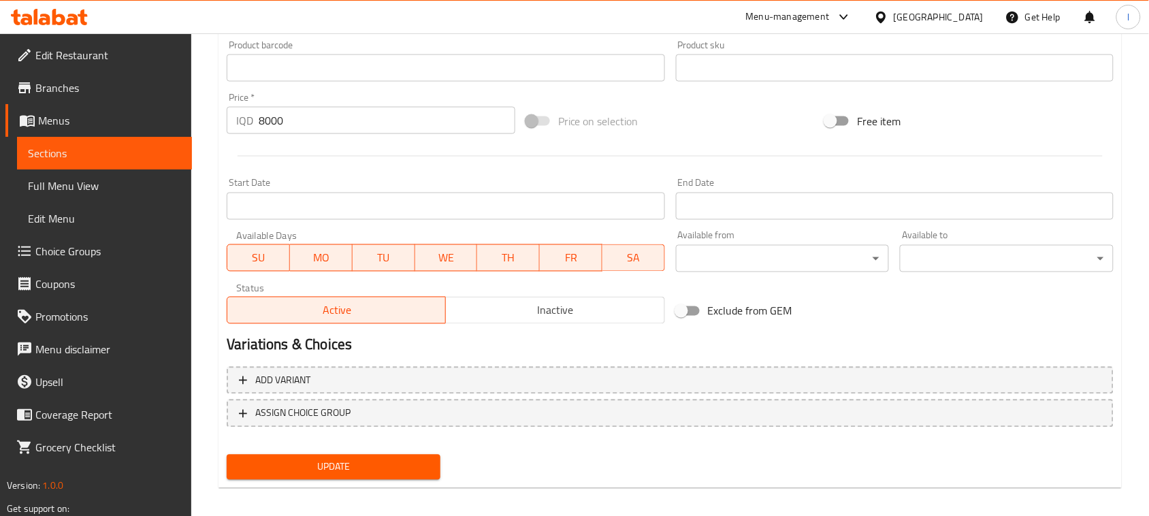
scroll to position [600, 0]
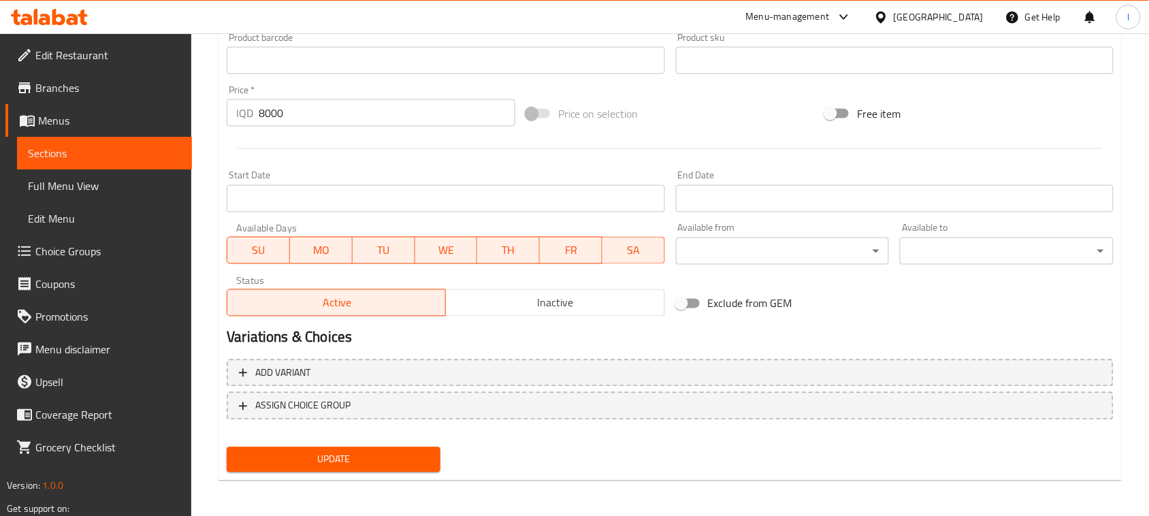
type textarea "پارچەی سەندویچی گۆشت ، فینگەر، تەماتە، خەیاری خۆشکراو، کاهوو و سۆسی مایۆنیز"
click at [341, 457] on span "Update" at bounding box center [333, 459] width 192 height 17
click at [100, 137] on link "Sections" at bounding box center [104, 153] width 175 height 33
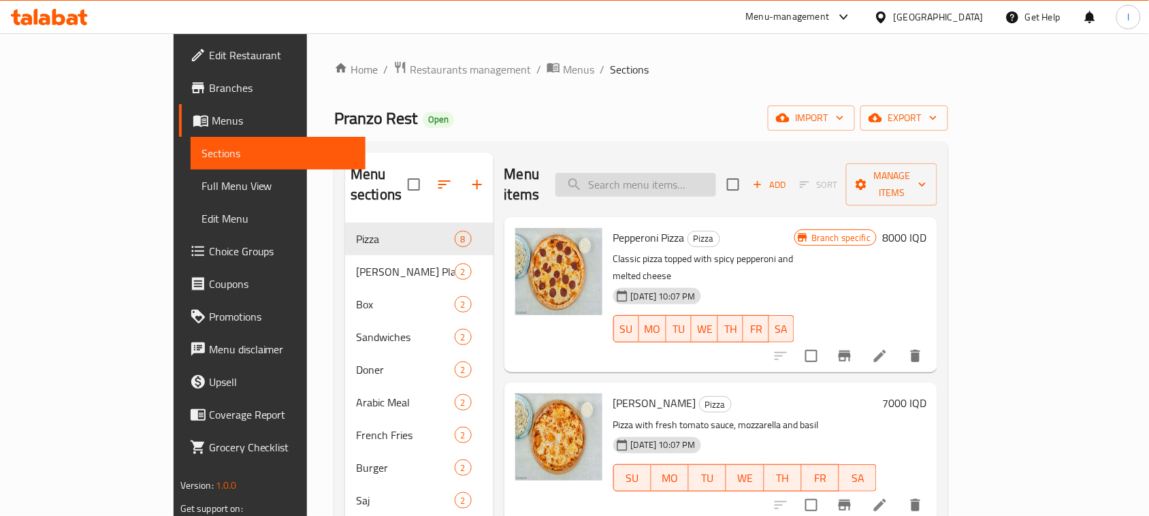
click at [655, 174] on input "search" at bounding box center [635, 185] width 161 height 24
paste input "Chicken Arabic Meal"
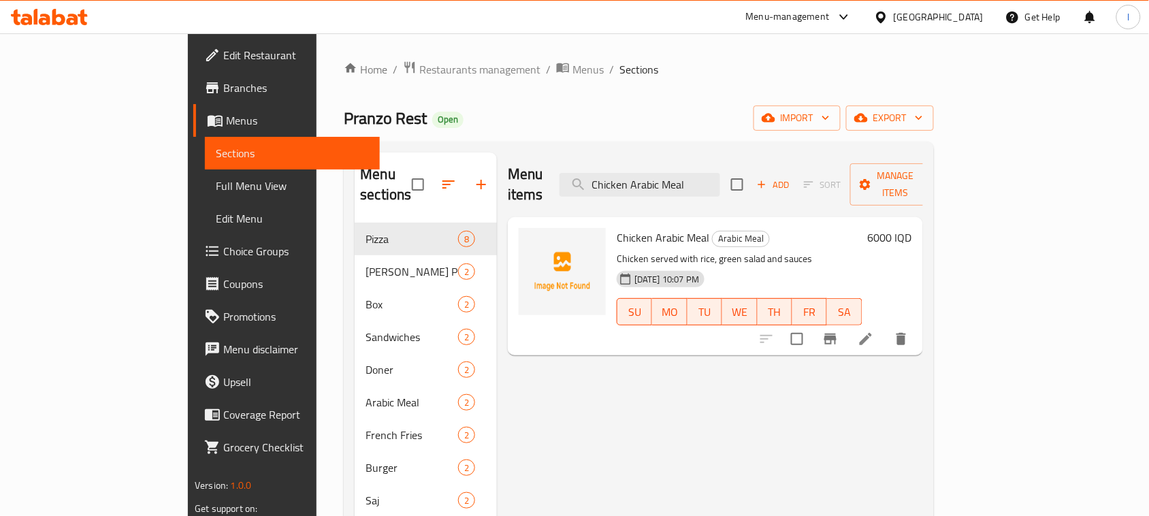
type input "Chicken Arabic Meal"
click at [885, 327] on li at bounding box center [866, 339] width 38 height 24
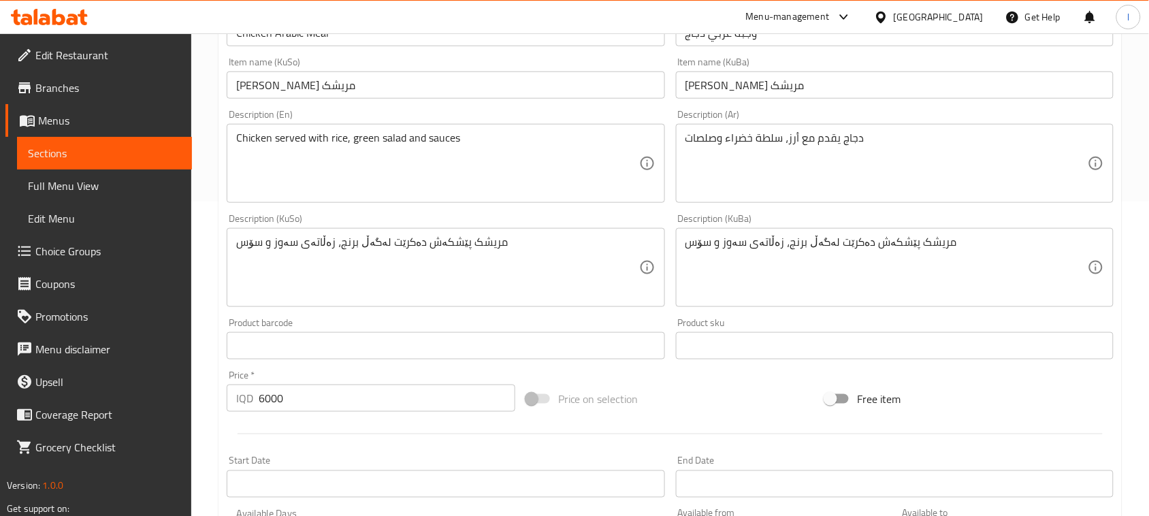
scroll to position [303, 0]
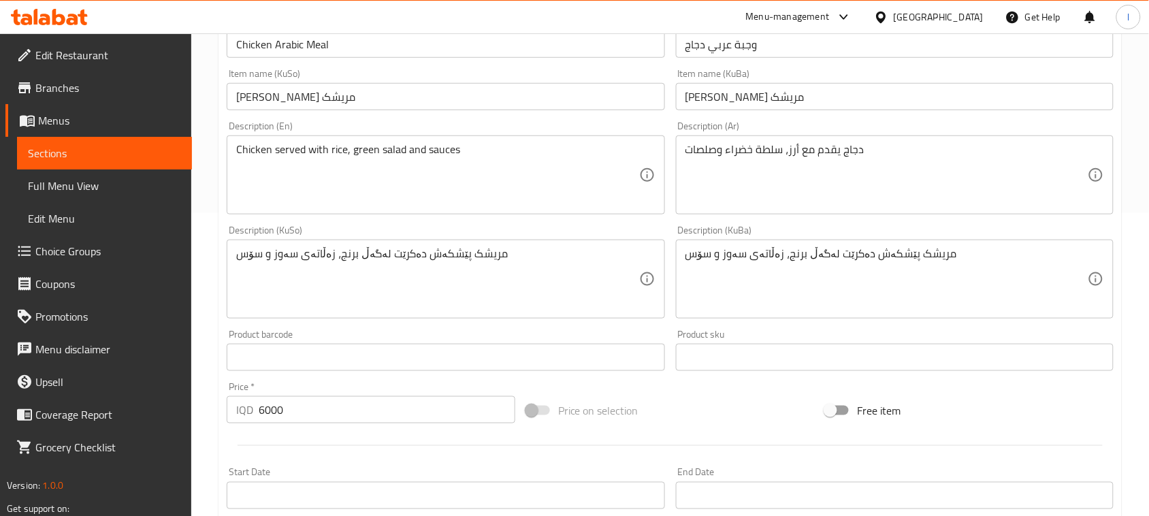
drag, startPoint x: 502, startPoint y: 168, endPoint x: 0, endPoint y: 181, distance: 501.7
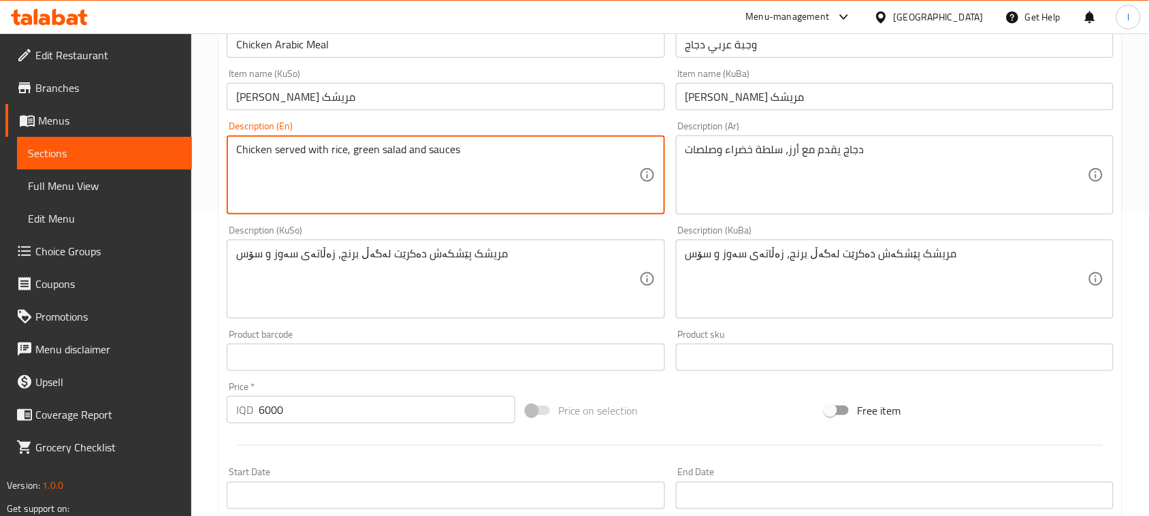
paste textarea "Arabic Meal"
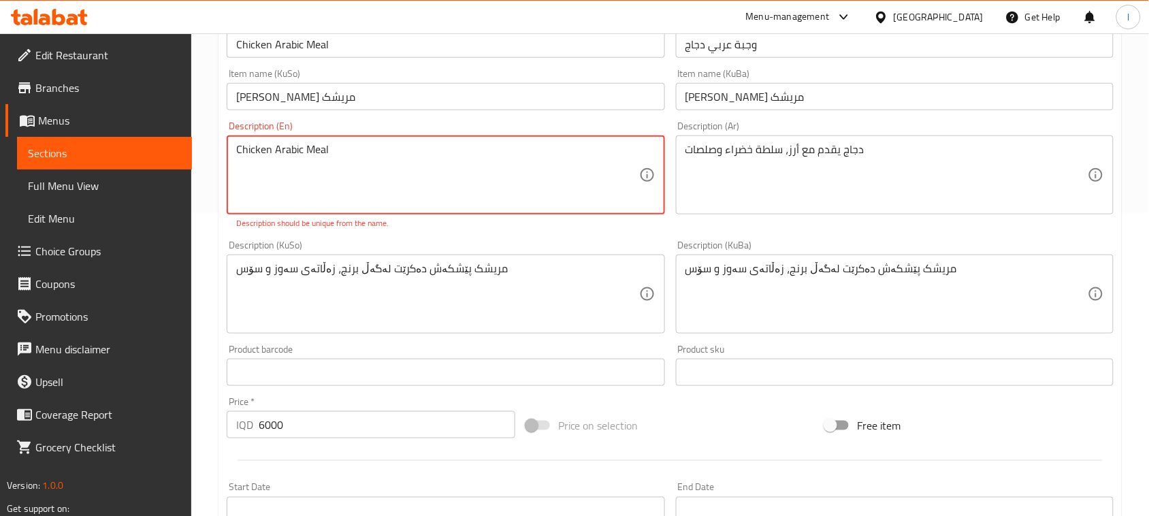
drag, startPoint x: 161, startPoint y: 157, endPoint x: 0, endPoint y: 157, distance: 161.3
click at [0, 157] on div "Edit Restaurant Branches Menus Sections Full Menu View Edit Menu Choice Groups …" at bounding box center [574, 281] width 1149 height 1100
paste textarea "Sandwich slices, french fries, tomato, marinated cucumber, lettuce, mayo sauce"
click at [578, 154] on textarea "Chicken Sandwich slices, french fries, tomato, marinated cucumber, lettuce, may…" at bounding box center [437, 175] width 402 height 65
click at [575, 157] on textarea "Chicken Sandwich slices, french fries, tomato, marinated cucumber, lettuce, may…" at bounding box center [437, 175] width 402 height 65
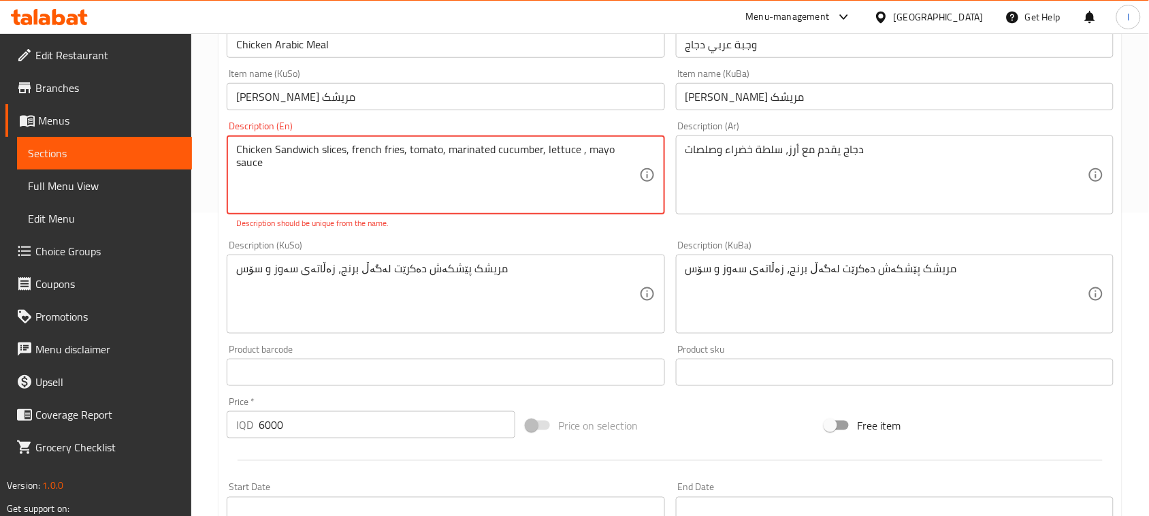
drag, startPoint x: 580, startPoint y: 158, endPoint x: 578, endPoint y: 171, distance: 13.0
click at [578, 171] on textarea "Chicken Sandwich slices, french fries, tomato, marinated cucumber, lettuce , ma…" at bounding box center [437, 175] width 402 height 65
click at [591, 144] on textarea "Chicken Sandwich slices, french fries, tomato, marinated cucumber, lettuce AND …" at bounding box center [437, 175] width 402 height 65
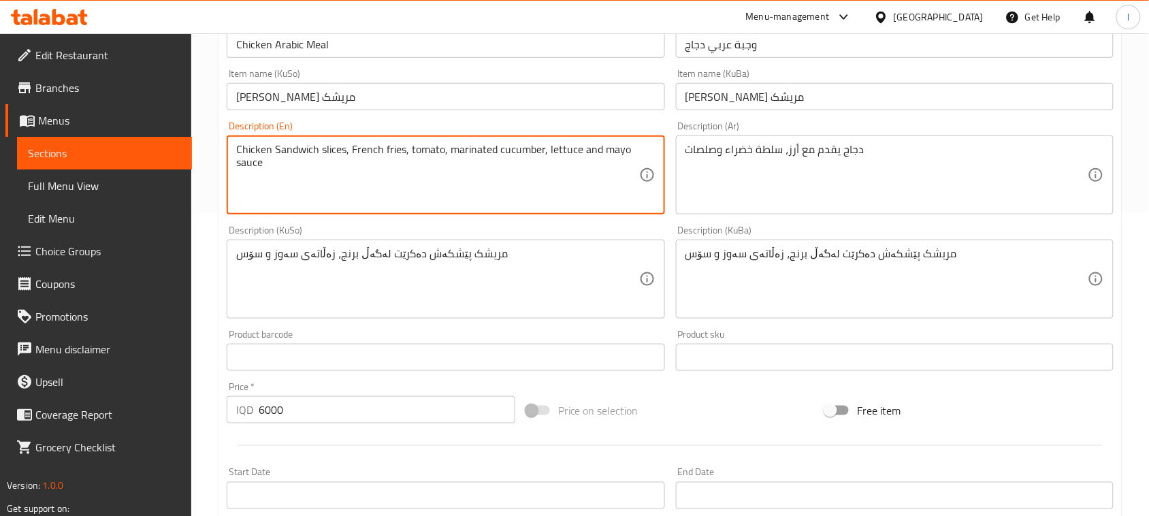
click at [538, 199] on textarea "Chicken Sandwich slices, French fries, tomato, marinated cucumber, lettuce and …" at bounding box center [437, 175] width 402 height 65
type textarea "Chicken Sandwich slices, French fries, tomato, marinated cucumber, lettuce and …"
click at [525, 244] on div "مریشک پێشکەش دەکرێت لەگەڵ برنج، زەڵاتەی سەوز و سۆس Description (KuSo)" at bounding box center [446, 279] width 438 height 79
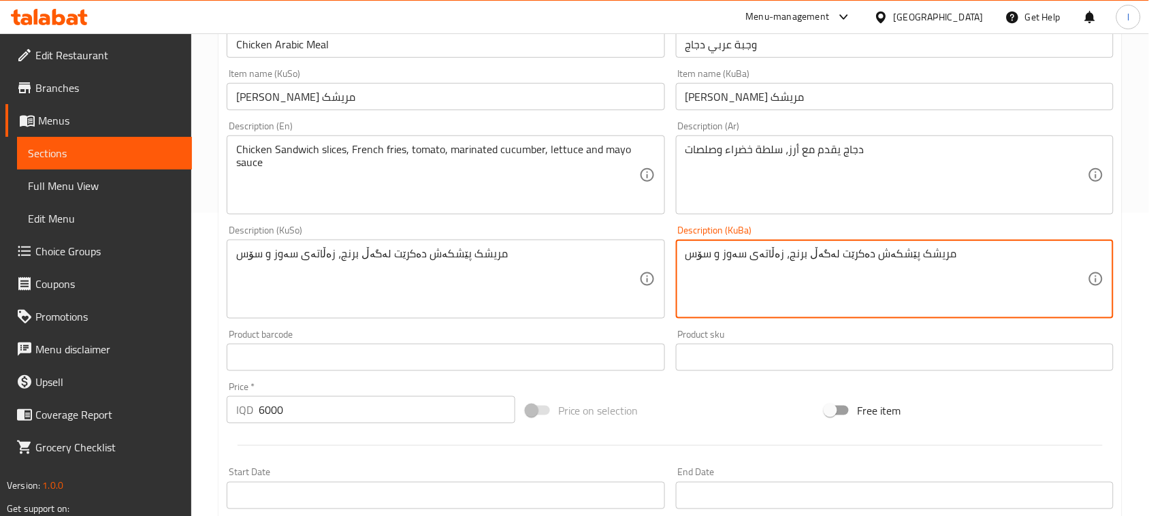
drag, startPoint x: 1009, startPoint y: 276, endPoint x: 753, endPoint y: 372, distance: 273.5
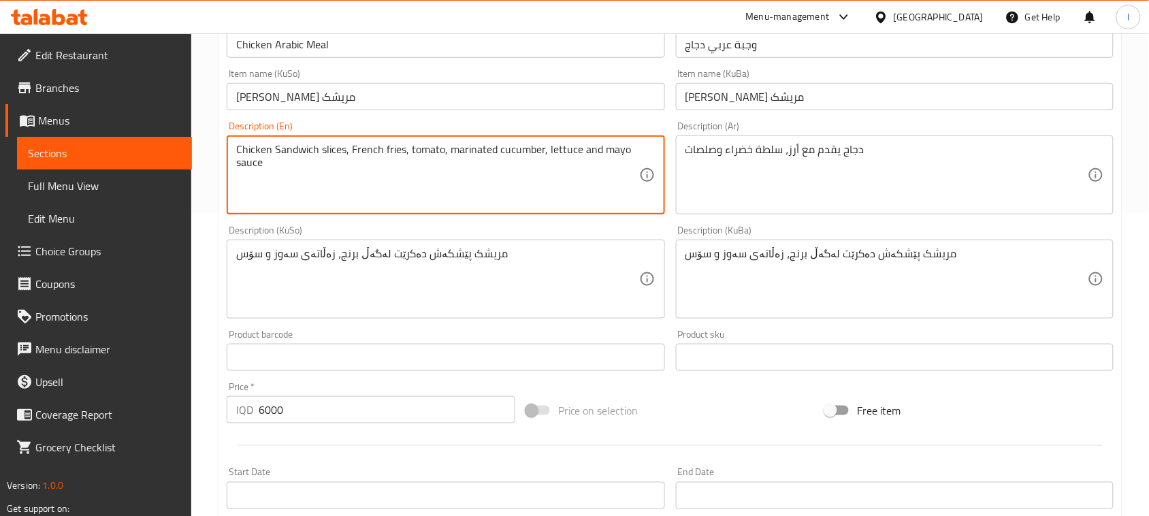
drag, startPoint x: 349, startPoint y: 176, endPoint x: 89, endPoint y: 135, distance: 263.1
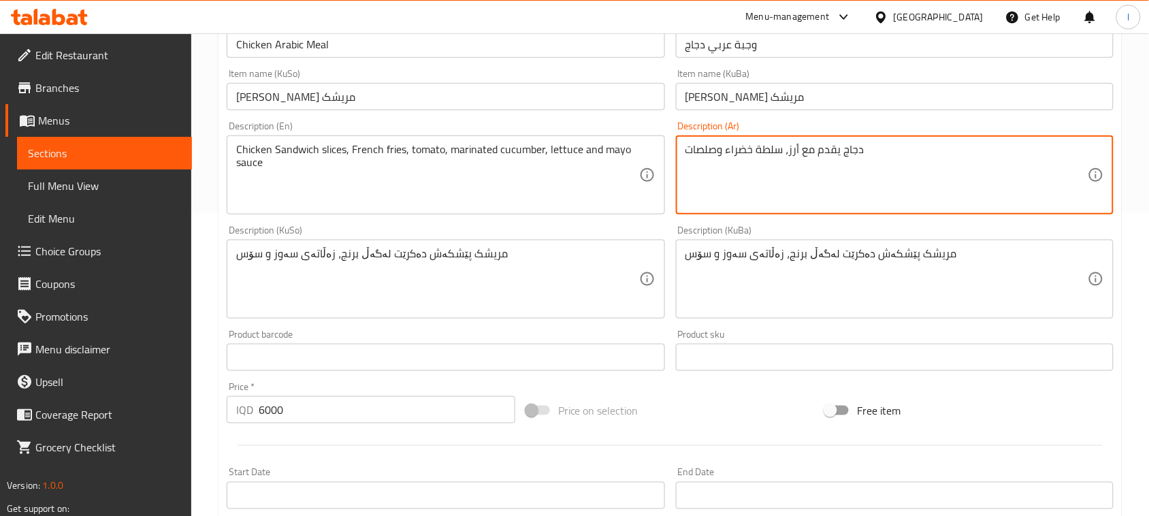
drag, startPoint x: 879, startPoint y: 145, endPoint x: 225, endPoint y: 164, distance: 654.9
paste textarea "رائح ساندويتش دجاج، بطاطس مقلية، طماطم، خيار متبل، خس وصلصة مايونيز"
type textarea "شرائح ساندويتش دجاج، بطاطس مقلية، طماطم، خيار متبل، خس وصلصة مايونيز"
drag, startPoint x: 0, startPoint y: 4, endPoint x: 931, endPoint y: 260, distance: 965.4
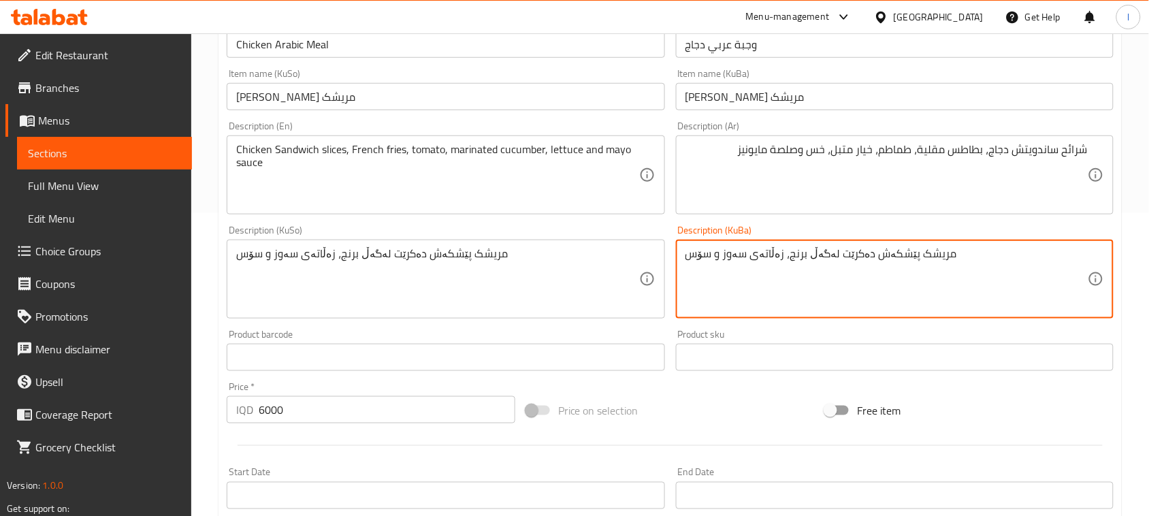
drag, startPoint x: 974, startPoint y: 259, endPoint x: 566, endPoint y: 259, distance: 407.6
click at [566, 259] on div "Add item image Image Size: 1200 x 800 px / Image formats: jpg, png / 5MB Max. I…" at bounding box center [670, 246] width 898 height 743
drag, startPoint x: 793, startPoint y: 265, endPoint x: 523, endPoint y: 273, distance: 270.3
click at [524, 273] on div "Add item image Image Size: 1200 x 800 px / Image formats: jpg, png / 5MB Max. I…" at bounding box center [670, 246] width 898 height 743
paste textarea "پارچەی سەندویچی گۆشت ، فینگەر، تەماتە، خەیاری خۆشکراو، کاهوو و سۆسی مایۆنیز"
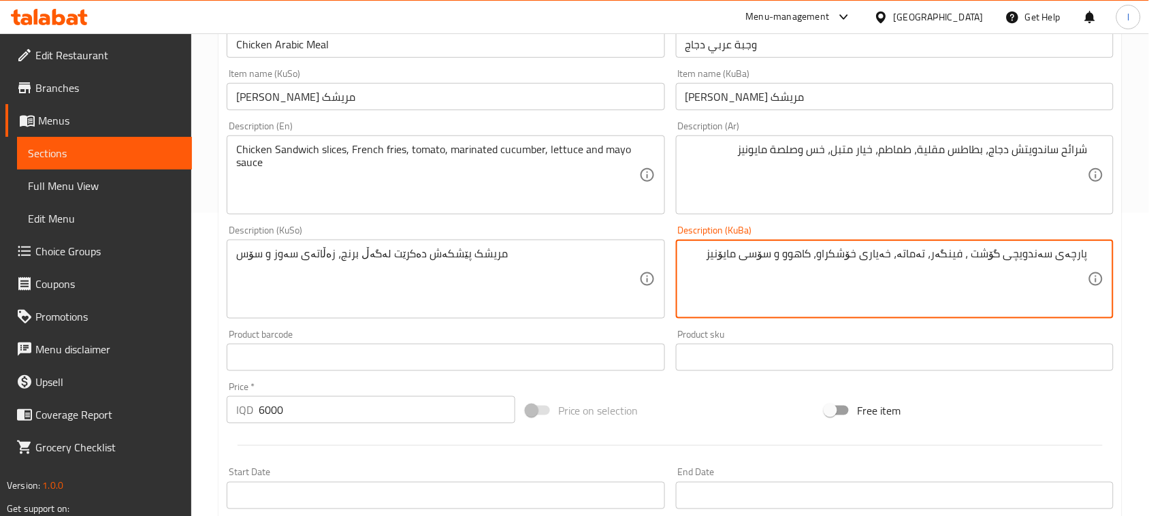
click at [989, 259] on textarea "پارچەی سەندویچی گۆشت ، فینگەر، تەماتە، خەیاری خۆشکراو، کاهوو و سۆسی مایۆنیز" at bounding box center [886, 279] width 402 height 65
click at [805, 260] on textarea "پارچەی سەندویچی مریشک، فینگەر، تەماتە، خەیاری خۆشکراو، کاهوو و سۆسی مایۆنیز" at bounding box center [886, 279] width 402 height 65
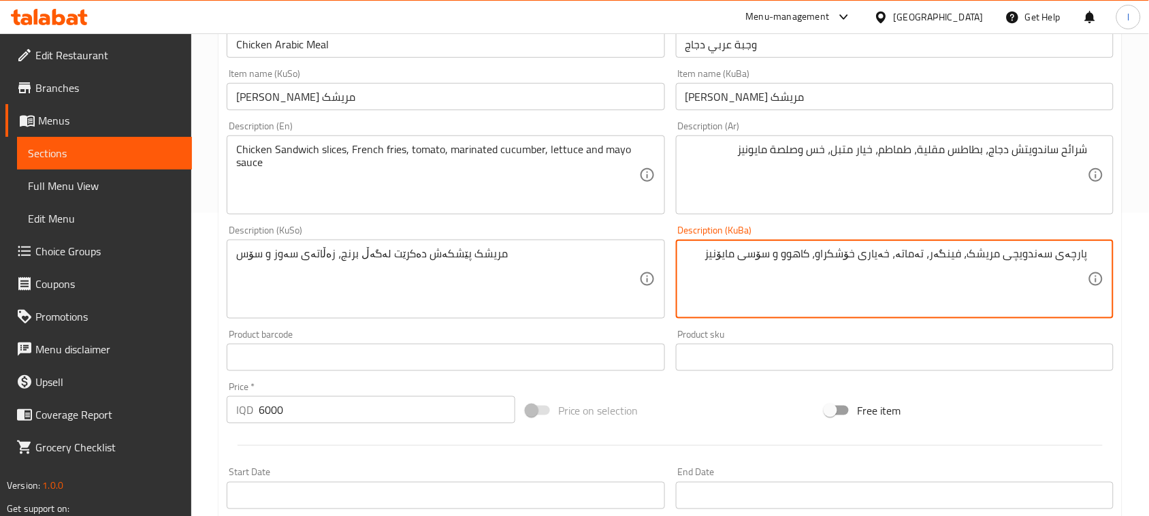
type textarea "پارچەی سەندویچی مریشک، فینگەر، تەماتە، خەیاری خۆشکراو، کاهوو و سۆسی مایۆنیز"
click at [614, 232] on div "Description (KuSo) مریشک پێشکەش دەکرێت لەگەڵ برنج، زەڵاتەی سەوز و سۆس Descripti…" at bounding box center [446, 271] width 438 height 93
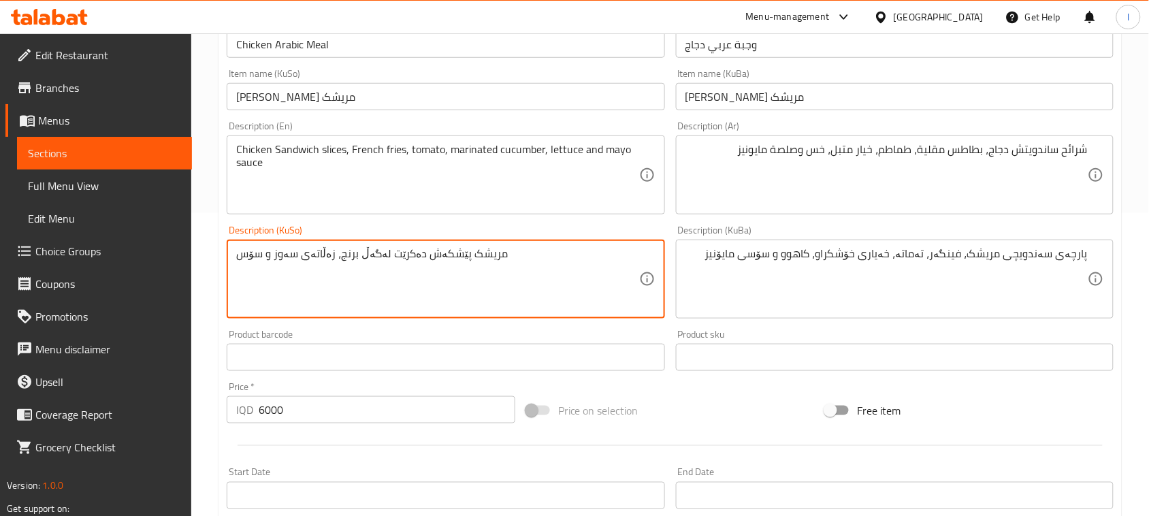
drag, startPoint x: 529, startPoint y: 250, endPoint x: 24, endPoint y: 261, distance: 505.0
paste textarea "ارچەی سەندویچی مریشک، فینگەر، تەماتە، خەیاری خۆشکراو، کاهوو و سۆسی مایۆنیز"
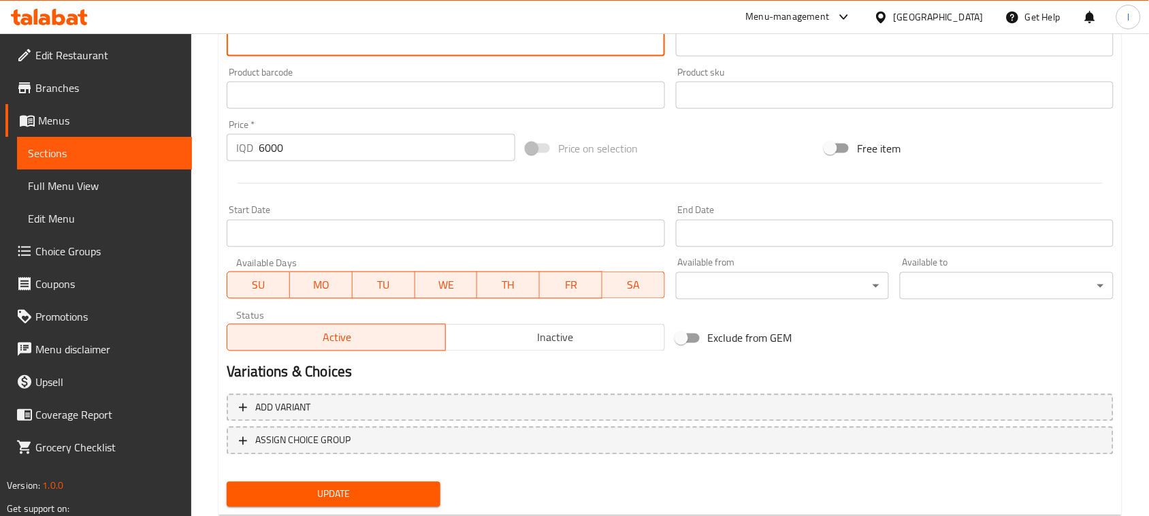
scroll to position [600, 0]
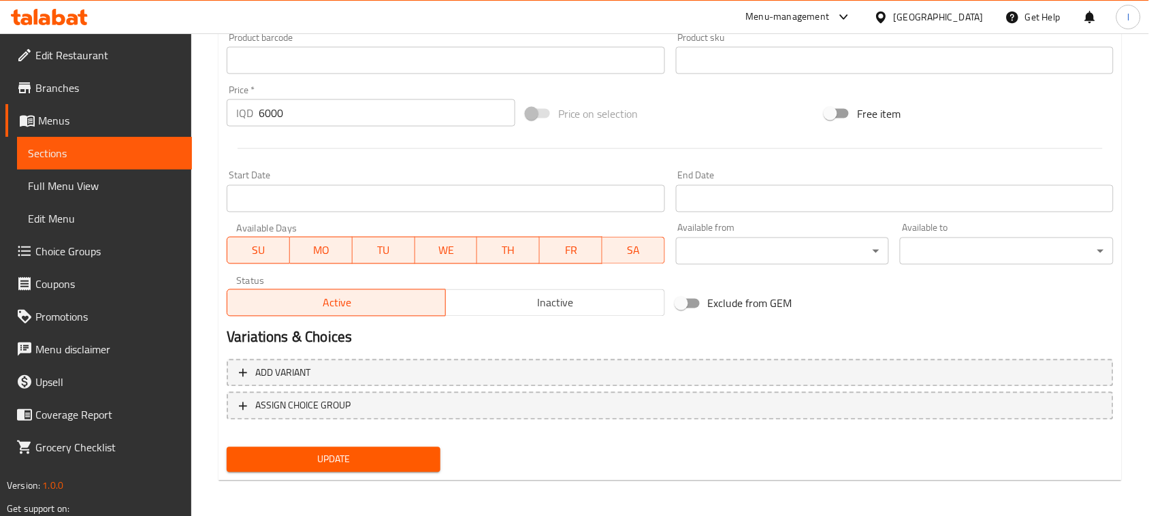
type textarea "پارچەی سەندویچی مریشک، فینگەر، تەماتە، خەیاری خۆشکراو، کاهوو و سۆسی مایۆنیز"
click at [280, 463] on span "Update" at bounding box center [333, 459] width 192 height 17
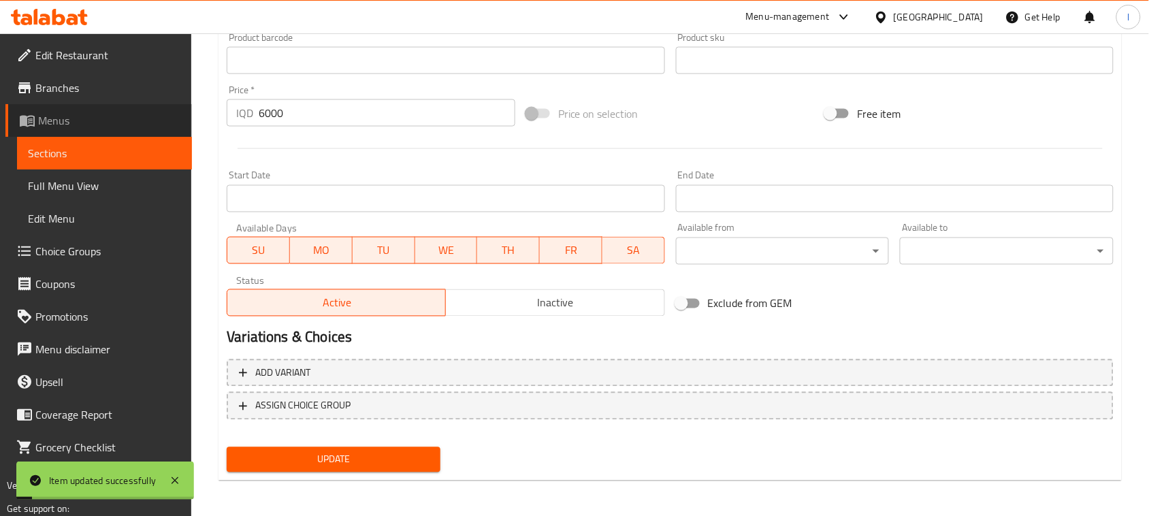
click at [100, 133] on link "Menus" at bounding box center [98, 120] width 186 height 33
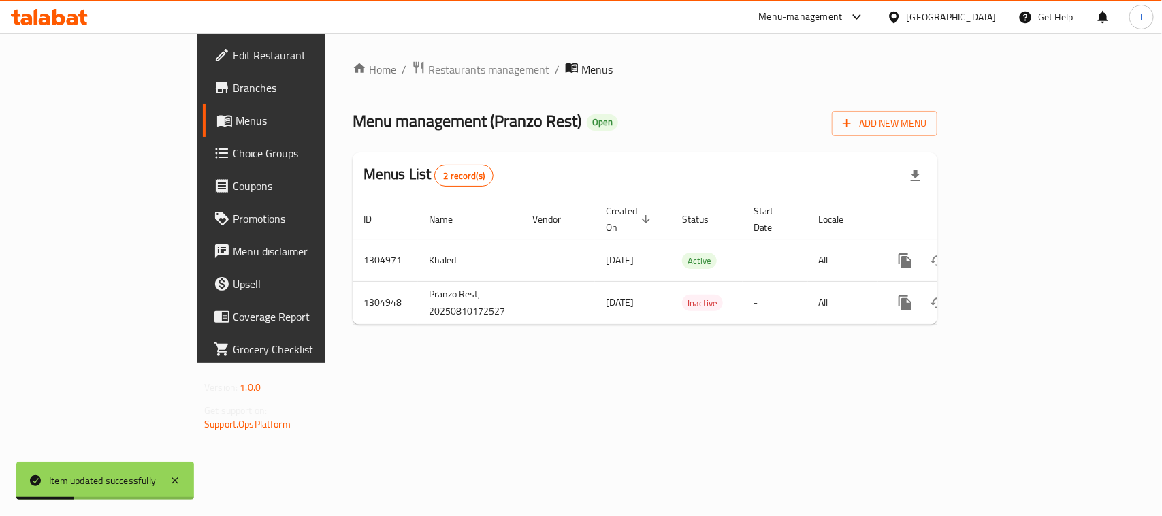
click at [233, 88] on span "Branches" at bounding box center [307, 88] width 148 height 16
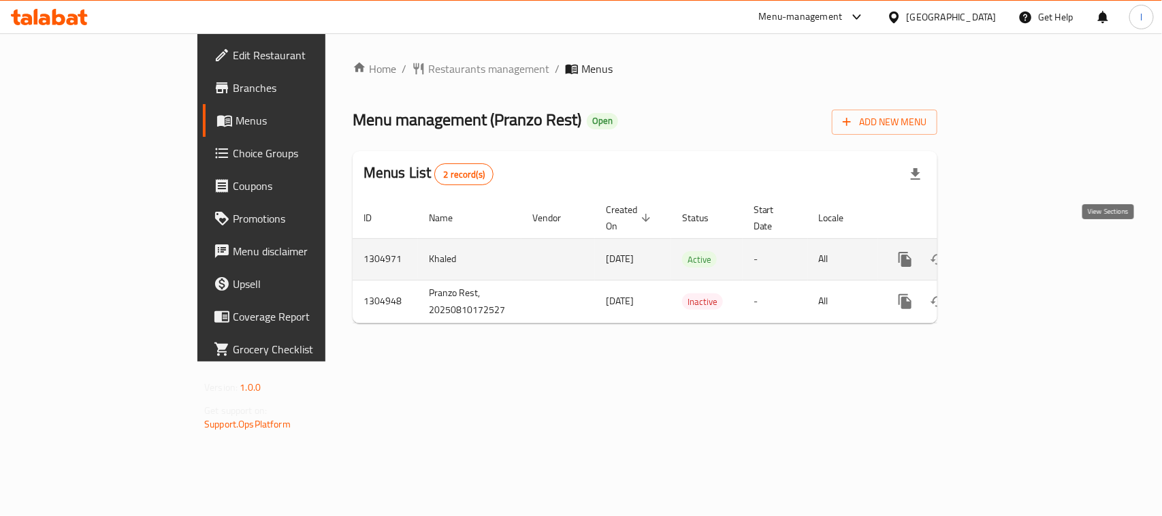
click at [1019, 243] on link "enhanced table" at bounding box center [1003, 259] width 33 height 33
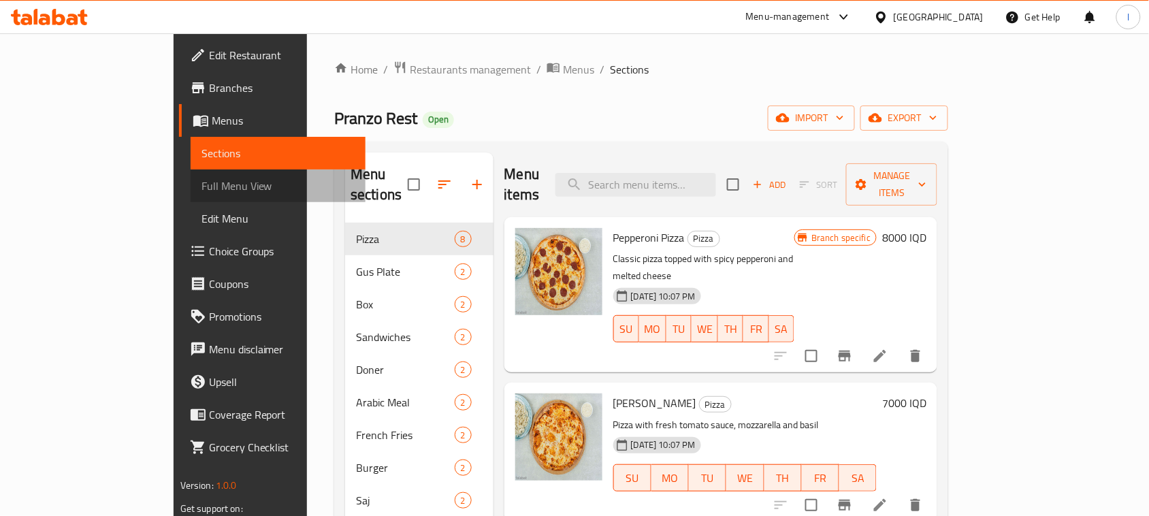
click at [201, 186] on span "Full Menu View" at bounding box center [277, 186] width 153 height 16
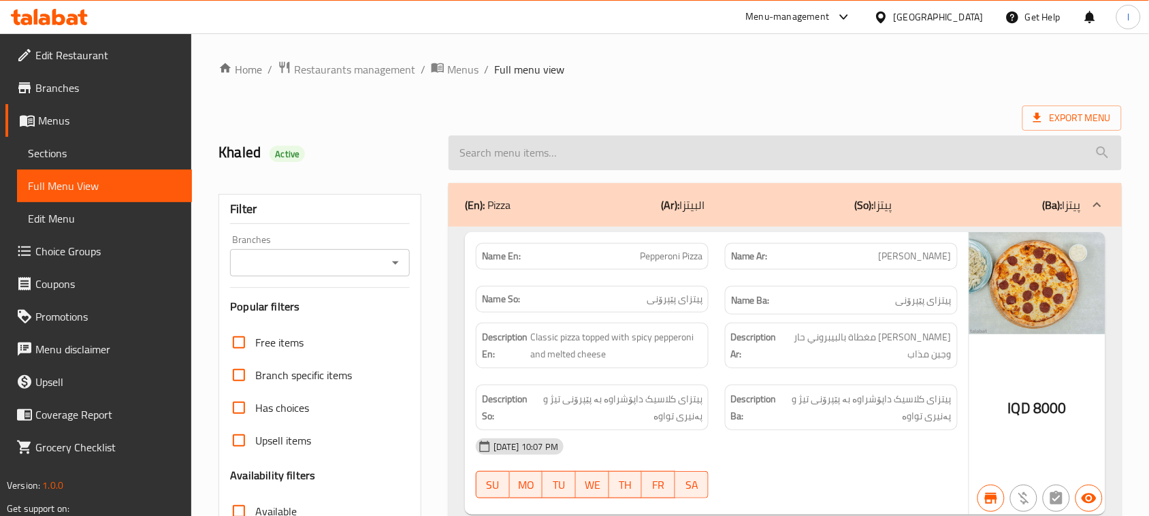
click at [693, 160] on input "search" at bounding box center [784, 152] width 673 height 35
paste input "Meat Gus Plate"
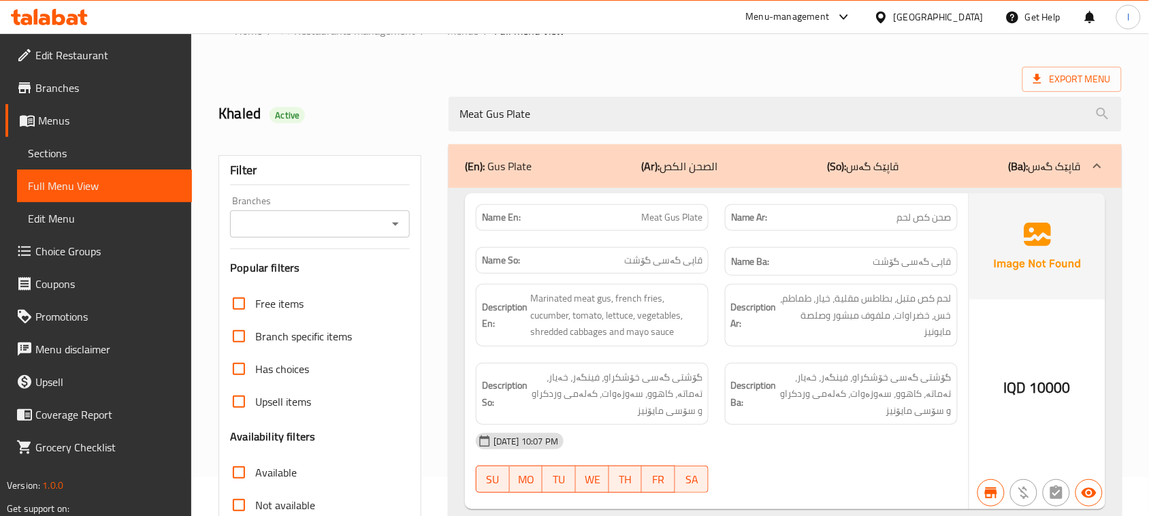
scroll to position [35, 0]
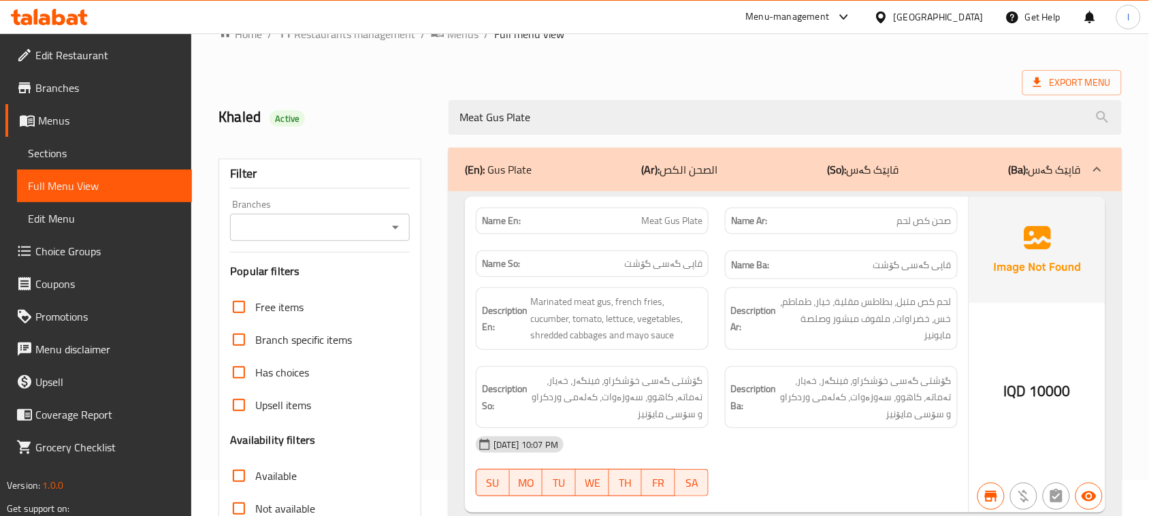
drag, startPoint x: 483, startPoint y: 120, endPoint x: 188, endPoint y: 134, distance: 295.7
click at [195, 133] on div "Home / Restaurants management / Menus / Full menu view Export Menu Khaled Activ…" at bounding box center [669, 343] width 957 height 691
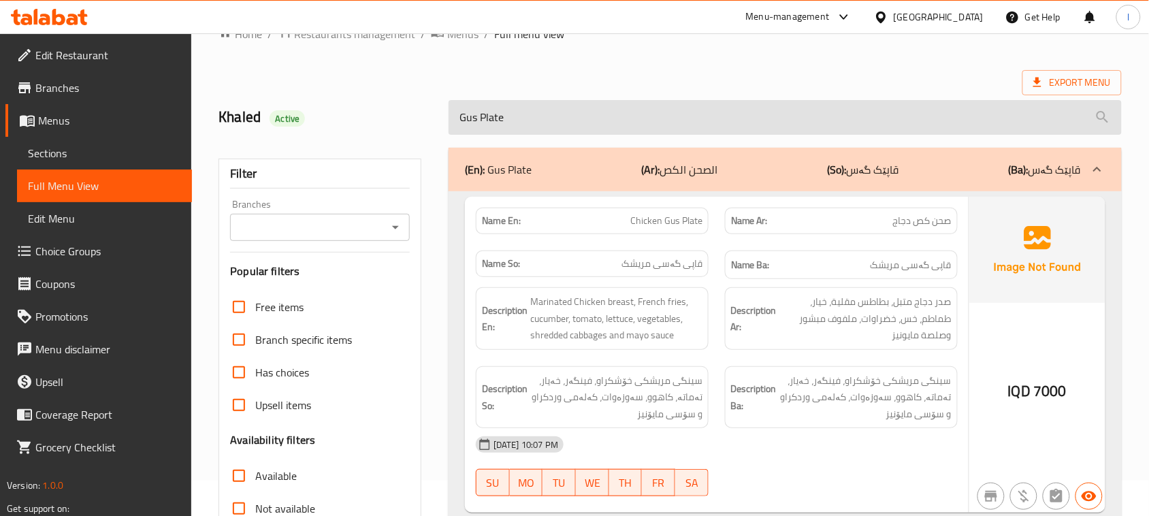
click at [463, 125] on input "Gus Plate" at bounding box center [784, 117] width 673 height 35
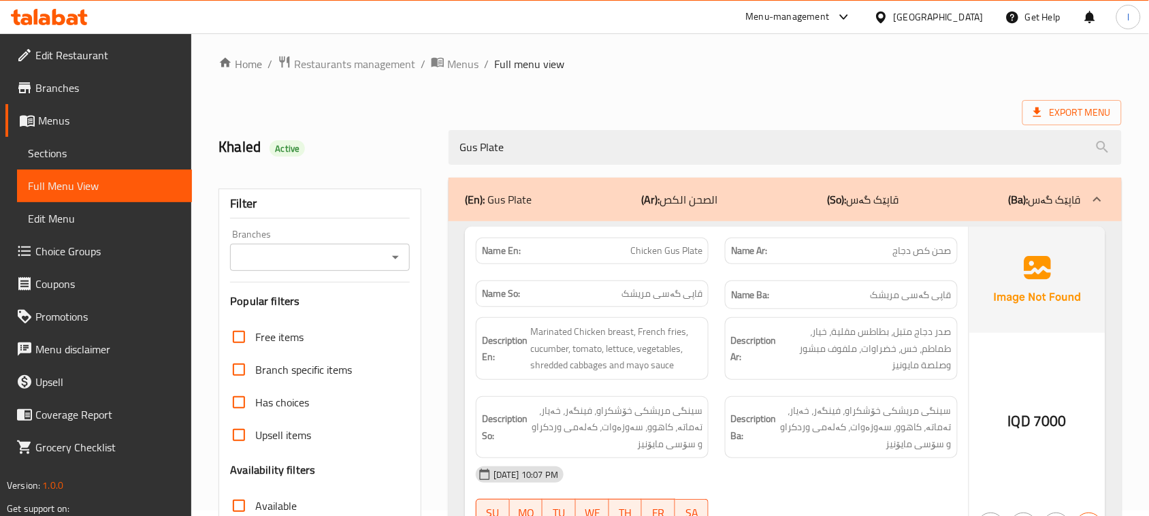
scroll to position [0, 0]
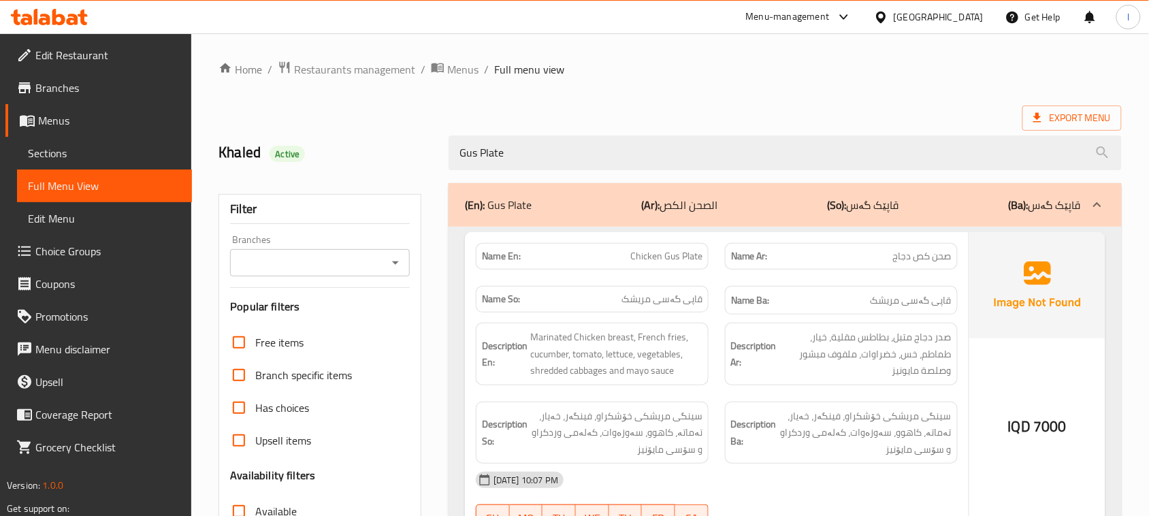
drag, startPoint x: 557, startPoint y: 139, endPoint x: 291, endPoint y: 143, distance: 266.1
click at [294, 142] on div "Khaled Active Gus Plate" at bounding box center [669, 152] width 919 height 61
paste input "Arabic Meal"
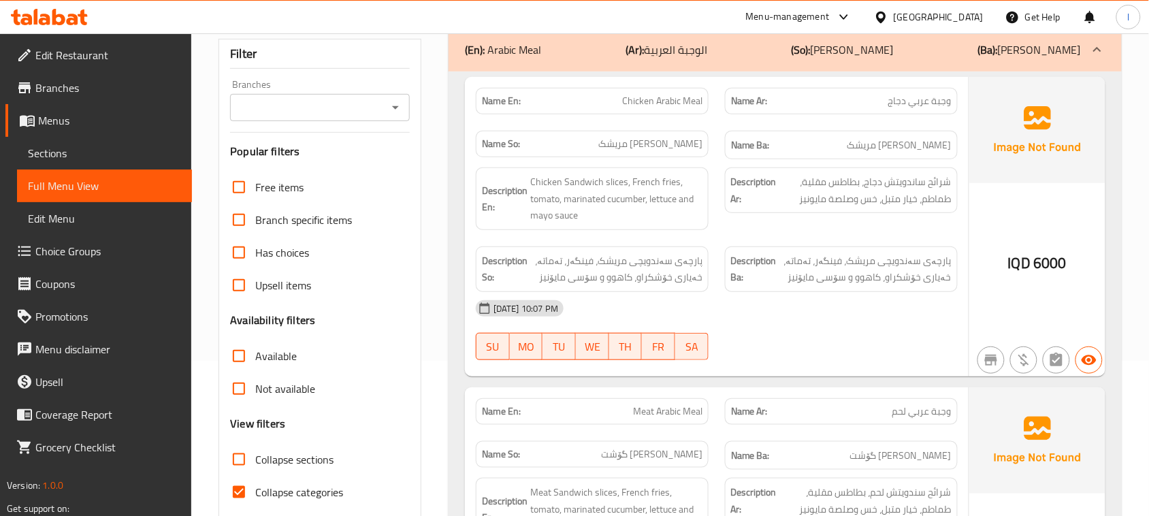
scroll to position [154, 0]
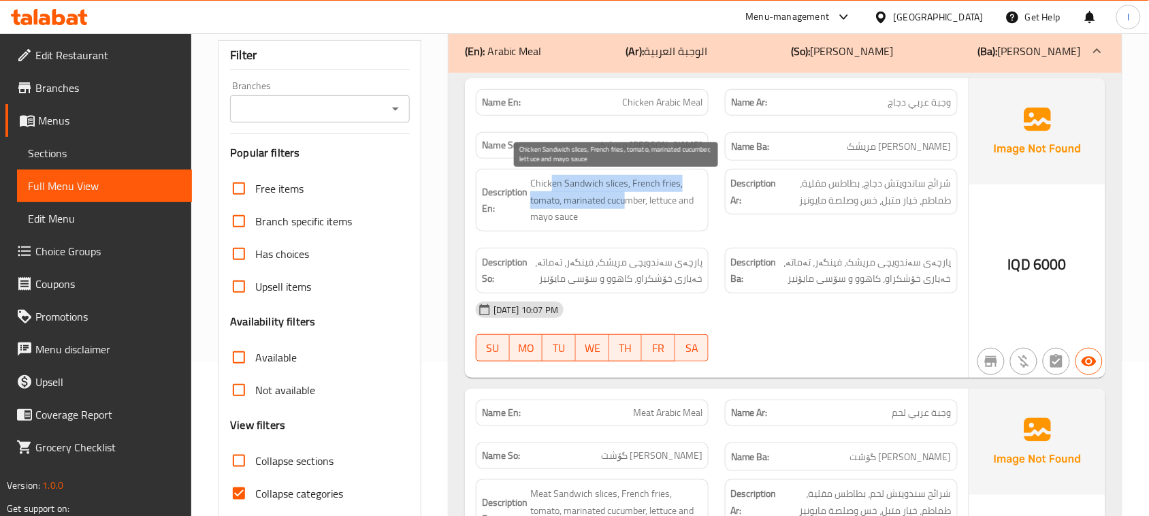
drag, startPoint x: 549, startPoint y: 191, endPoint x: 624, endPoint y: 201, distance: 75.5
click at [624, 201] on span "Chicken Sandwich slices, French fries, tomato, marinated cucumber, lettuce and …" at bounding box center [616, 200] width 172 height 50
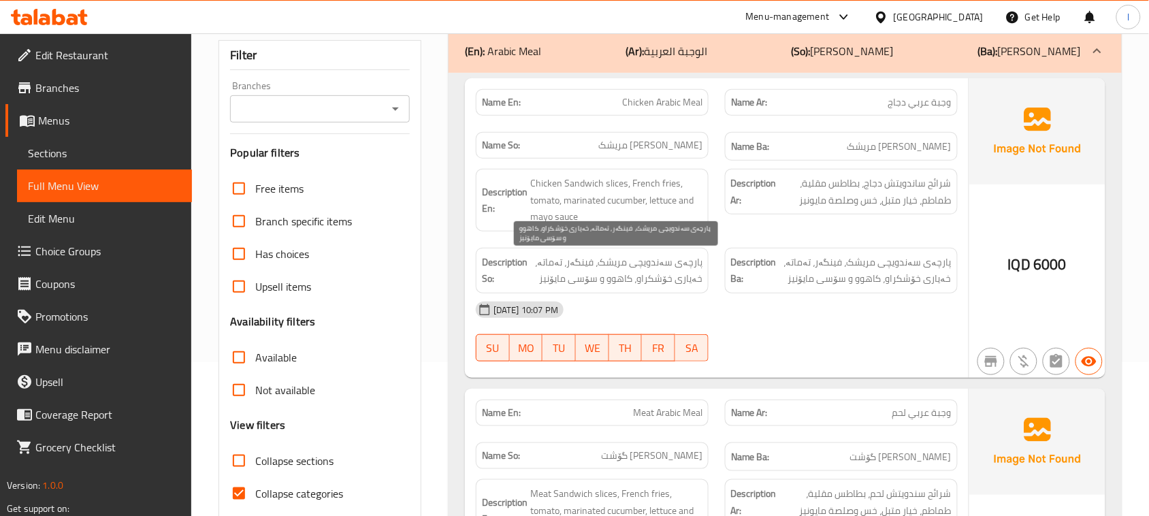
click at [682, 263] on span "پارچەی سەندویچی مریشک، فینگەر، تەماتە، خەیاری خۆشکراو، کاهوو و سۆسی مایۆنیز" at bounding box center [616, 270] width 172 height 33
drag, startPoint x: 655, startPoint y: 269, endPoint x: 584, endPoint y: 286, distance: 72.8
click at [584, 286] on span "پارچەی سەندویچی مریشک، فینگەر، تەماتە، خەیاری خۆشکراو، کاهوو و سۆسی مایۆنیز" at bounding box center [616, 270] width 172 height 33
click at [576, 267] on span "پارچەی سەندویچی مریشک، فینگەر، تەماتە، خەیاری خۆشکراو، کاهوو و سۆسی مایۆنیز" at bounding box center [616, 270] width 172 height 33
click at [553, 270] on span "پارچەی سەندویچی مریشک، فینگەر، تەماتە، خەیاری خۆشکراو، کاهوو و سۆسی مایۆنیز" at bounding box center [616, 270] width 172 height 33
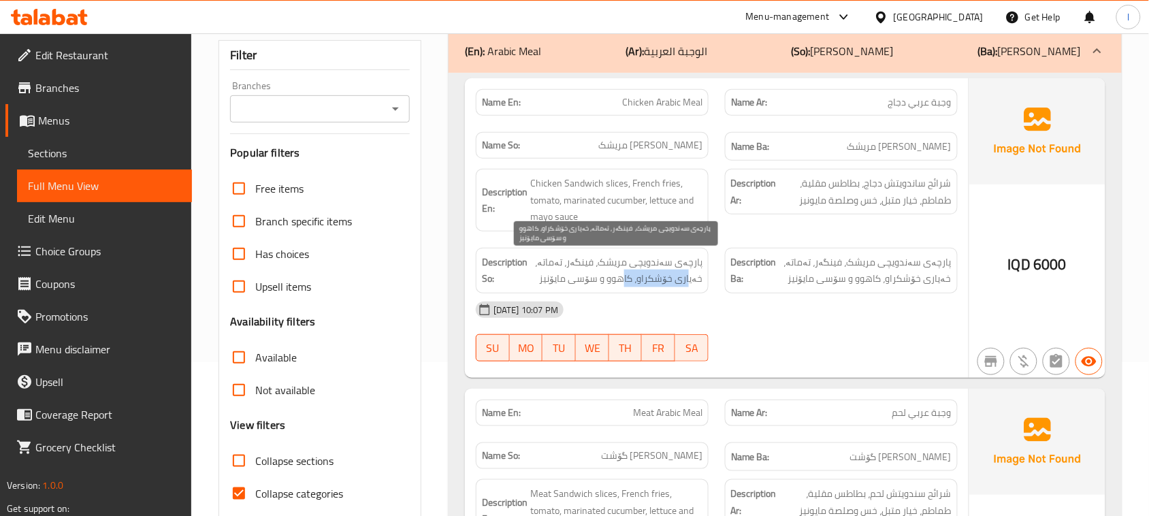
drag, startPoint x: 691, startPoint y: 288, endPoint x: 628, endPoint y: 284, distance: 63.4
click at [628, 284] on span "پارچەی سەندویچی مریشک، فینگەر، تەماتە، خەیاری خۆشکراو، کاهوو و سۆسی مایۆنیز" at bounding box center [616, 270] width 172 height 33
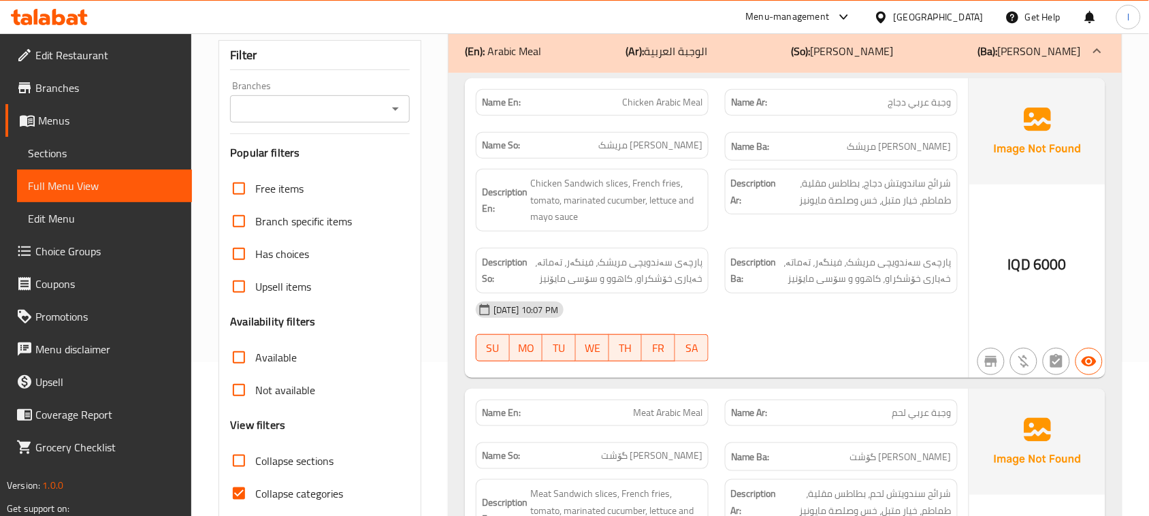
click at [584, 297] on div "10-08-2025 10:07 PM" at bounding box center [716, 309] width 498 height 33
drag, startPoint x: 602, startPoint y: 286, endPoint x: 589, endPoint y: 293, distance: 15.2
click at [589, 293] on div "Description So: پارچەی سەندویچی مریشک، فینگەر، تەماتە، خەیاری خۆشکراو، کاهوو و …" at bounding box center [592, 271] width 233 height 46
click at [546, 295] on div "10-08-2025 10:07 PM" at bounding box center [716, 309] width 498 height 33
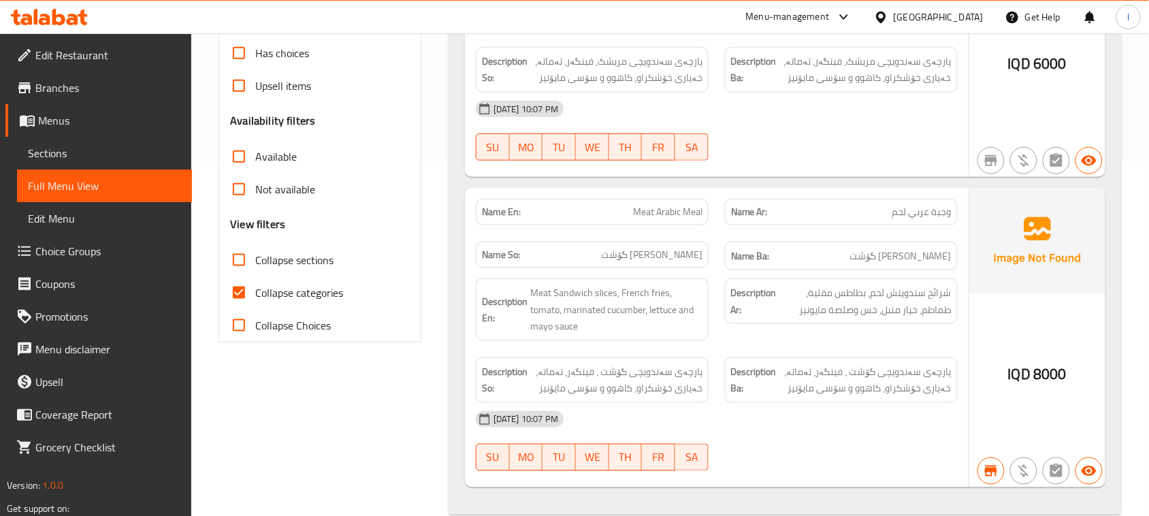
scroll to position [382, 0]
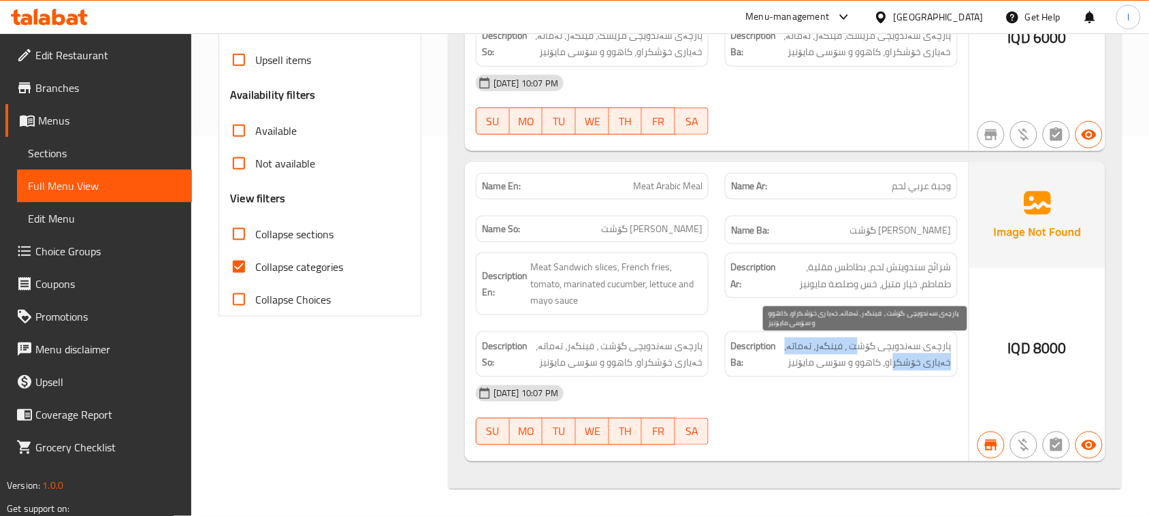
drag, startPoint x: 897, startPoint y: 355, endPoint x: 859, endPoint y: 350, distance: 38.4
click at [859, 350] on span "پارچەی سەندویچی گۆشت ، فینگەر، تەماتە، خەیاری خۆشکراو، کاهوو و سۆسی مایۆنیز" at bounding box center [865, 354] width 172 height 33
click at [848, 354] on span "پارچەی سەندویچی گۆشت ، فینگەر، تەماتە، خەیاری خۆشکراو، کاهوو و سۆسی مایۆنیز" at bounding box center [865, 354] width 172 height 33
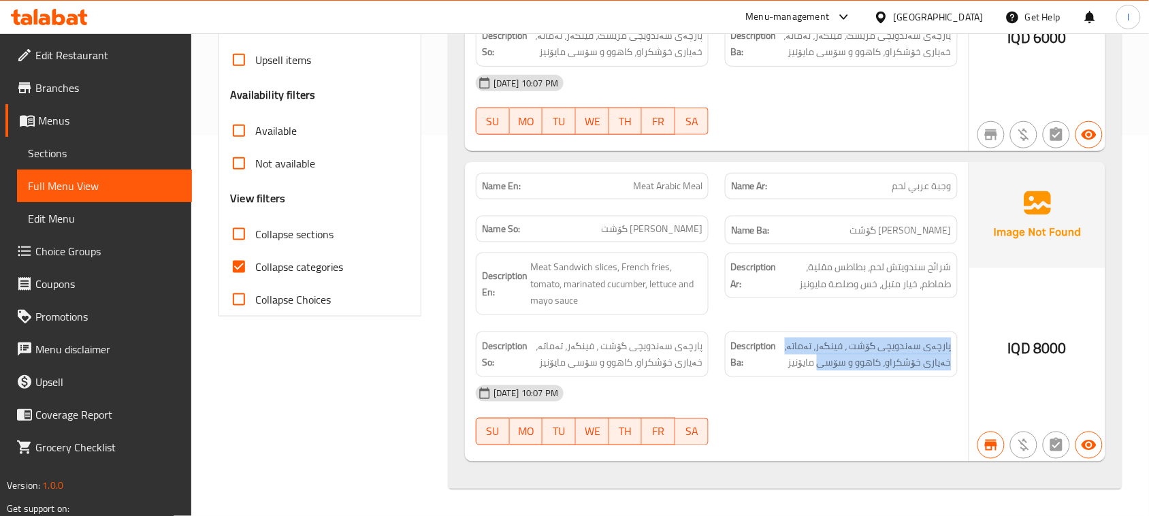
drag, startPoint x: 825, startPoint y: 356, endPoint x: 777, endPoint y: 356, distance: 48.3
click at [777, 356] on h6 "Description Ba: پارچەی سەندویچی گۆشت ، فینگەر، تەماتە، خەیاری خۆشکراو، کاهوو و …" at bounding box center [841, 354] width 220 height 33
click at [927, 368] on span "پارچەی سەندویچی گۆشت ، فینگەر، تەماتە، خەیاری خۆشکراو، کاهوو و سۆسی مایۆنیز" at bounding box center [865, 354] width 172 height 33
click at [957, 378] on div "10-08-2025 10:07 PM" at bounding box center [716, 393] width 498 height 33
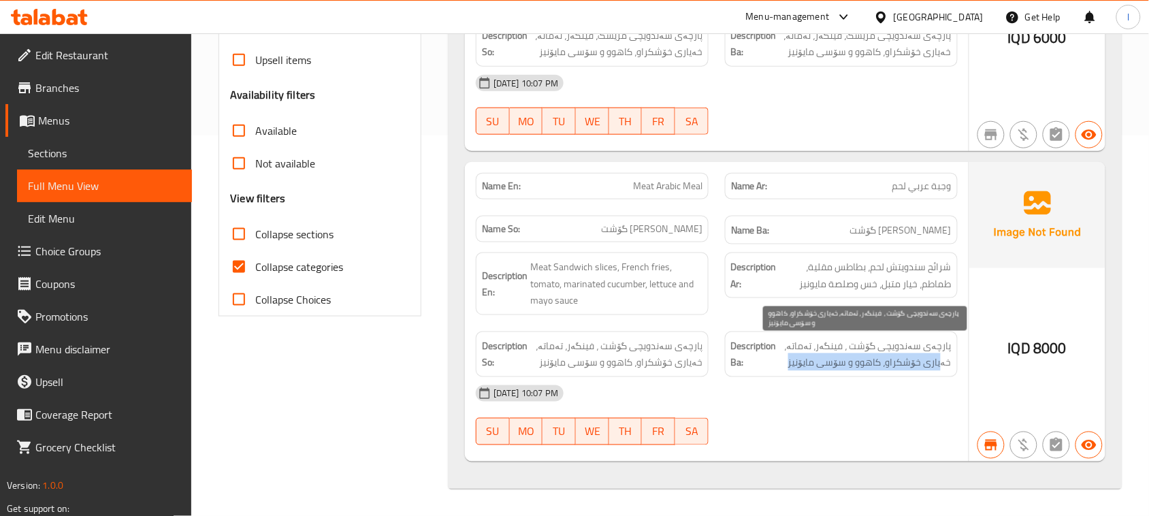
drag, startPoint x: 942, startPoint y: 371, endPoint x: 787, endPoint y: 367, distance: 155.2
click at [787, 367] on span "پارچەی سەندویچی گۆشت ، فینگەر، تەماتە، خەیاری خۆشکراو، کاهوو و سۆسی مایۆنیز" at bounding box center [865, 354] width 172 height 33
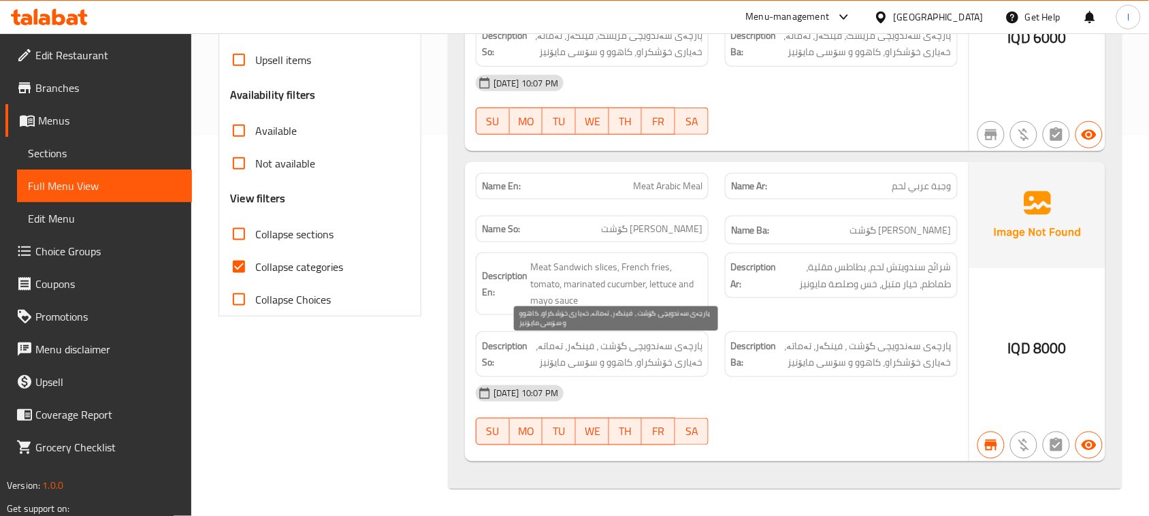
click at [634, 361] on span "پارچەی سەندویچی گۆشت ، فینگەر، تەماتە، خەیاری خۆشکراو، کاهوو و سۆسی مایۆنیز" at bounding box center [616, 354] width 172 height 33
drag, startPoint x: 634, startPoint y: 361, endPoint x: 644, endPoint y: 355, distance: 12.3
click at [644, 355] on span "پارچەی سەندویچی گۆشت ، فینگەر، تەماتە، خەیاری خۆشکراو، کاهوو و سۆسی مایۆنیز" at bounding box center [616, 354] width 172 height 33
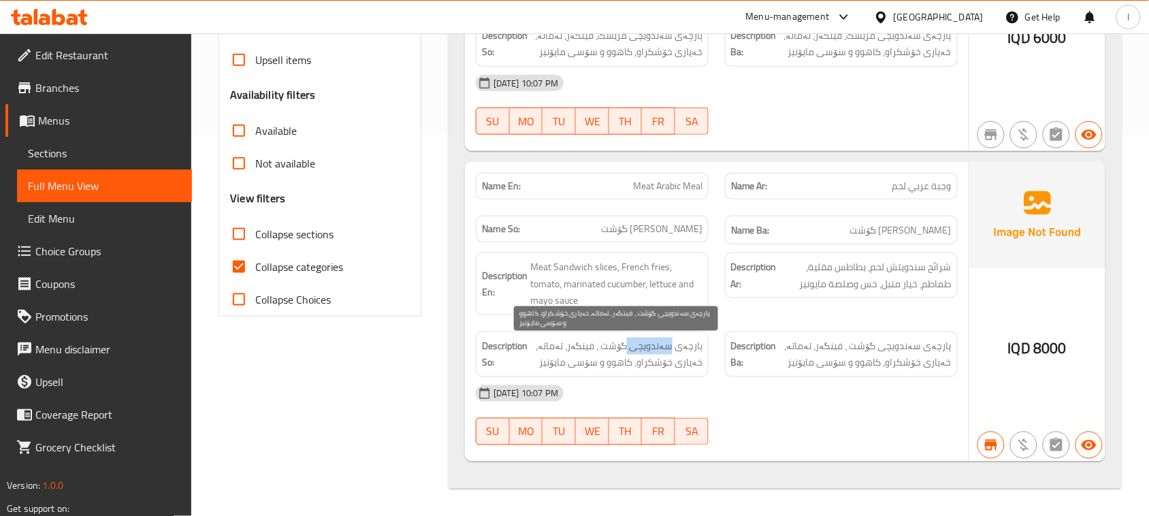
click at [644, 355] on span "پارچەی سەندویچی گۆشت ، فینگەر، تەماتە، خەیاری خۆشکراو، کاهوو و سۆسی مایۆنیز" at bounding box center [616, 354] width 172 height 33
click at [628, 363] on span "پارچەی سەندویچی گۆشت ، فینگەر، تەماتە، خەیاری خۆشکراو، کاهوو و سۆسی مایۆنیز" at bounding box center [616, 354] width 172 height 33
click at [601, 354] on span "پارچەی سەندویچی گۆشت ، فینگەر، تەماتە، خەیاری خۆشکراو، کاهوو و سۆسی مایۆنیز" at bounding box center [616, 354] width 172 height 33
click at [627, 349] on span "پارچەی سەندویچی گۆشت ، فینگەر، تەماتە، خەیاری خۆشکراو، کاهوو و سۆسی مایۆنیز" at bounding box center [616, 354] width 172 height 33
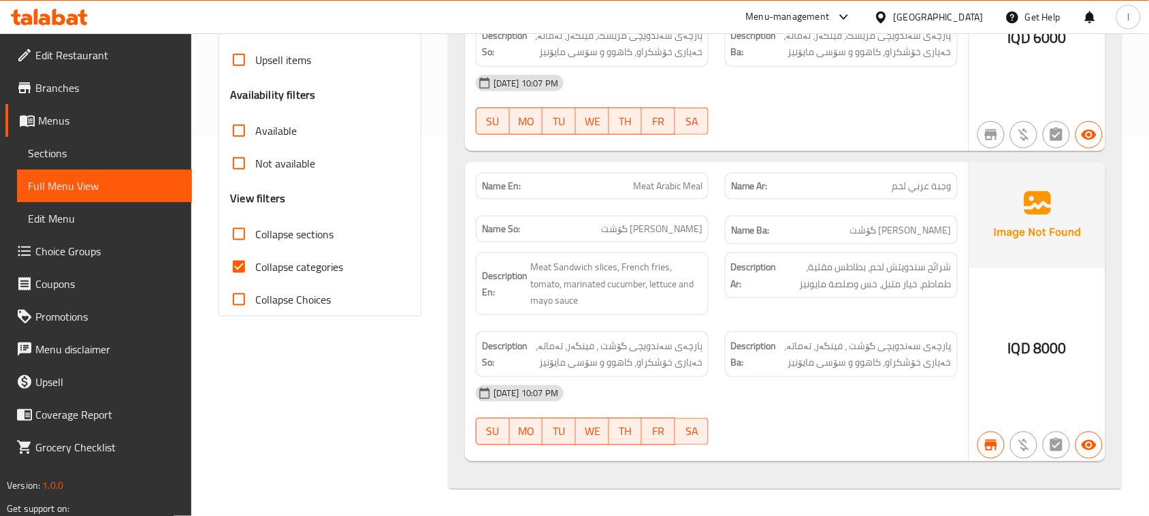
click at [703, 362] on div "Description So: پارچەی سەندویچی گۆشت ، فینگەر، تەماتە، خەیاری خۆشکراو، کاهوو و …" at bounding box center [592, 354] width 233 height 46
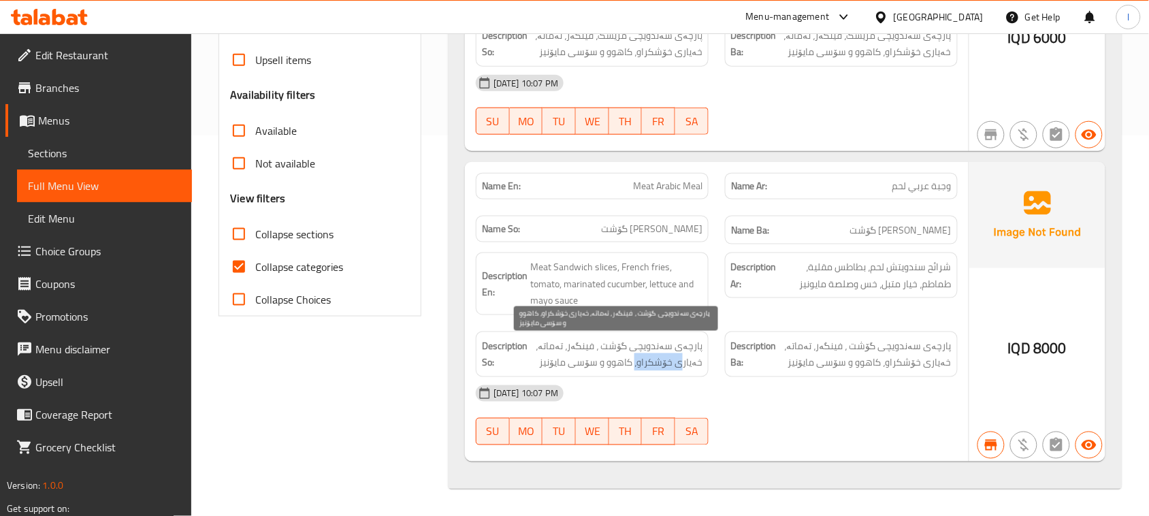
drag, startPoint x: 685, startPoint y: 368, endPoint x: 638, endPoint y: 368, distance: 47.0
click at [638, 368] on span "پارچەی سەندویچی گۆشت ، فینگەر، تەماتە، خەیاری خۆشکراو، کاهوو و سۆسی مایۆنیز" at bounding box center [616, 354] width 172 height 33
click at [592, 366] on span "پارچەی سەندویچی گۆشت ، فینگەر، تەماتە، خەیاری خۆشکراو، کاهوو و سۆسی مایۆنیز" at bounding box center [616, 354] width 172 height 33
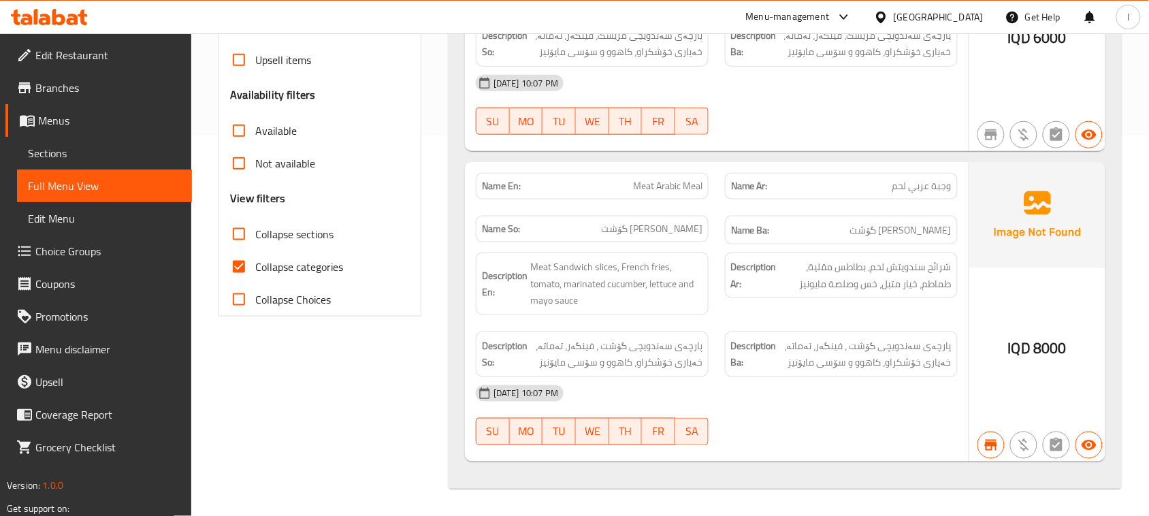
scroll to position [0, 0]
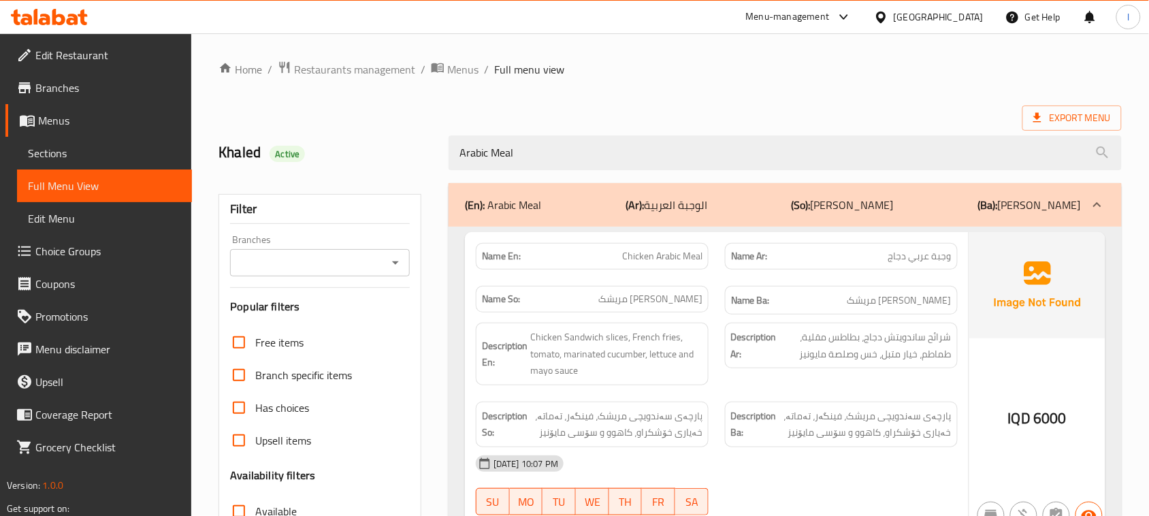
drag, startPoint x: 559, startPoint y: 154, endPoint x: 171, endPoint y: 154, distance: 388.6
click at [172, 154] on div "Edit Restaurant Branches Menus Sections Full Menu View Edit Menu Choice Groups …" at bounding box center [574, 464] width 1149 height 863
paste input "Meat Gus Sandwich"
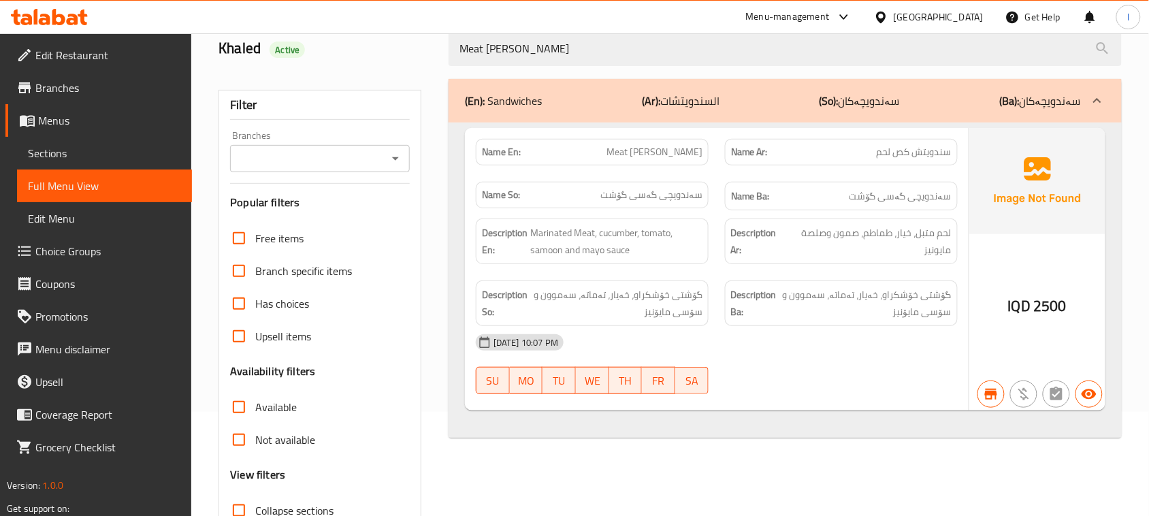
scroll to position [89, 0]
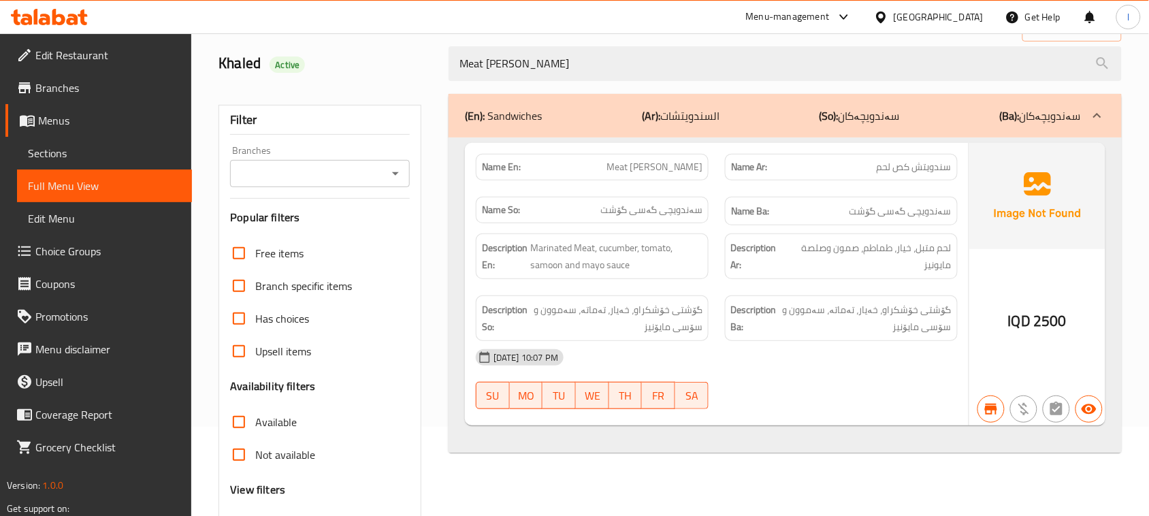
type input "Meat Gus Sandwich"
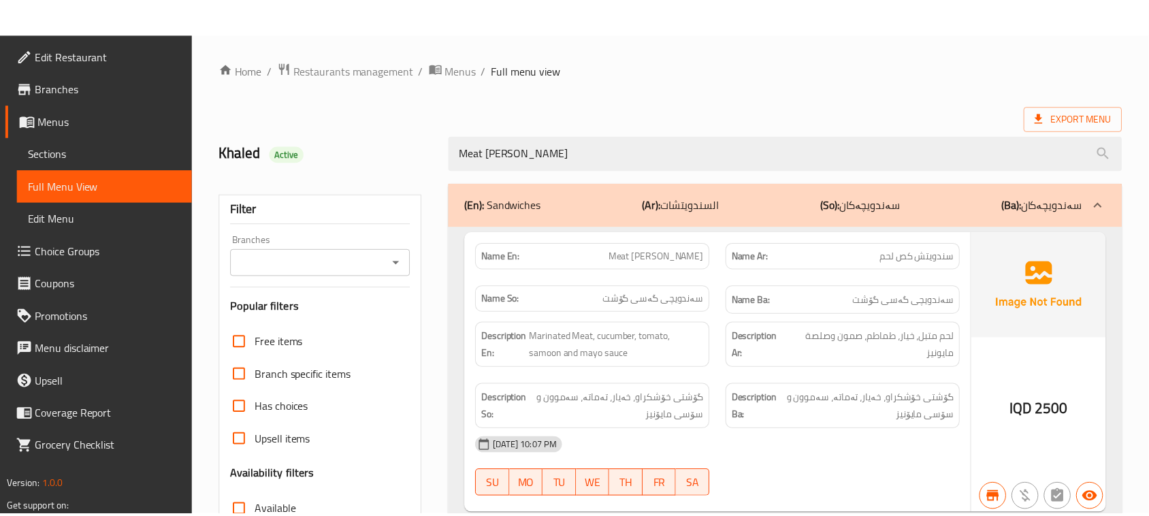
scroll to position [208, 0]
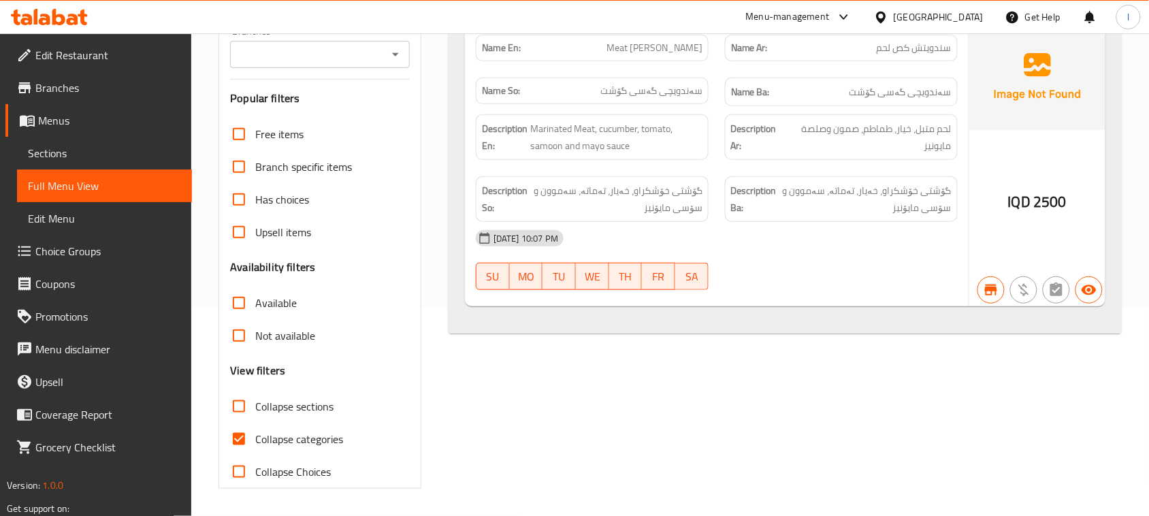
click at [53, 9] on icon at bounding box center [49, 17] width 77 height 16
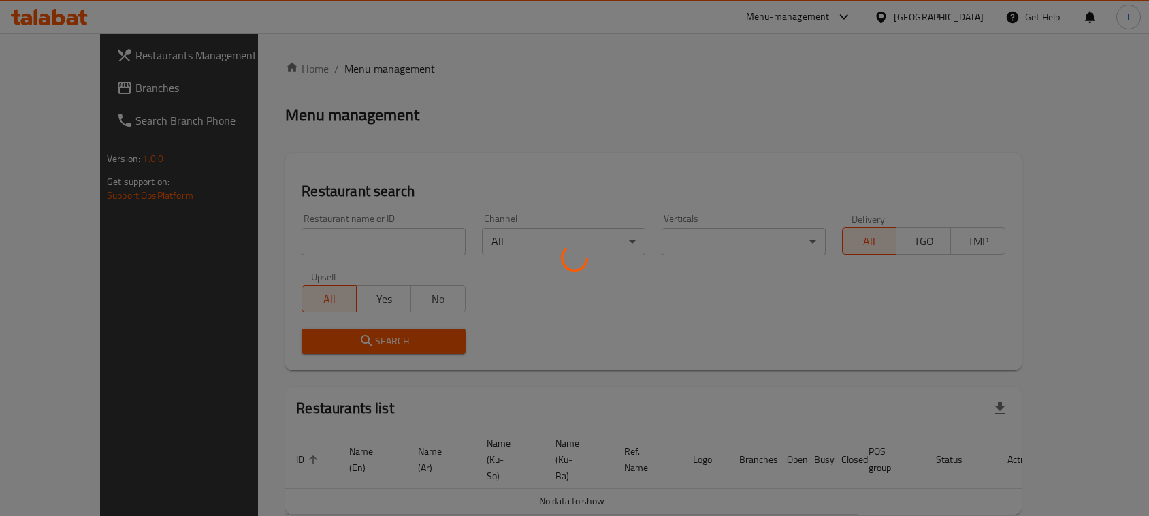
scroll to position [27, 0]
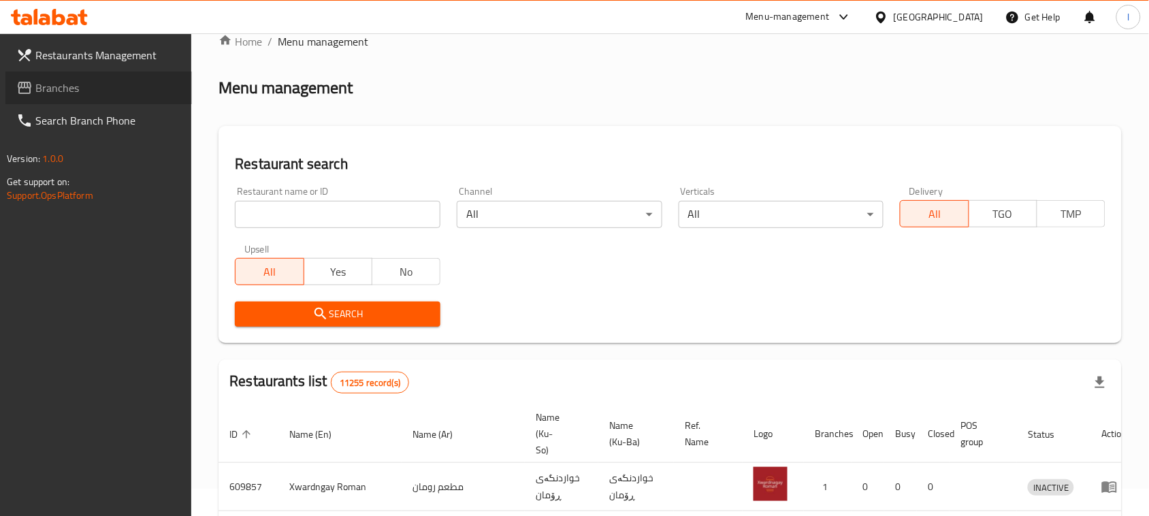
click at [68, 90] on span "Branches" at bounding box center [108, 88] width 146 height 16
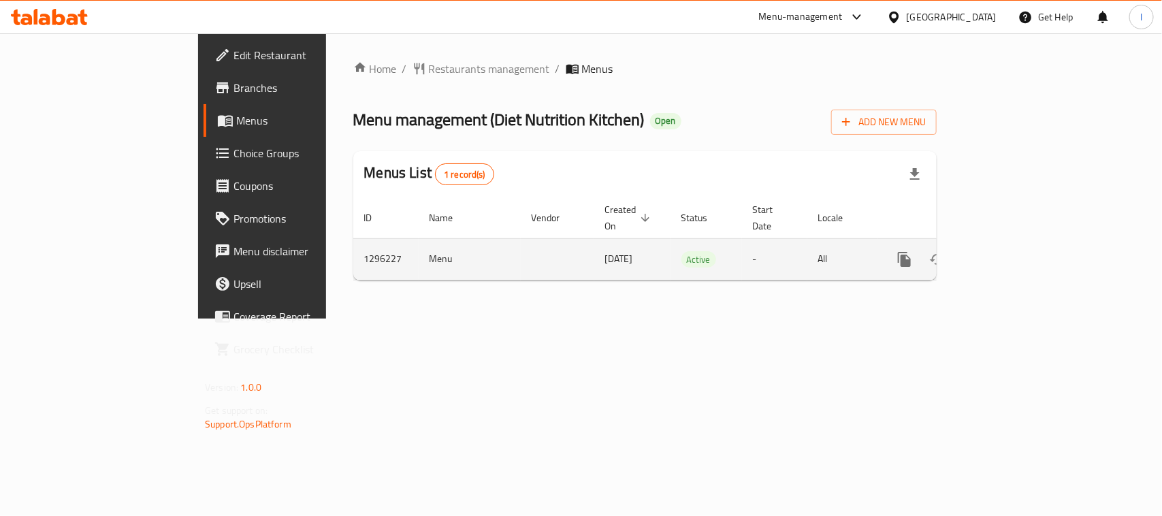
click at [1011, 251] on icon "enhanced table" at bounding box center [1002, 259] width 16 height 16
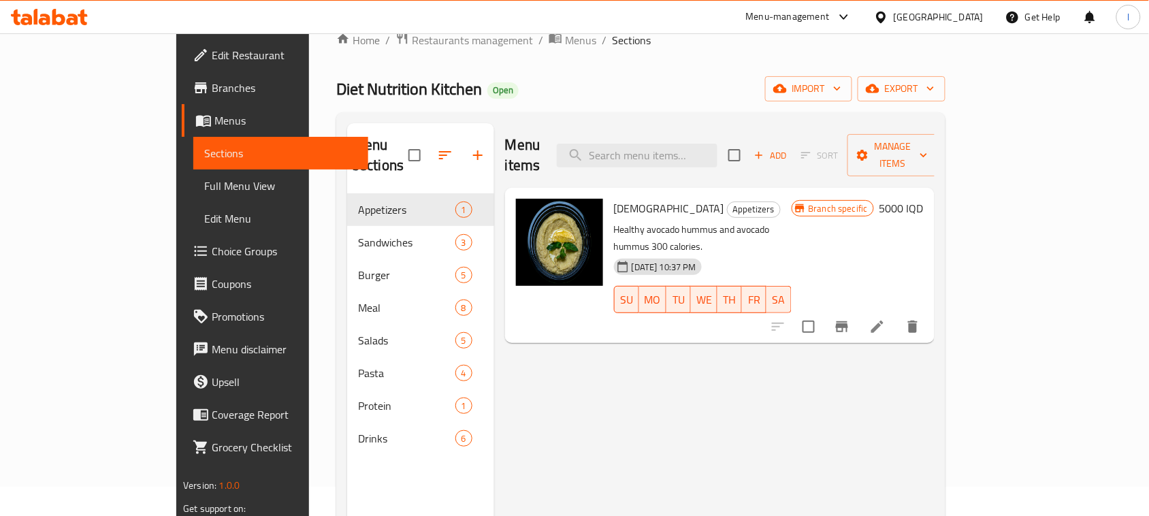
scroll to position [56, 0]
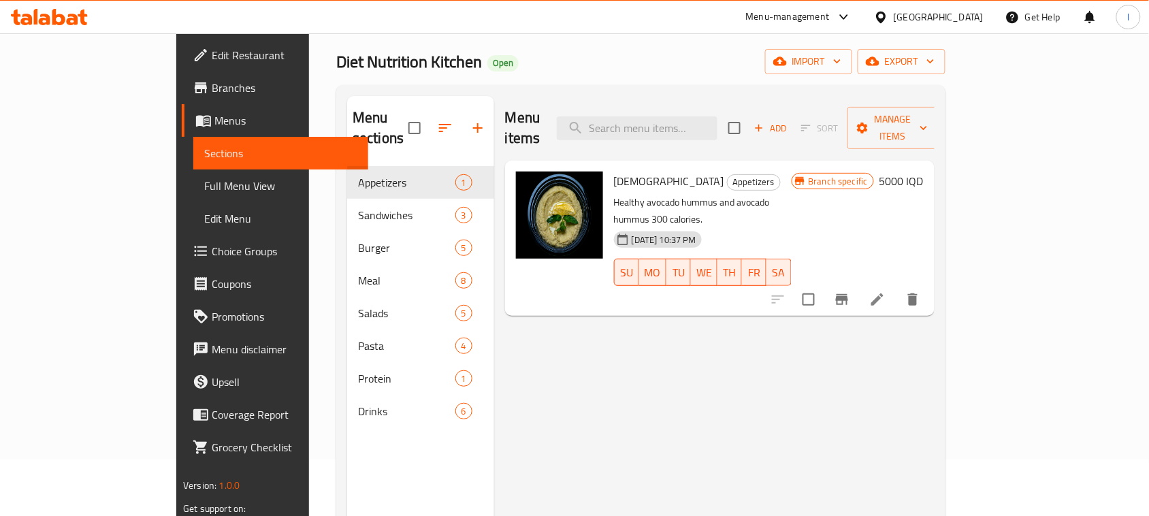
click at [204, 184] on span "Full Menu View" at bounding box center [280, 186] width 153 height 16
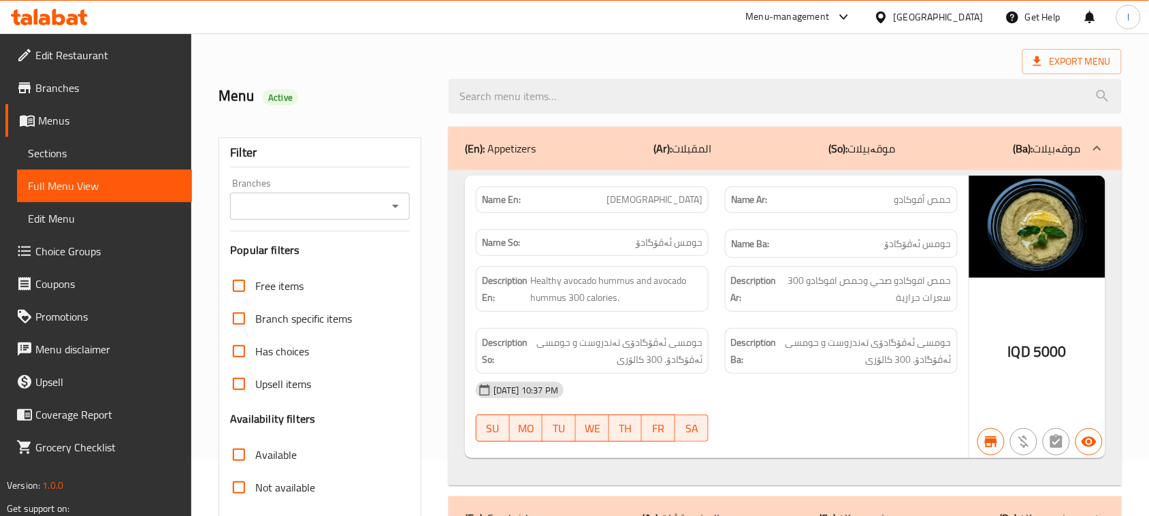
click at [337, 193] on div "Branches" at bounding box center [320, 206] width 180 height 27
click at [395, 199] on icon "Open" at bounding box center [395, 206] width 16 height 16
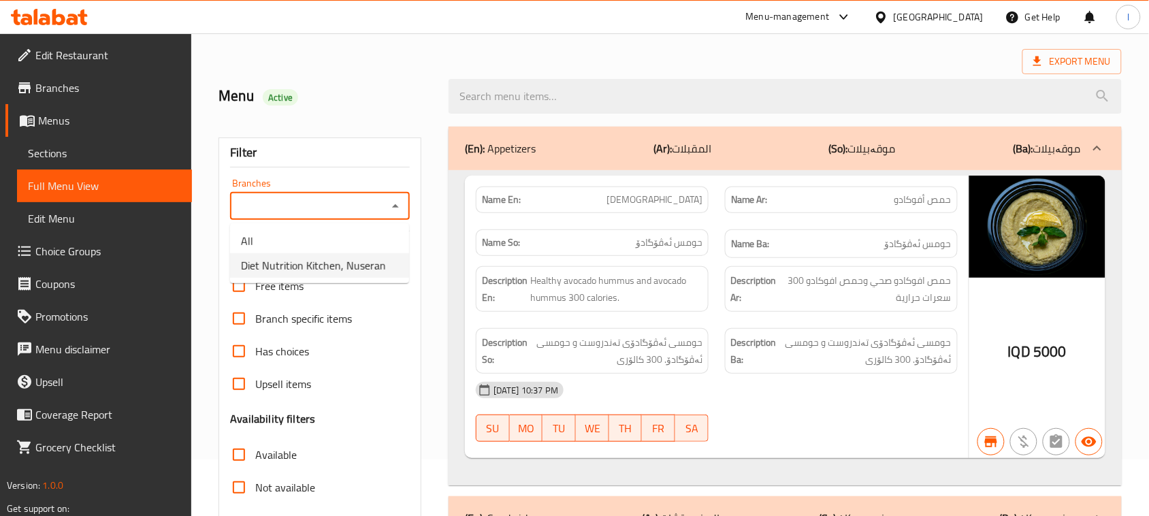
click at [332, 276] on li "Diet Nutrition Kitchen, Nuseran" at bounding box center [319, 265] width 179 height 24
type input "Diet Nutrition Kitchen, Nuseran"
click at [625, 102] on input "search" at bounding box center [784, 96] width 673 height 35
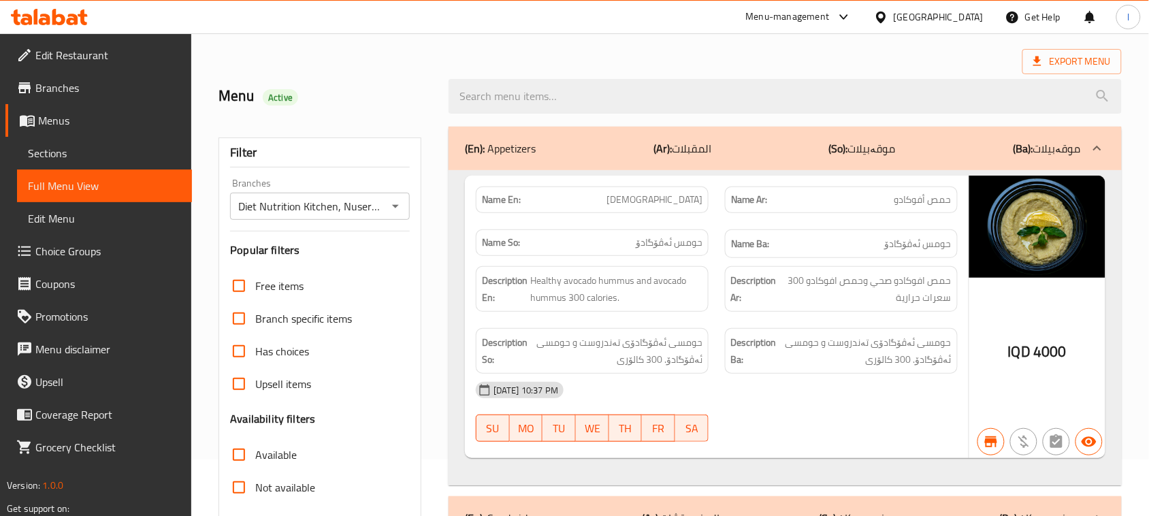
paste input "Roka Loka"
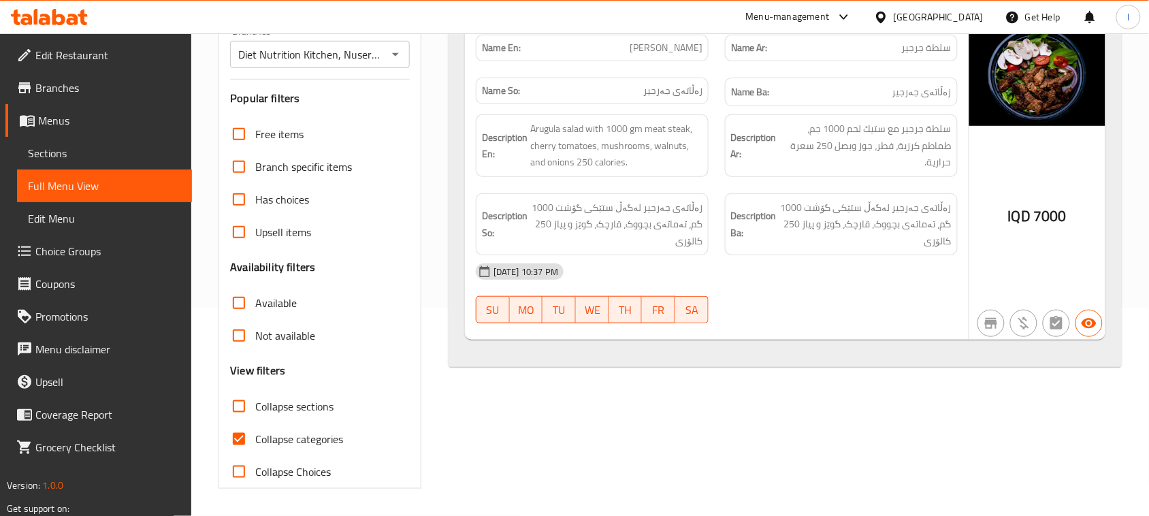
scroll to position [103, 0]
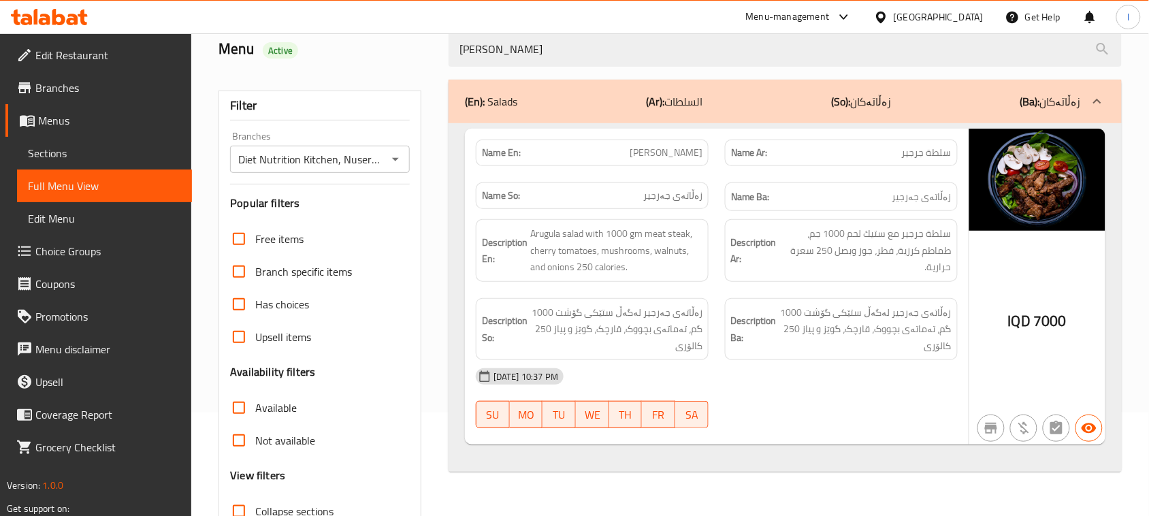
type input "Roka Loka"
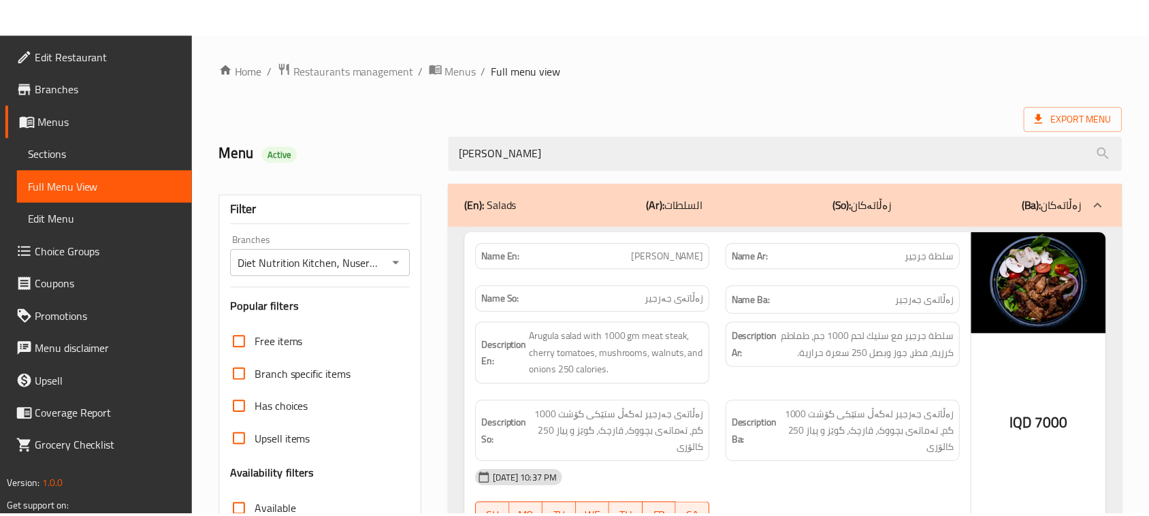
scroll to position [208, 0]
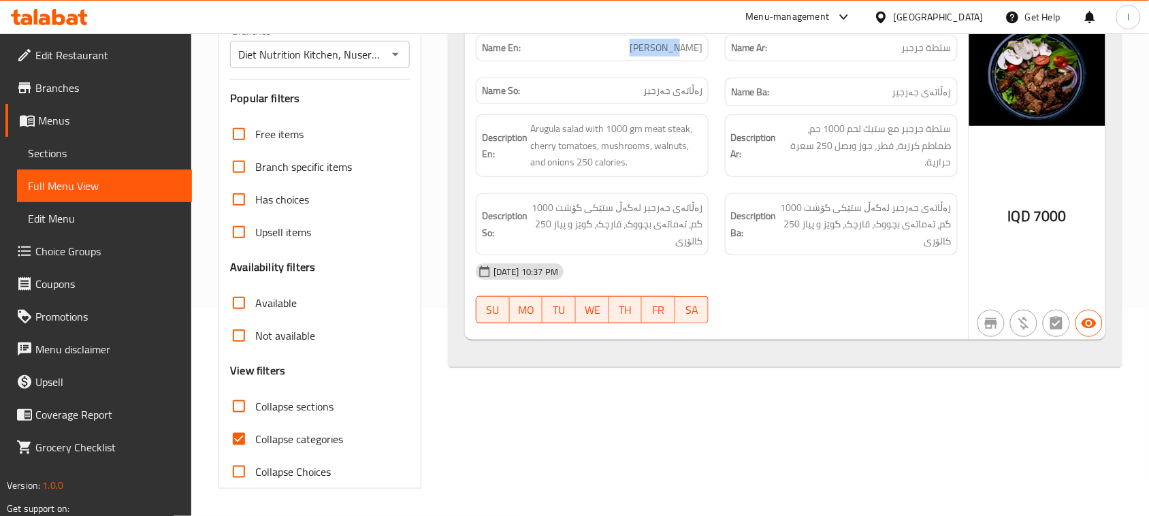
drag, startPoint x: 648, startPoint y: 51, endPoint x: 713, endPoint y: 52, distance: 64.7
click at [713, 52] on div "Name En: Roka Loka" at bounding box center [591, 48] width 249 height 43
copy span "Roka Loka"
click at [52, 148] on span "Sections" at bounding box center [104, 153] width 153 height 16
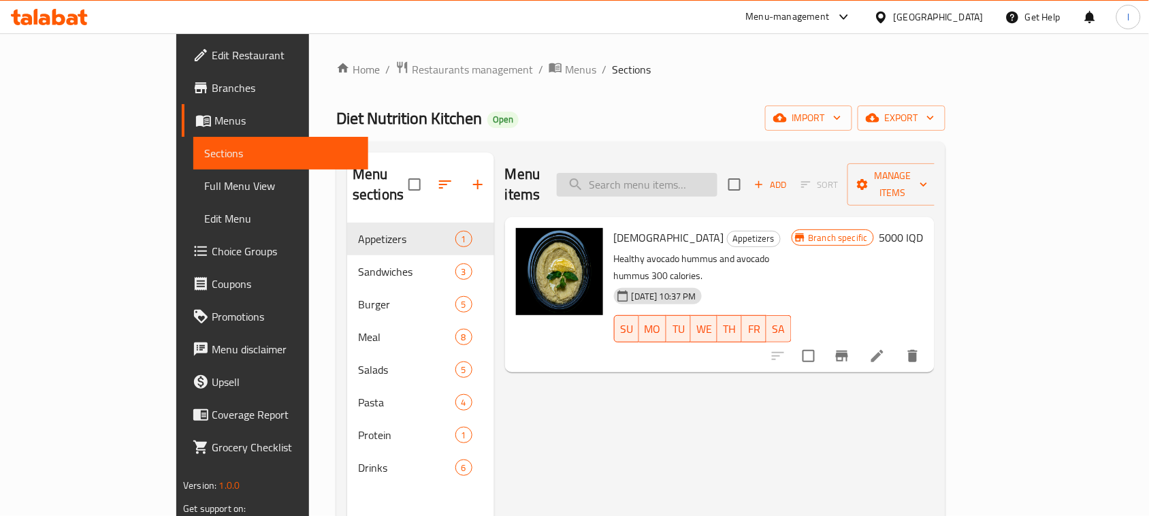
click at [717, 186] on input "search" at bounding box center [637, 185] width 161 height 24
paste input "Roka Loka"
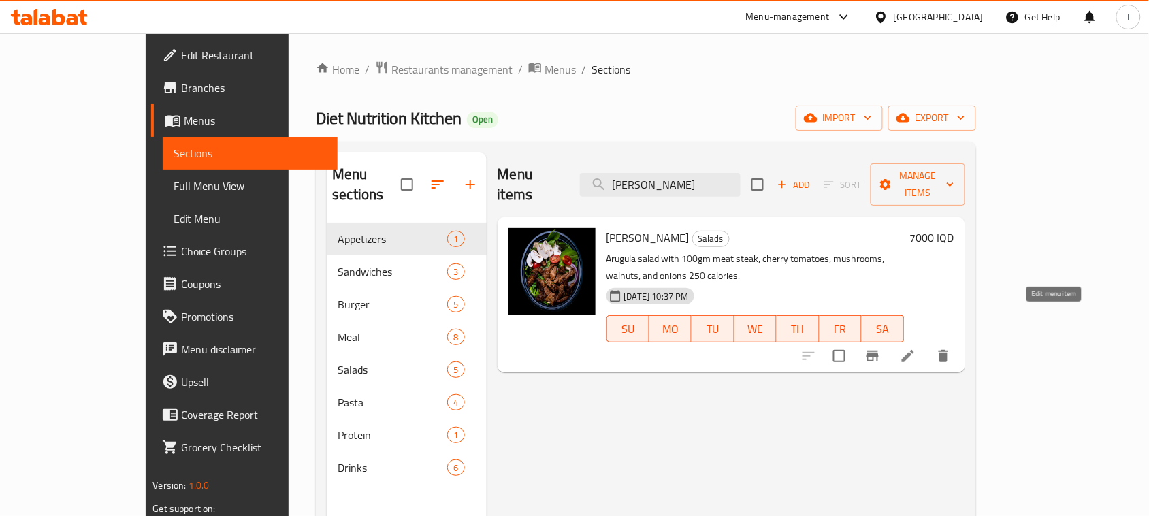
type input "Roka Loka"
click at [914, 350] on icon at bounding box center [908, 356] width 12 height 12
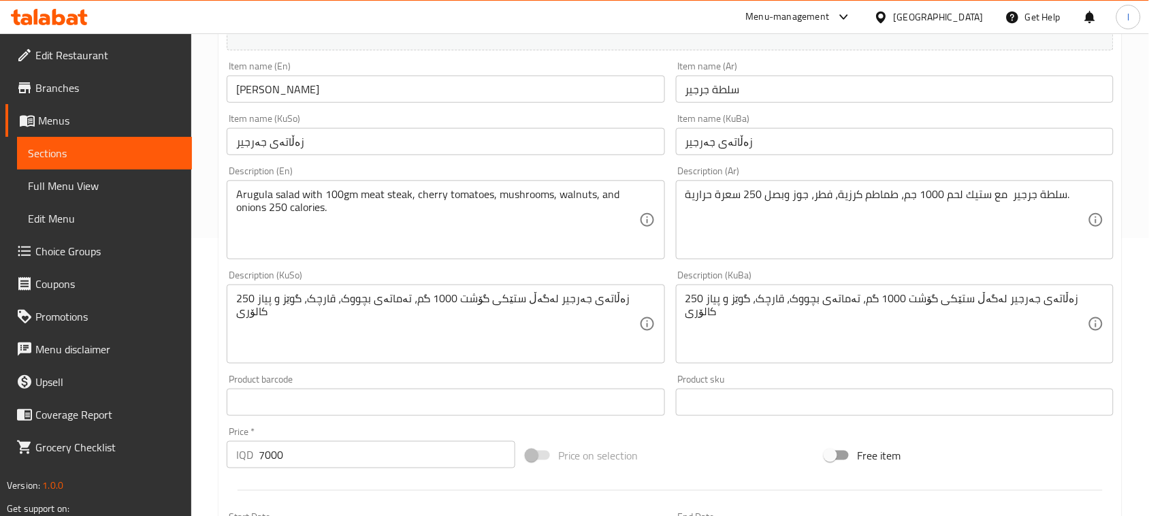
scroll to position [282, 0]
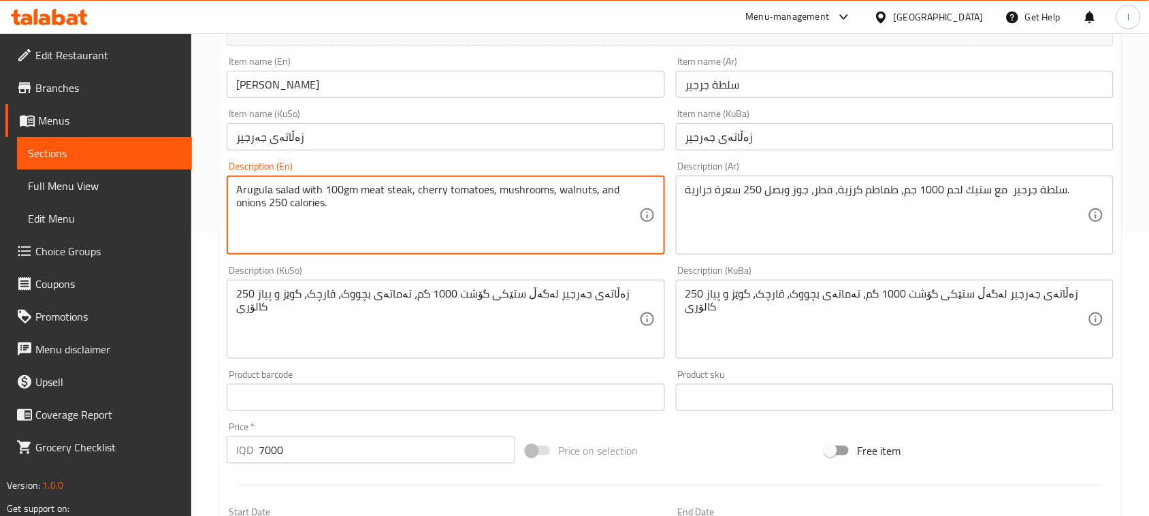
drag, startPoint x: 327, startPoint y: 195, endPoint x: 324, endPoint y: 185, distance: 10.8
click at [322, 185] on textarea "Arugula salad with 100gm meat steak, cherry tomatoes, mushrooms, walnuts, and o…" at bounding box center [437, 215] width 402 height 65
drag, startPoint x: 327, startPoint y: 191, endPoint x: 340, endPoint y: 199, distance: 15.9
click at [340, 199] on textarea "Arugula salad with 100gm meat steak, cherry tomatoes, mushrooms, walnuts, and o…" at bounding box center [437, 215] width 402 height 65
click at [324, 191] on textarea "Arugula salad with 100gm meat steak, cherry tomatoes, mushrooms, walnuts, and o…" at bounding box center [437, 215] width 402 height 65
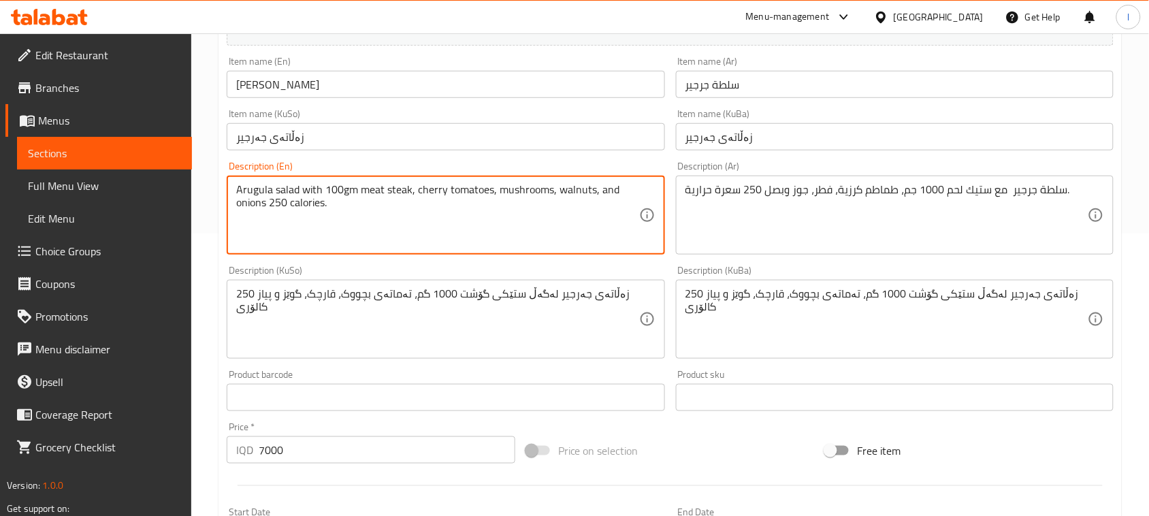
drag, startPoint x: 325, startPoint y: 191, endPoint x: 342, endPoint y: 191, distance: 16.3
click at [342, 191] on textarea "Arugula salad with 100gm meat steak, cherry tomatoes, mushrooms, walnuts, and o…" at bounding box center [437, 215] width 402 height 65
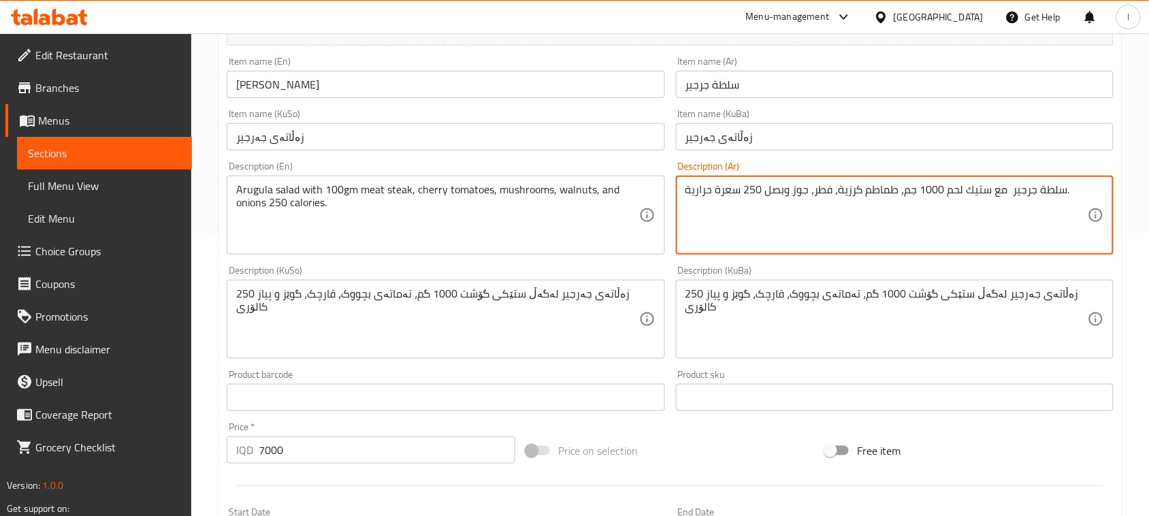
click at [934, 189] on textarea "سلطة جرجير مع ستيك لحم 1000 جم، طماطم كرزية، فطر، جوز وبصل 250 سعرة حرارية." at bounding box center [886, 215] width 402 height 65
paste textarea
type textarea "سلطة جرجير مع ستيك لحم 100جم، طماطم كرزية، فطر، جوز وبصل 250 سعرة حرارية."
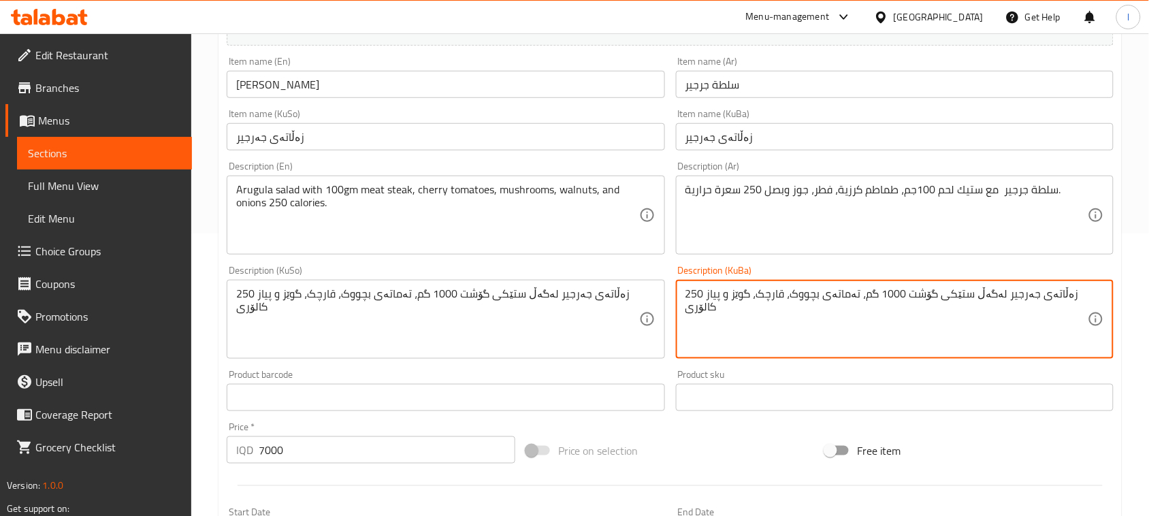
click at [924, 290] on textarea "زەڵاتەی جەرجیر لەگەڵ ستێکی گۆشت 1000 گم، تەماتەی بچووک، قارچک، گوێز و پیاز 250 …" at bounding box center [886, 319] width 402 height 65
paste textarea
type textarea "زەڵاتەی جەرجیر لەگەڵ ستێکی گۆشت 100گم، تەماتەی بچووک، قارچک، گوێز و پیاز 250 کا…"
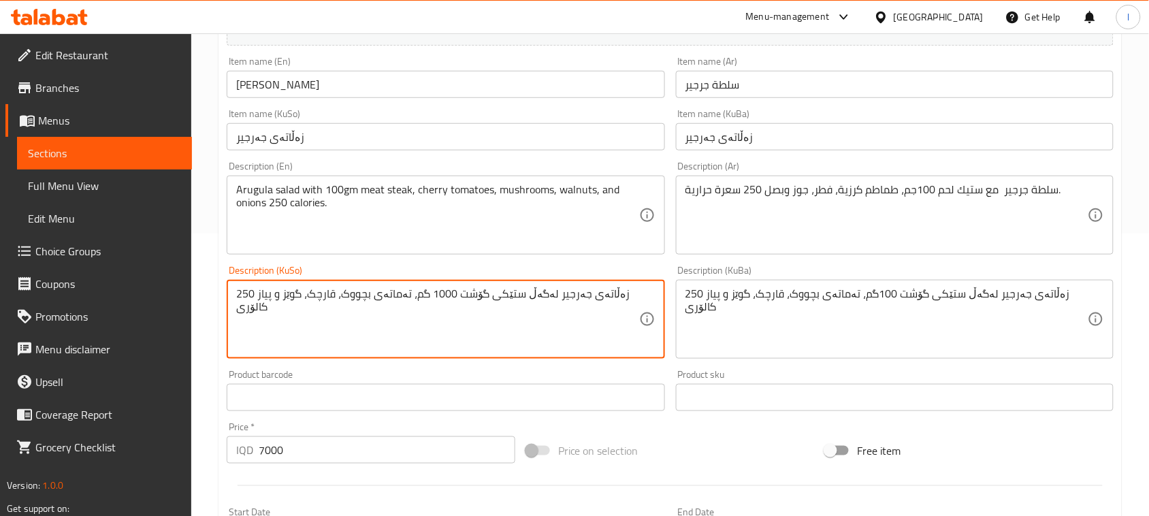
click at [472, 290] on textarea "زەڵاتەی جەرجیر لەگەڵ ستێکی گۆشت 1000 گم، تەماتەی بچووک، قارچک، گوێز و پیاز 250 …" at bounding box center [437, 319] width 402 height 65
paste textarea
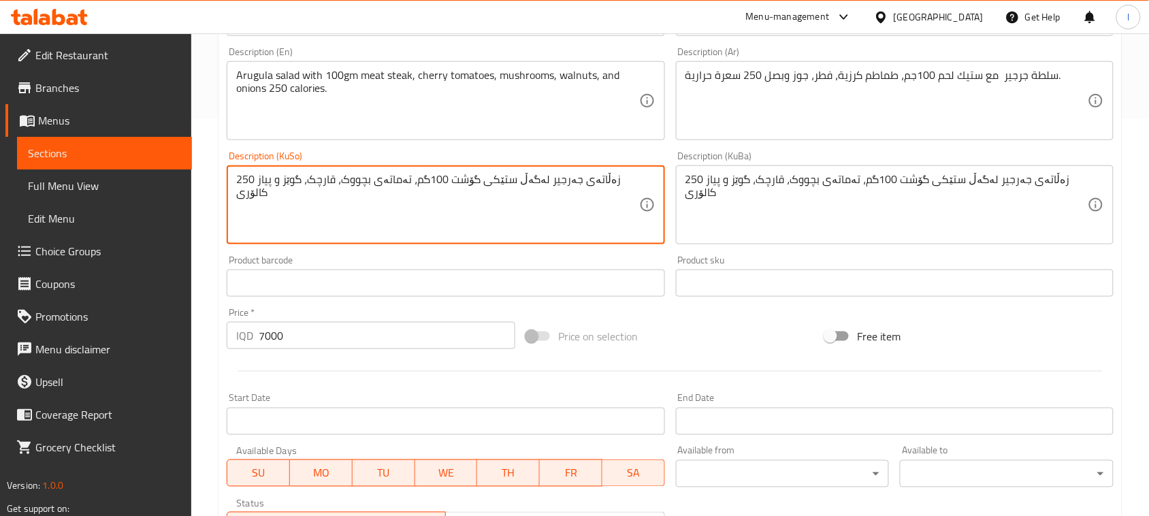
scroll to position [620, 0]
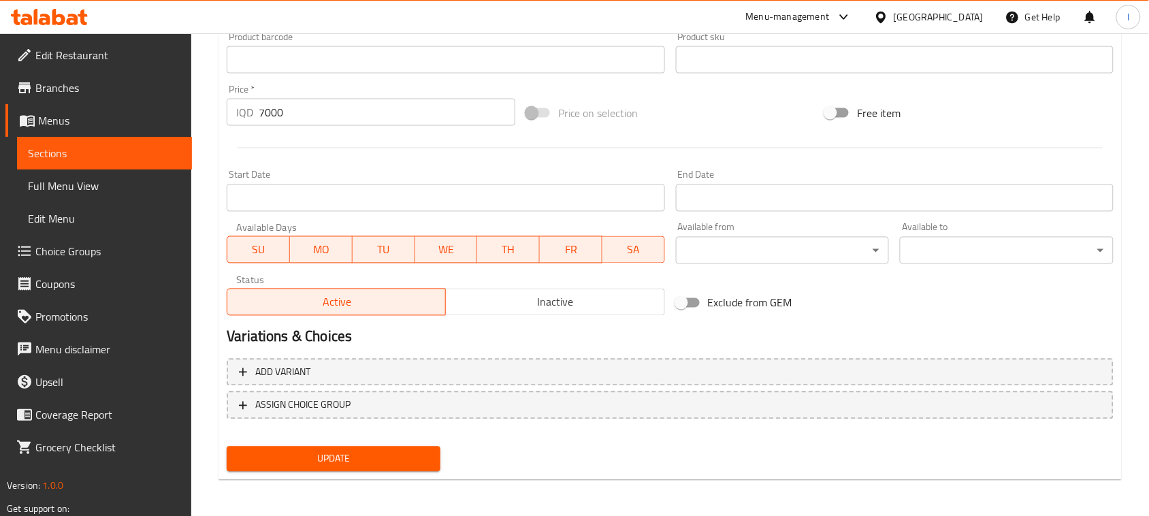
type textarea "زەڵاتەی جەرجیر لەگەڵ ستێکی گۆشت 100گم، تەماتەی بچووک، قارچک، گوێز و پیاز 250 کا…"
click at [308, 446] on button "Update" at bounding box center [334, 458] width 214 height 25
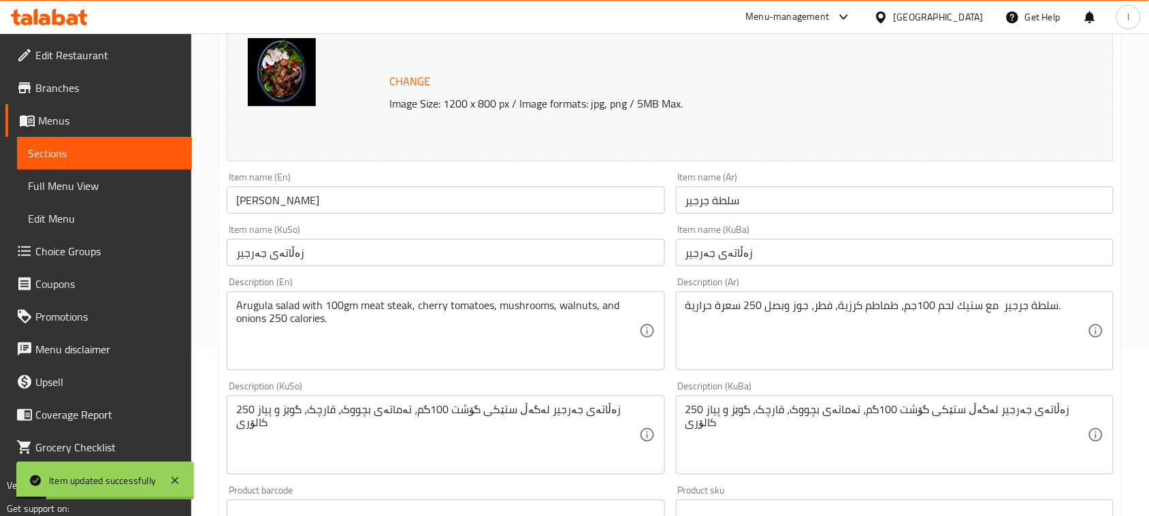
scroll to position [202, 0]
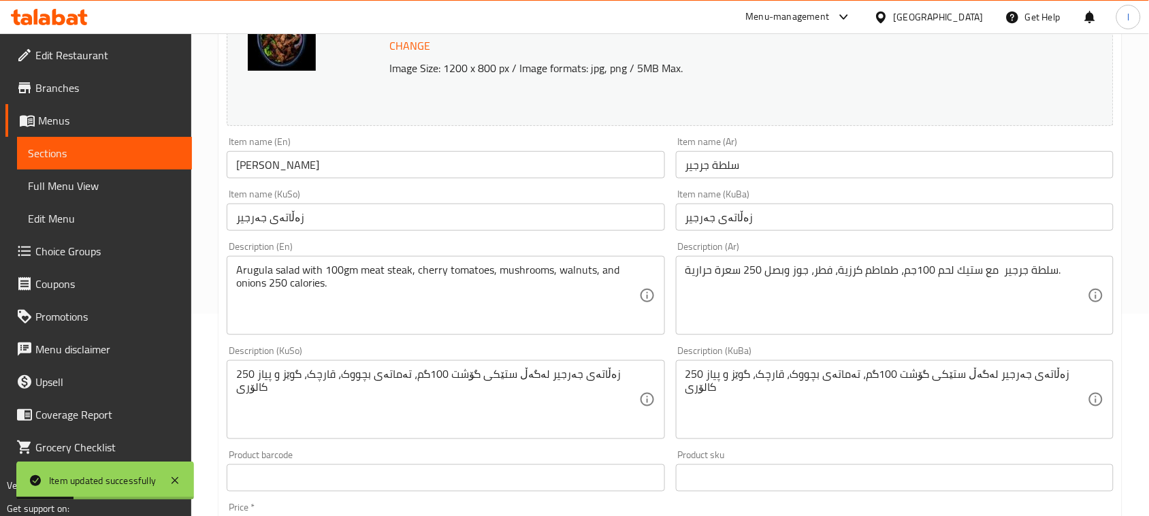
click at [919, 364] on div "زەڵاتەی جەرجیر لەگەڵ ستێکی گۆشت 100گم، تەماتەی بچووک، قارچک، گوێز و پیاز 250 کا…" at bounding box center [895, 399] width 438 height 79
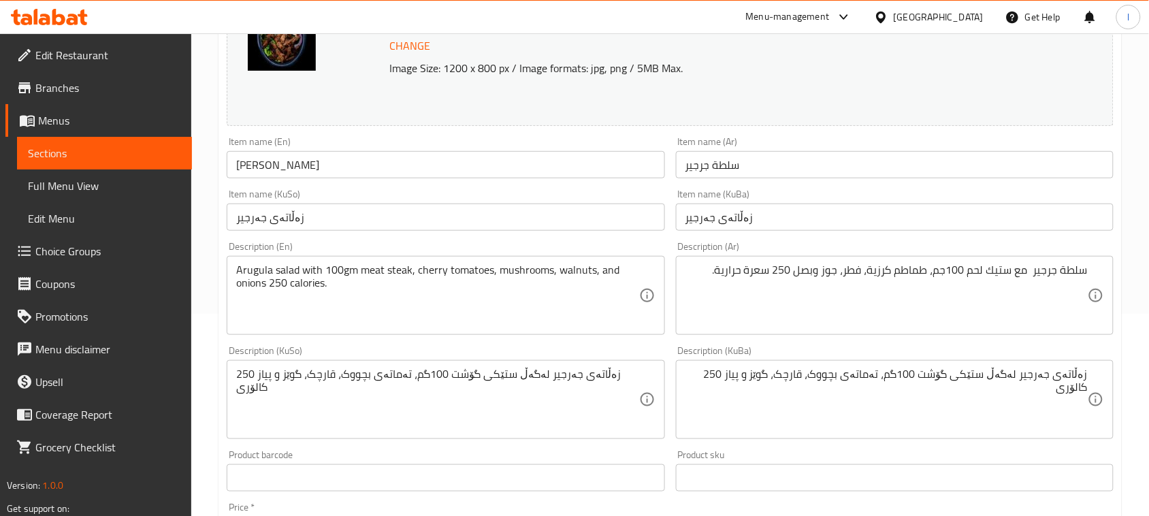
click at [640, 321] on div "Arugula salad with 100gm meat steak, cherry tomatoes, mushrooms, walnuts, and o…" at bounding box center [446, 295] width 438 height 79
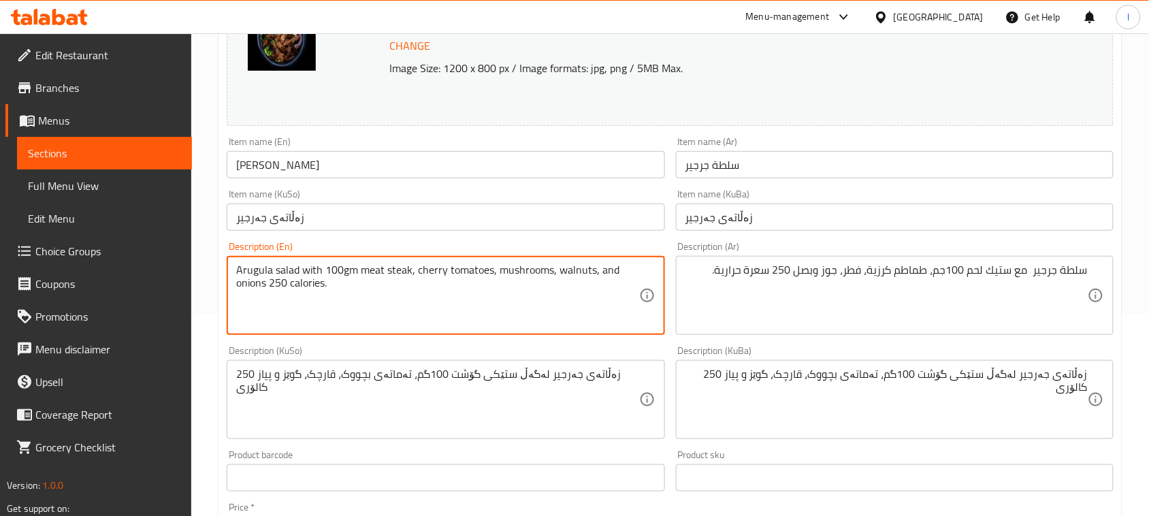
scroll to position [620, 0]
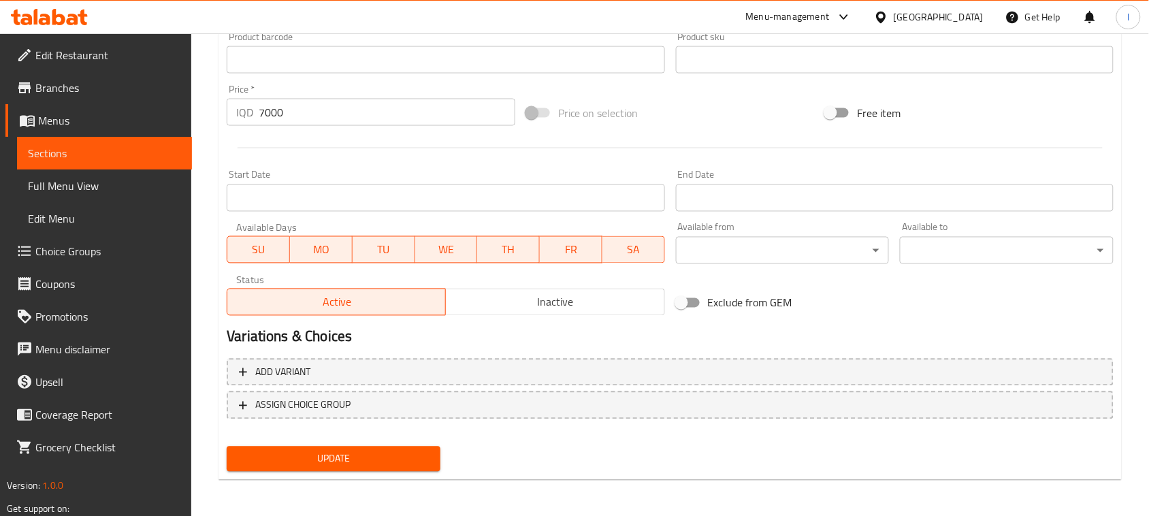
click at [274, 450] on span "Update" at bounding box center [333, 458] width 192 height 17
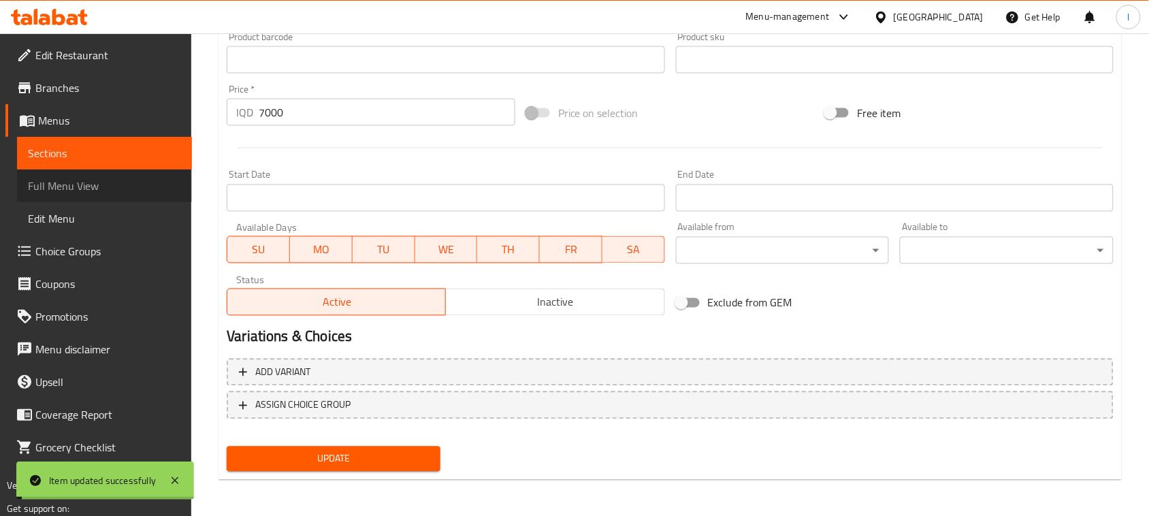
click at [87, 180] on span "Full Menu View" at bounding box center [104, 186] width 153 height 16
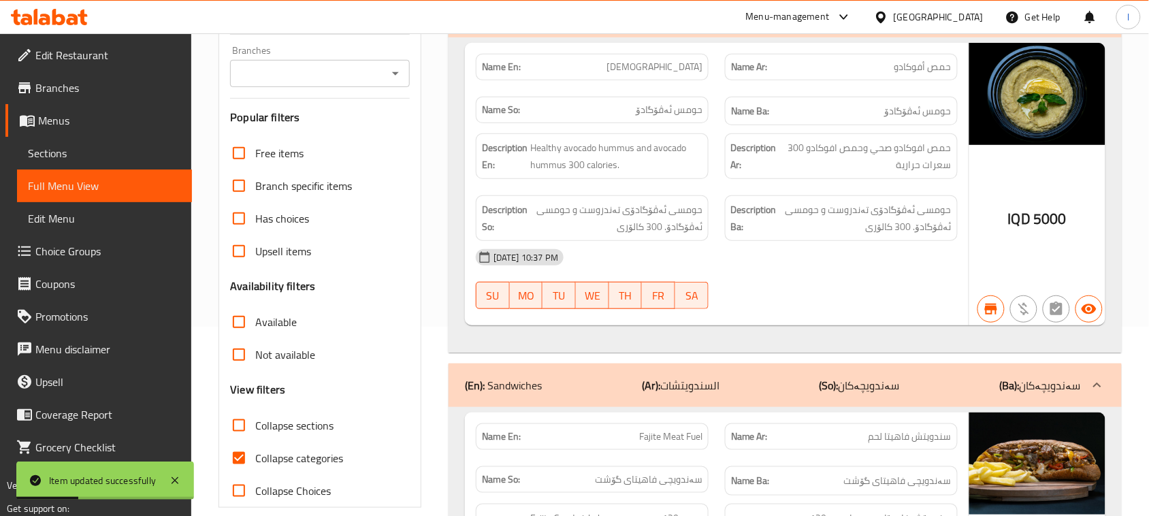
scroll to position [167, 0]
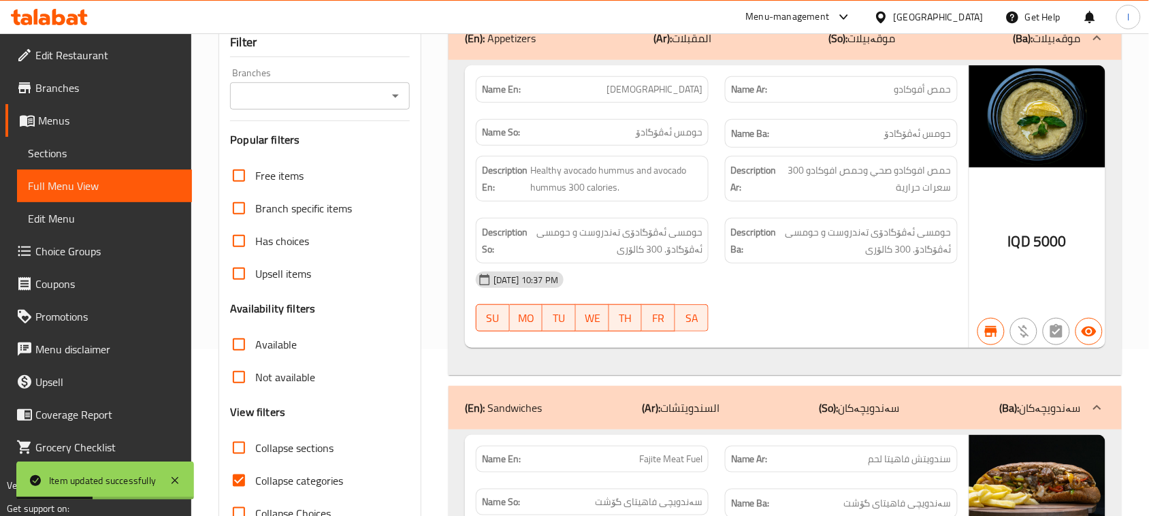
drag, startPoint x: 358, startPoint y: 63, endPoint x: 344, endPoint y: 91, distance: 31.3
click at [357, 63] on div "Filter Branches Branches Popular filters Free items Branch specific items Has c…" at bounding box center [319, 278] width 203 height 503
click at [341, 95] on input "Branches" at bounding box center [308, 95] width 149 height 19
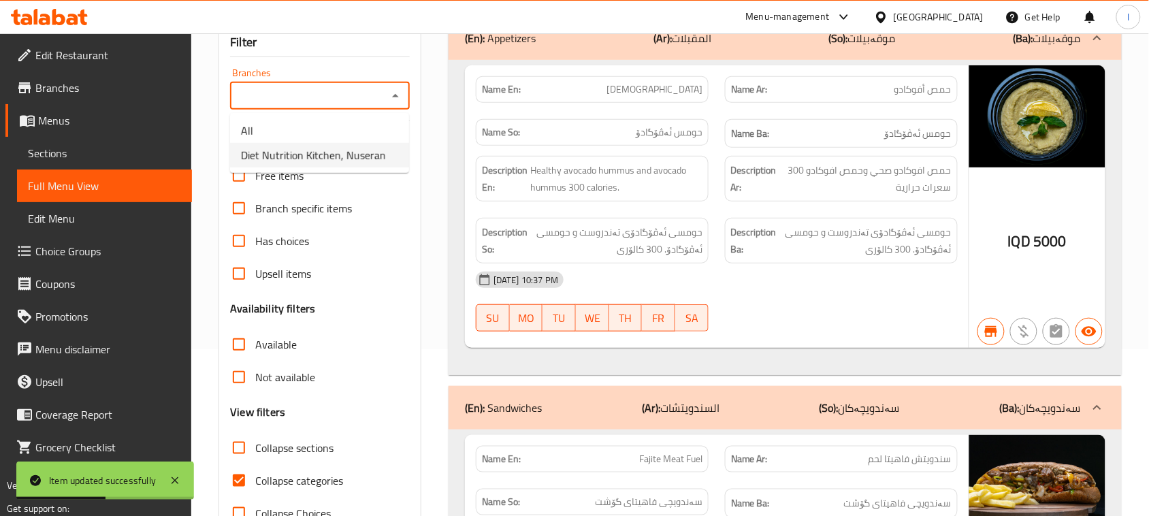
click at [303, 148] on span "Diet Nutrition Kitchen, Nuseran" at bounding box center [313, 155] width 145 height 16
type input "Diet Nutrition Kitchen, Nuseran"
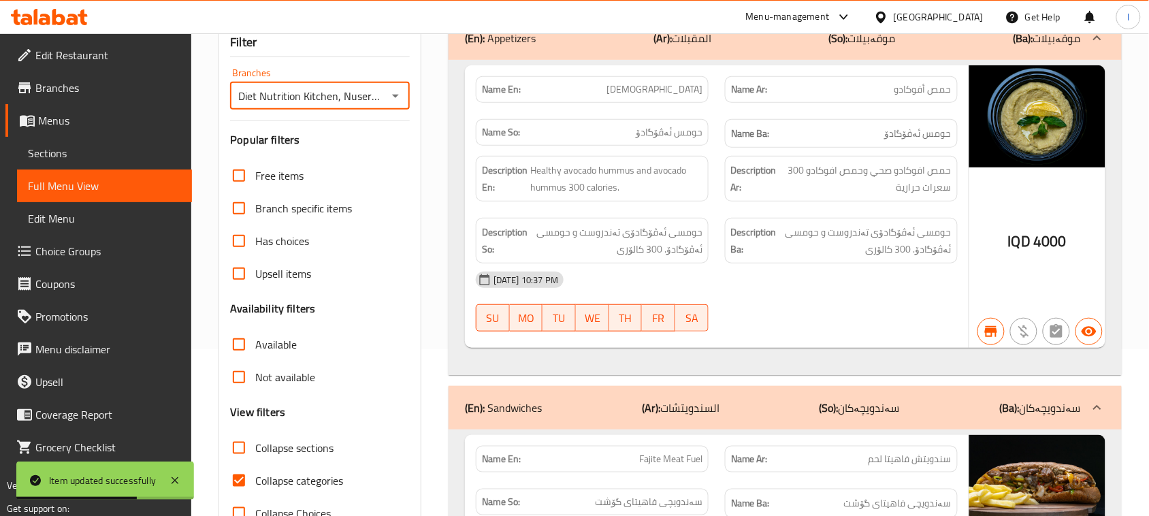
scroll to position [0, 0]
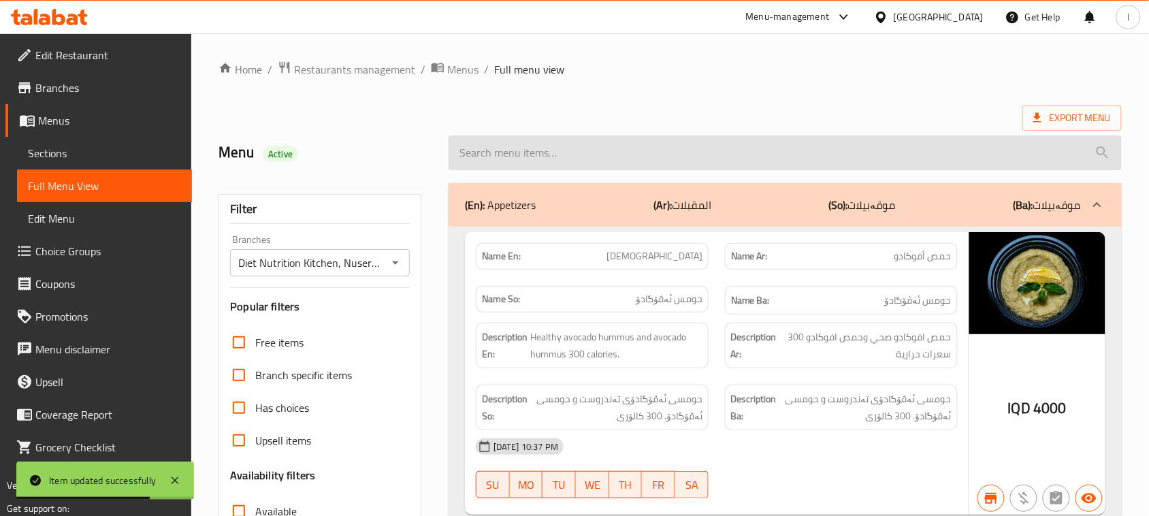
click at [625, 141] on input "search" at bounding box center [784, 152] width 673 height 35
paste input "Roka Loka"
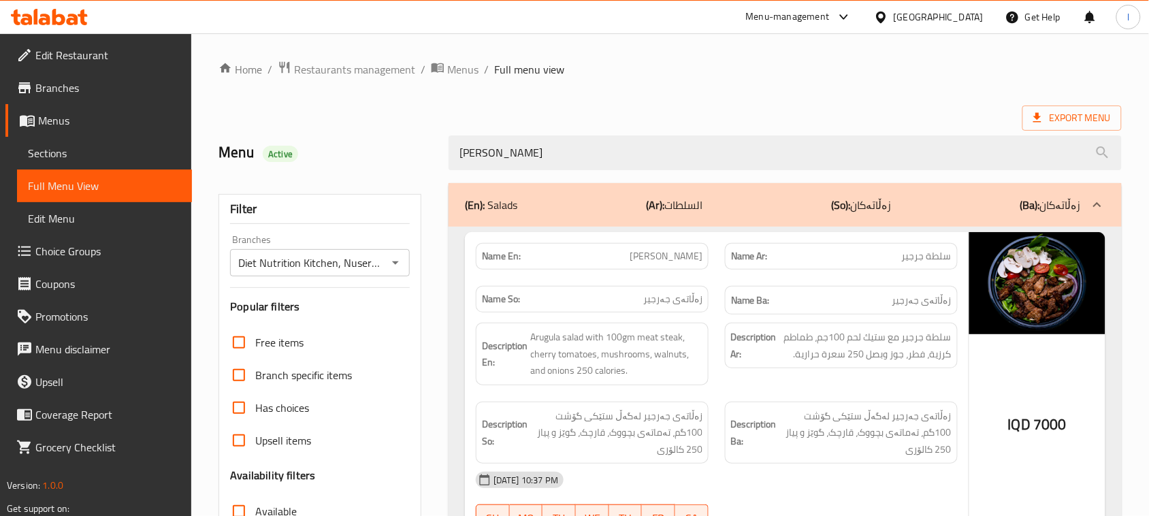
type input "Roka Loka"
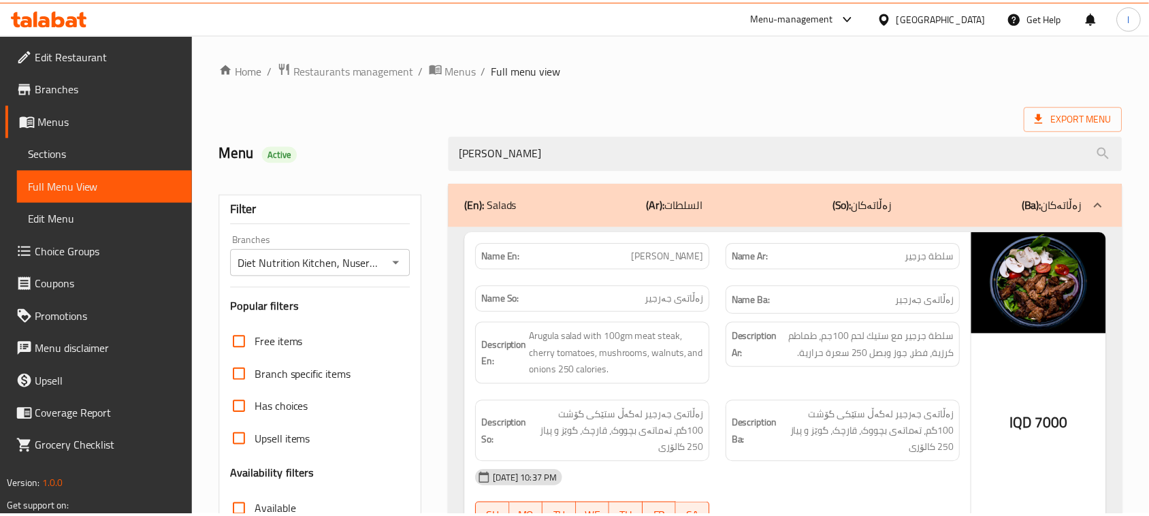
scroll to position [208, 0]
